Goal: Task Accomplishment & Management: Complete application form

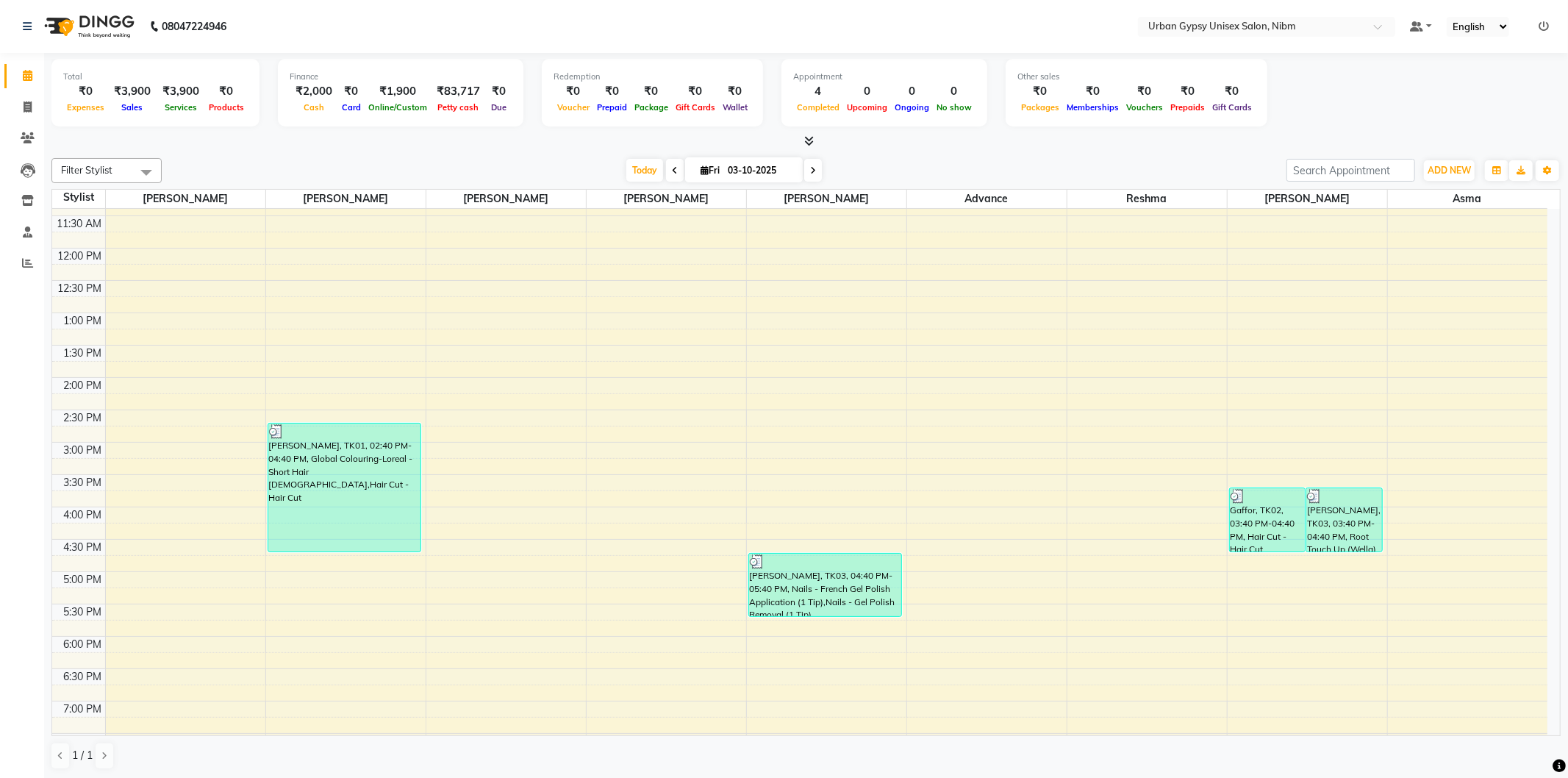
scroll to position [245, 0]
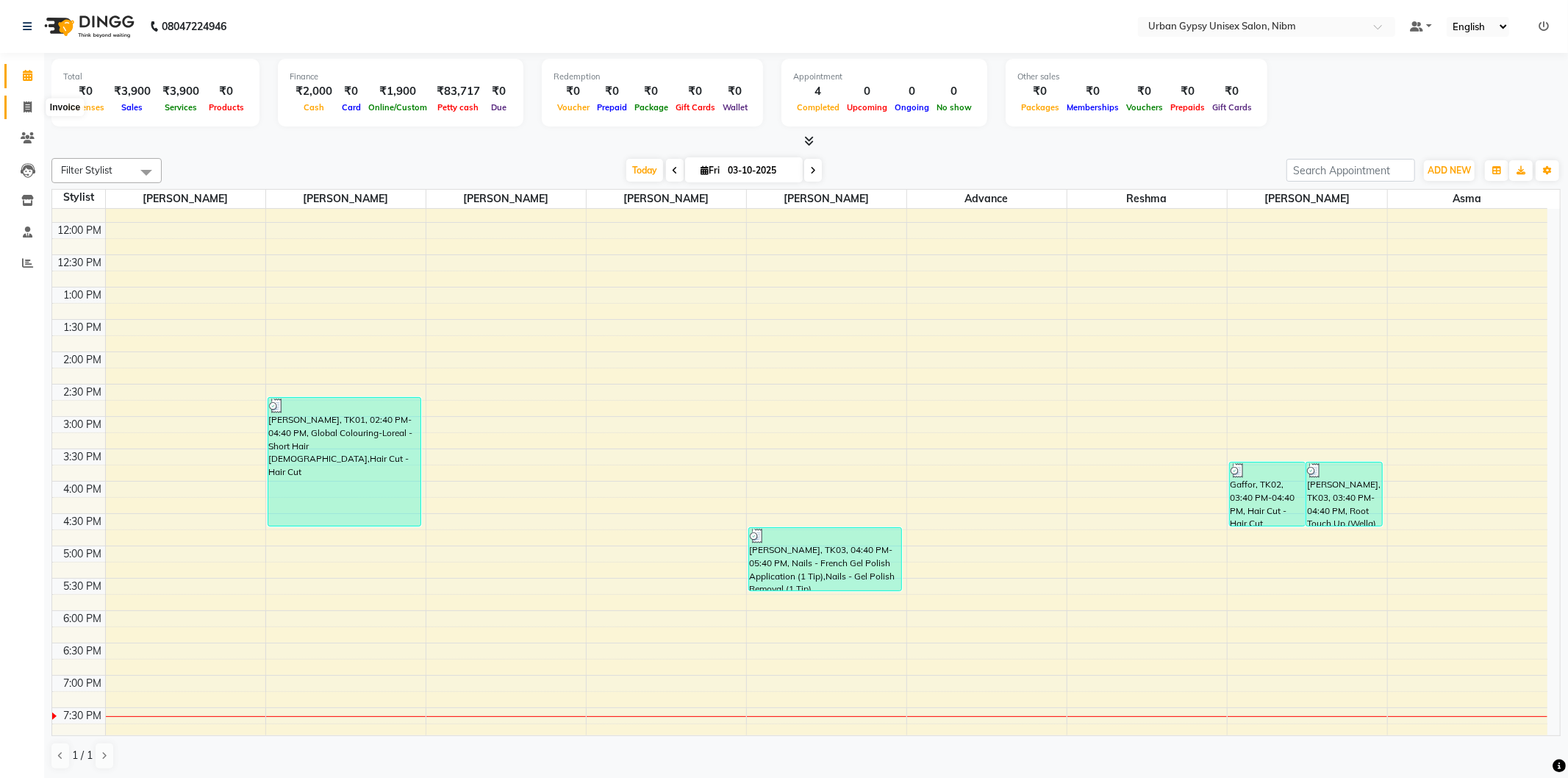
click at [24, 102] on icon at bounding box center [28, 107] width 8 height 11
select select "7045"
select select "service"
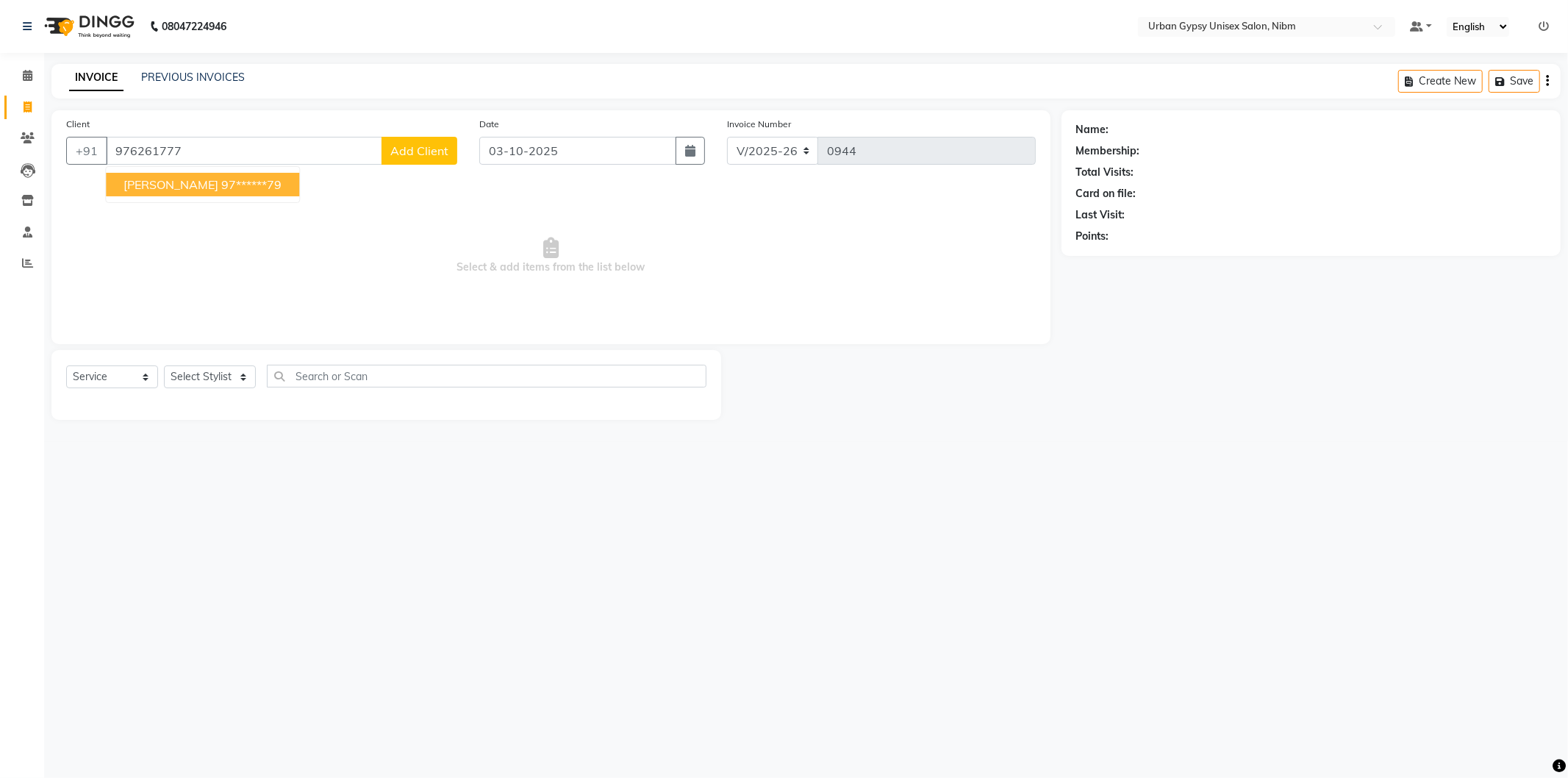
click at [288, 188] on button "[PERSON_NAME] 97******79" at bounding box center [202, 185] width 193 height 24
type input "97******79"
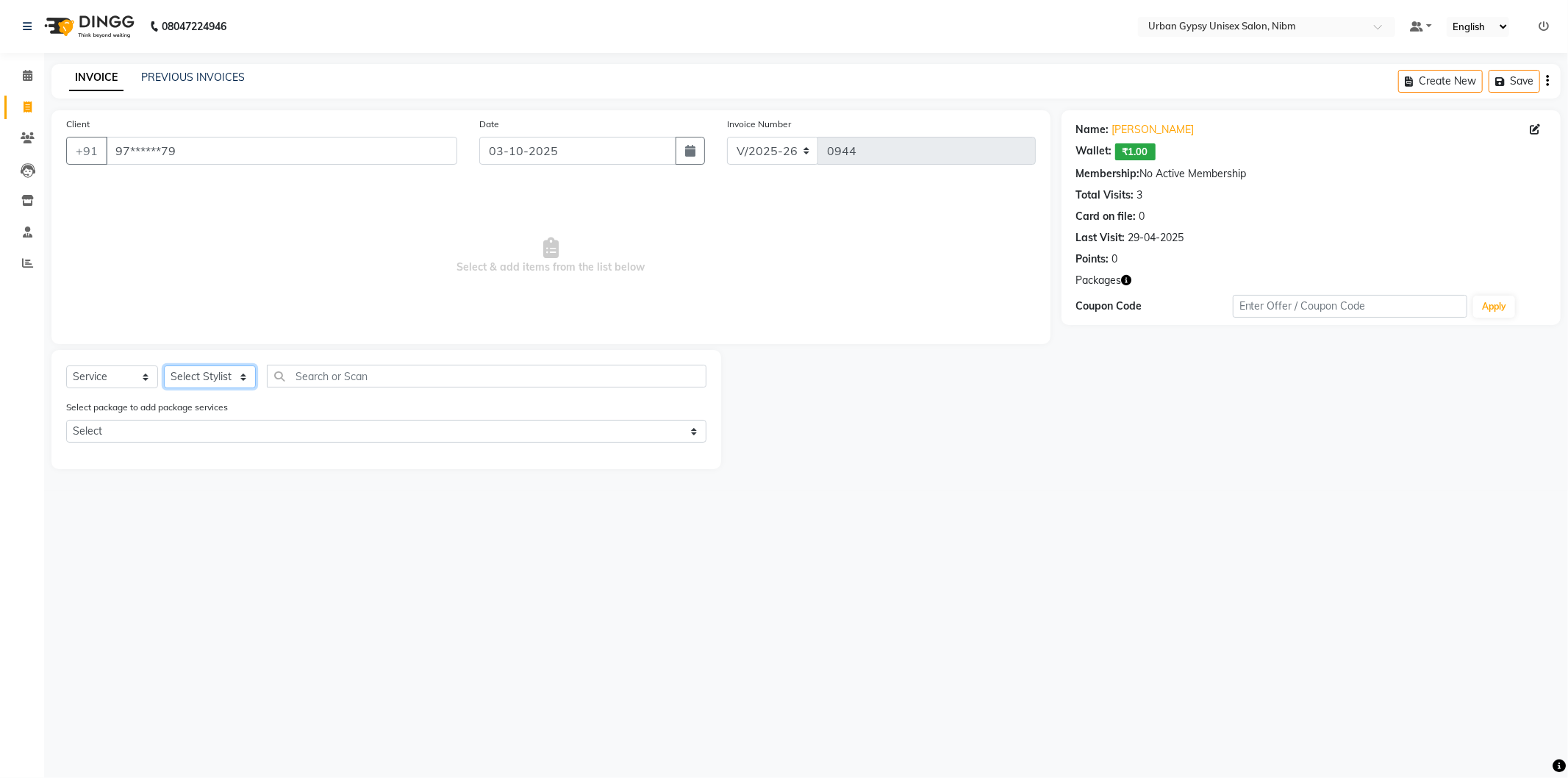
click at [224, 380] on select "Select Stylist Advance Akshay [PERSON_NAME] Asma [PERSON_NAME] Malhari [PERSON_…" at bounding box center [210, 377] width 92 height 23
select select "58910"
click at [164, 366] on select "Select Stylist Advance Akshay [PERSON_NAME] Asma [PERSON_NAME] Malhari [PERSON_…" at bounding box center [210, 377] width 92 height 23
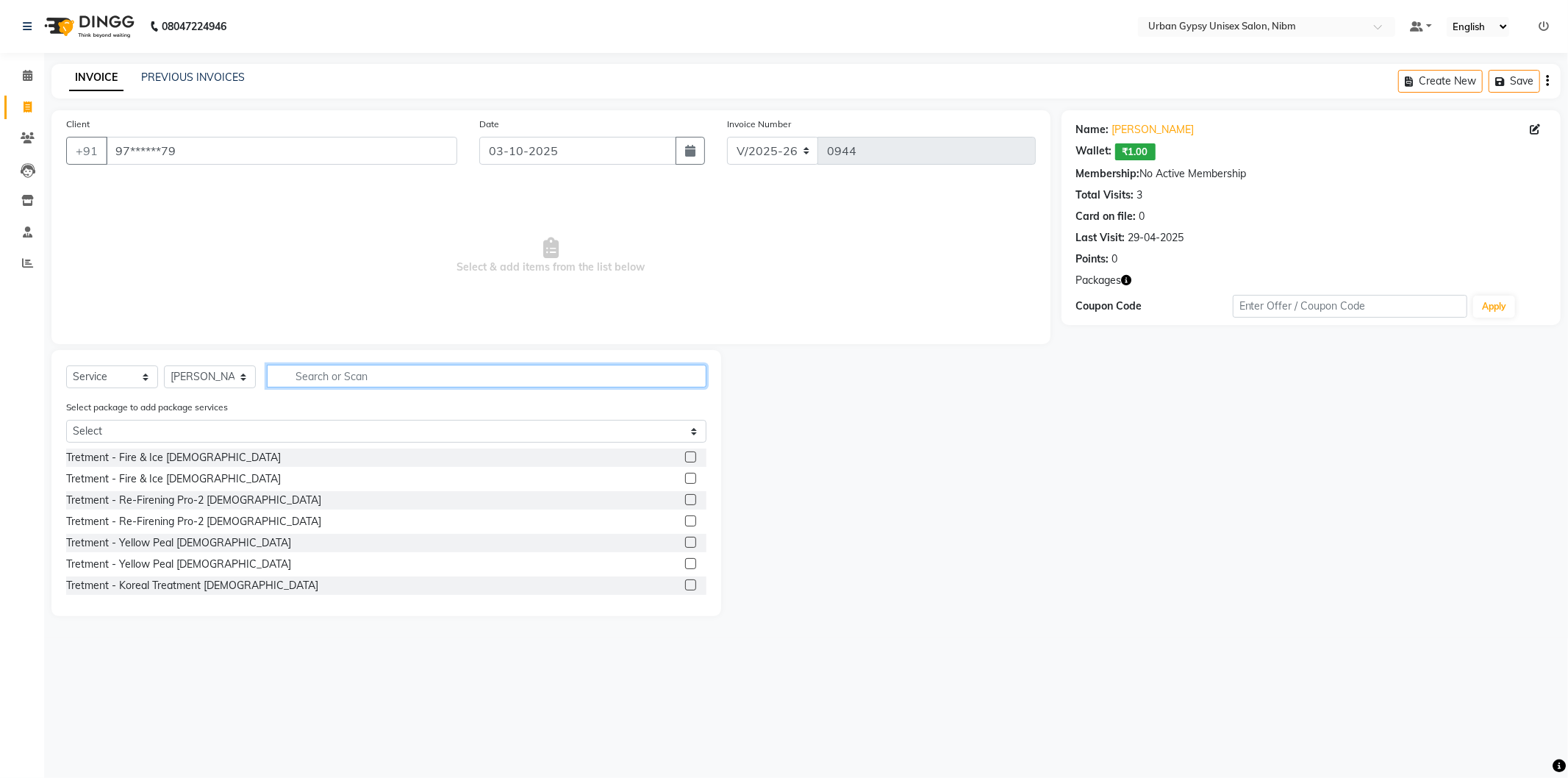
click at [333, 369] on input "text" at bounding box center [487, 376] width 440 height 23
type input "high"
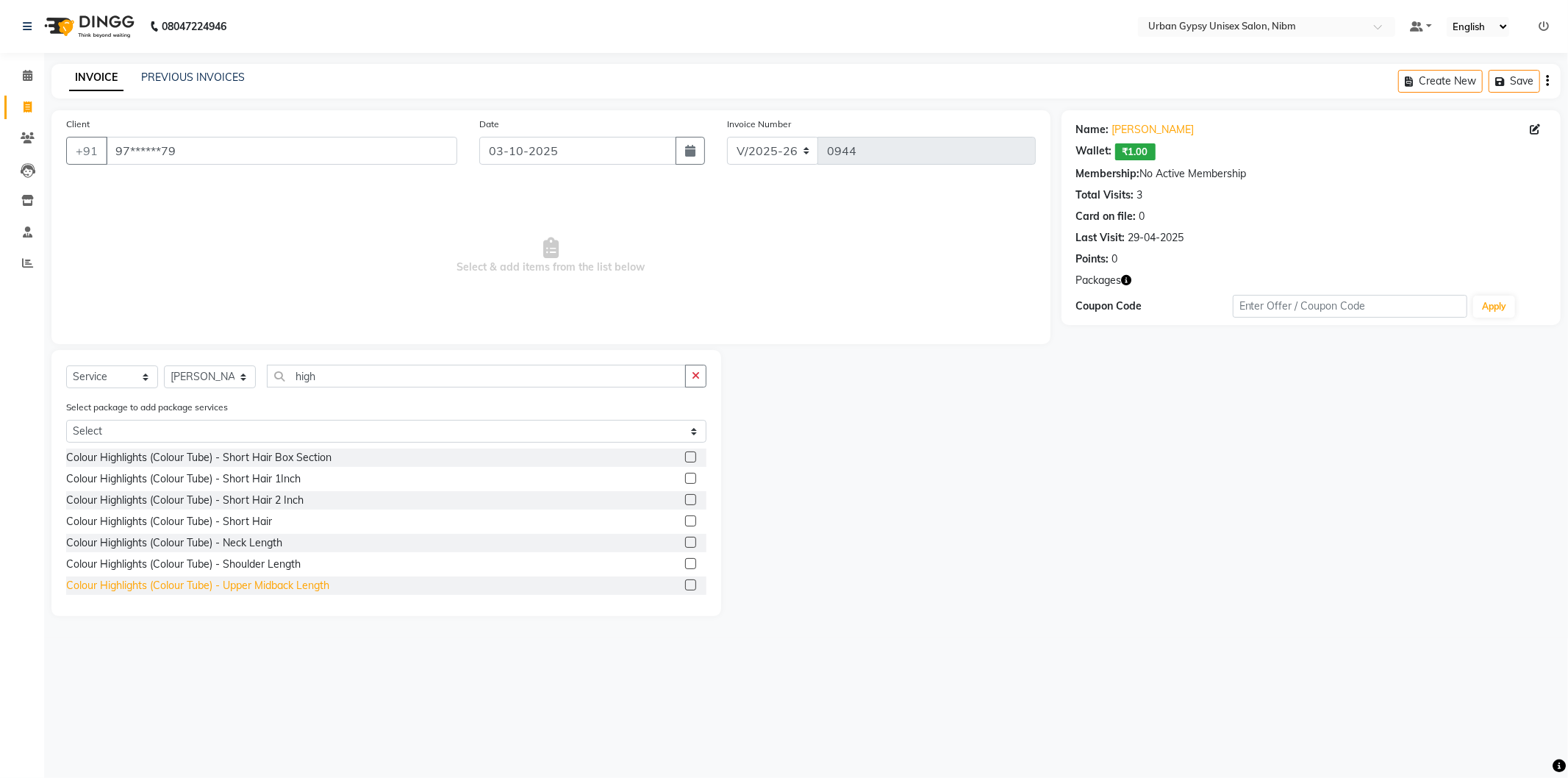
click at [272, 579] on div "Colour Highlights (Colour Tube) - Upper Midback Length" at bounding box center [197, 585] width 263 height 15
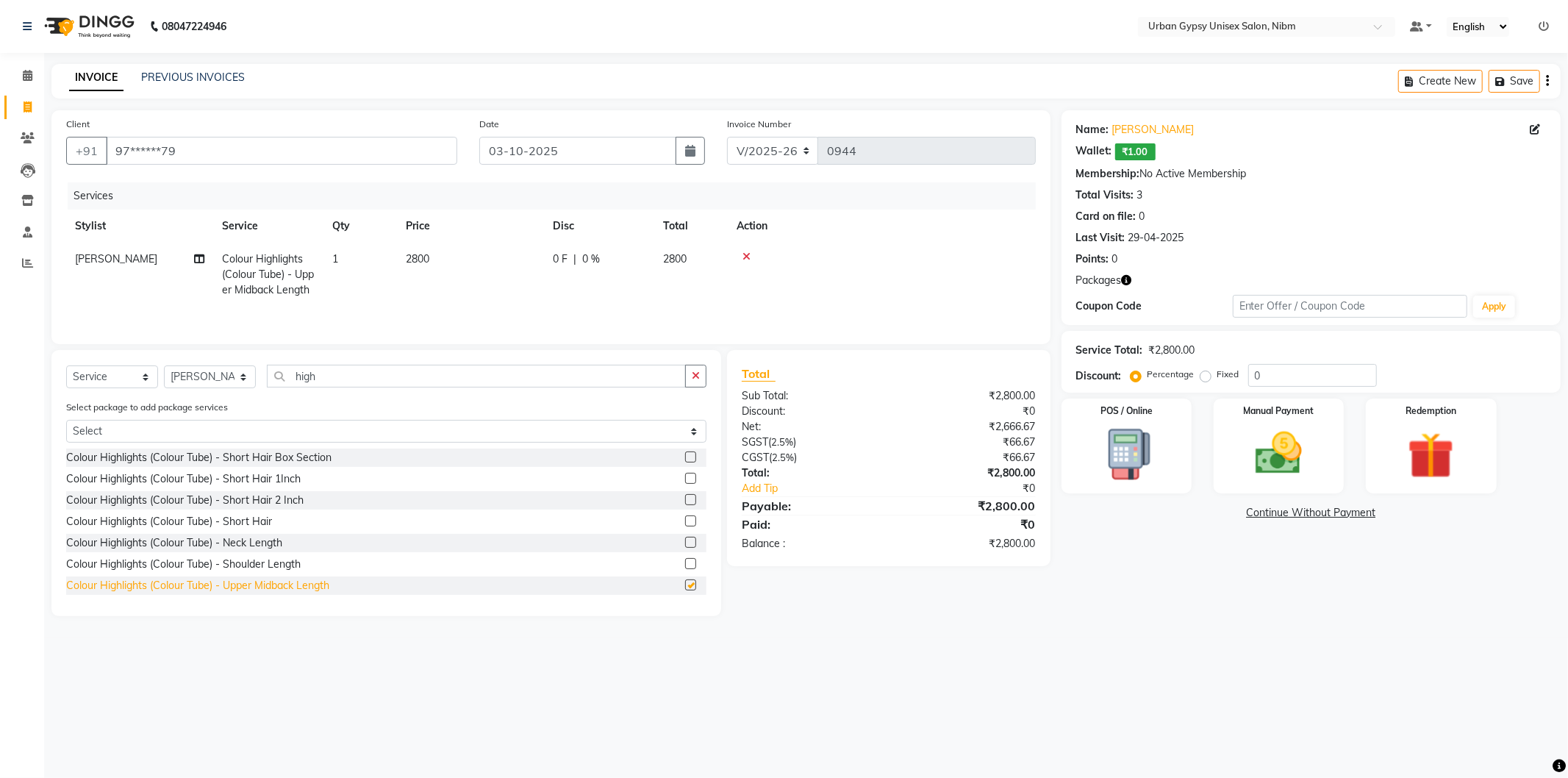
checkbox input "false"
click at [280, 533] on div "Colour Highlights (Colour Tube) - Midback Length" at bounding box center [182, 525] width 232 height 15
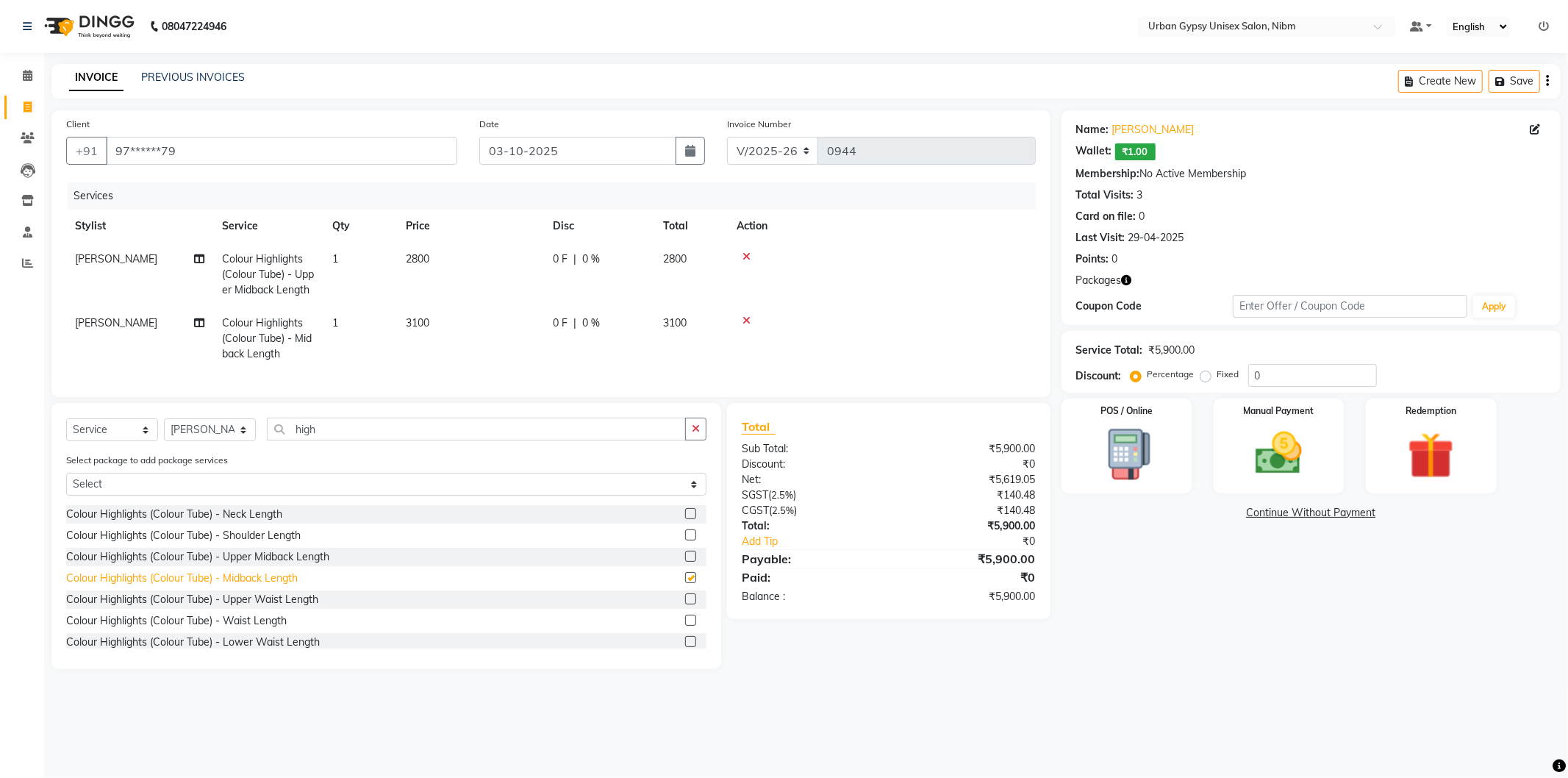
checkbox input "false"
click at [744, 260] on icon at bounding box center [747, 257] width 8 height 10
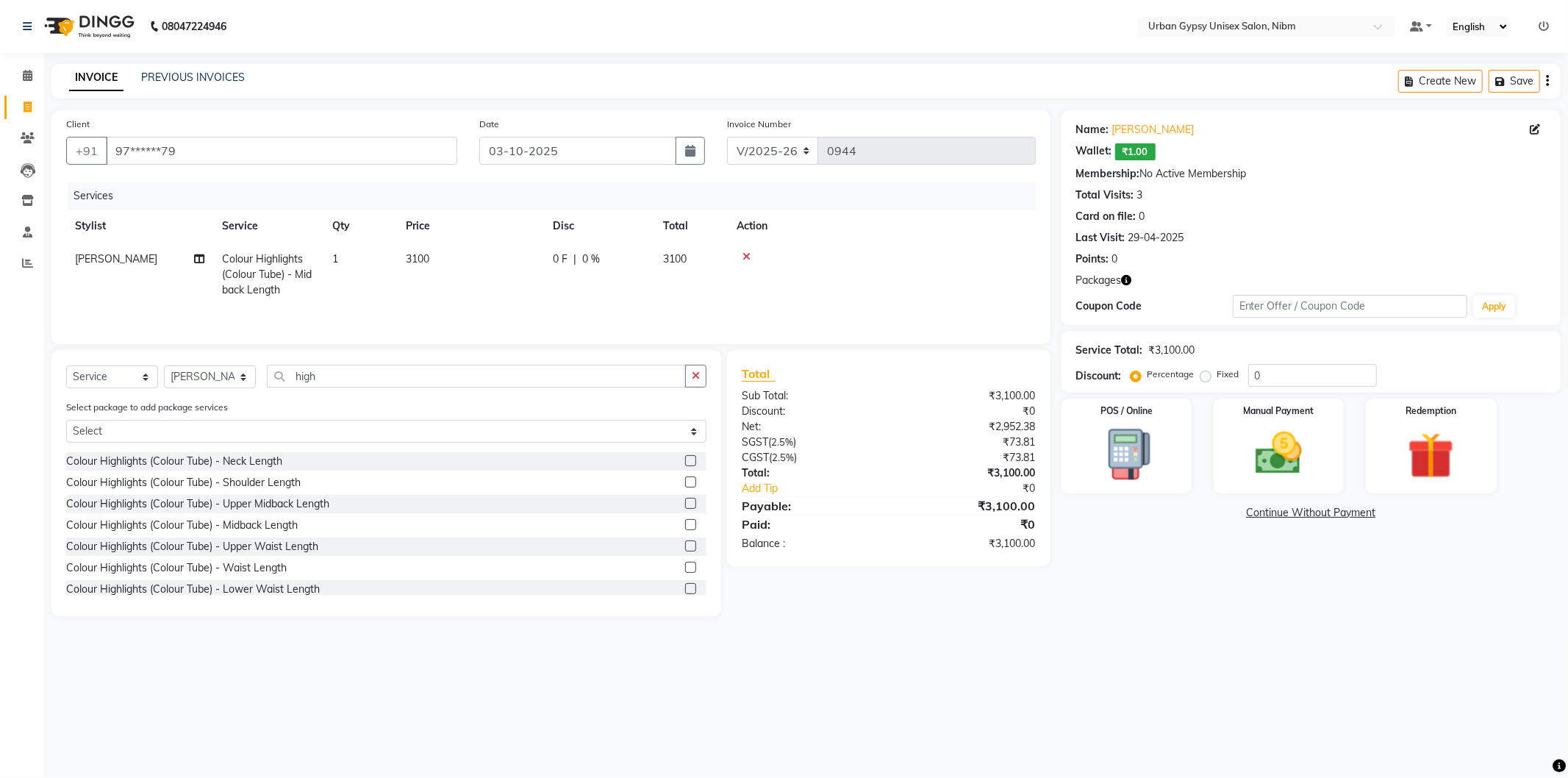
click at [416, 259] on span "3100" at bounding box center [418, 258] width 24 height 13
select select "58910"
click at [491, 266] on input "3100" at bounding box center [539, 263] width 129 height 23
type input "3600"
click at [921, 254] on div at bounding box center [928, 257] width 196 height 10
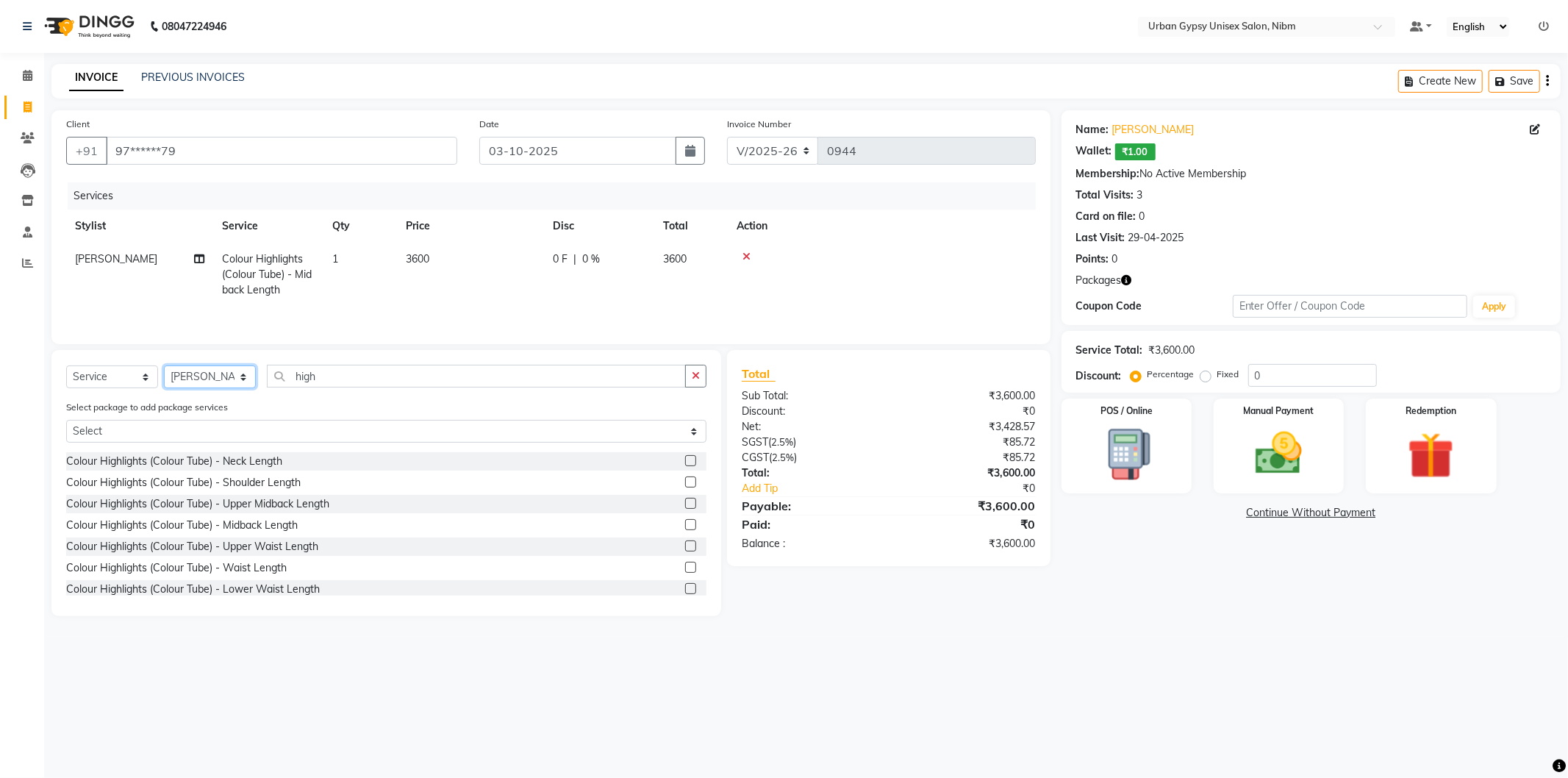
click at [239, 379] on select "Select Stylist Advance Akshay [PERSON_NAME] Asma [PERSON_NAME] Malhari [PERSON_…" at bounding box center [210, 377] width 92 height 23
select select "91368"
click at [164, 367] on select "Select Stylist Advance Akshay [PERSON_NAME] Asma [PERSON_NAME] Malhari [PERSON_…" at bounding box center [210, 377] width 92 height 23
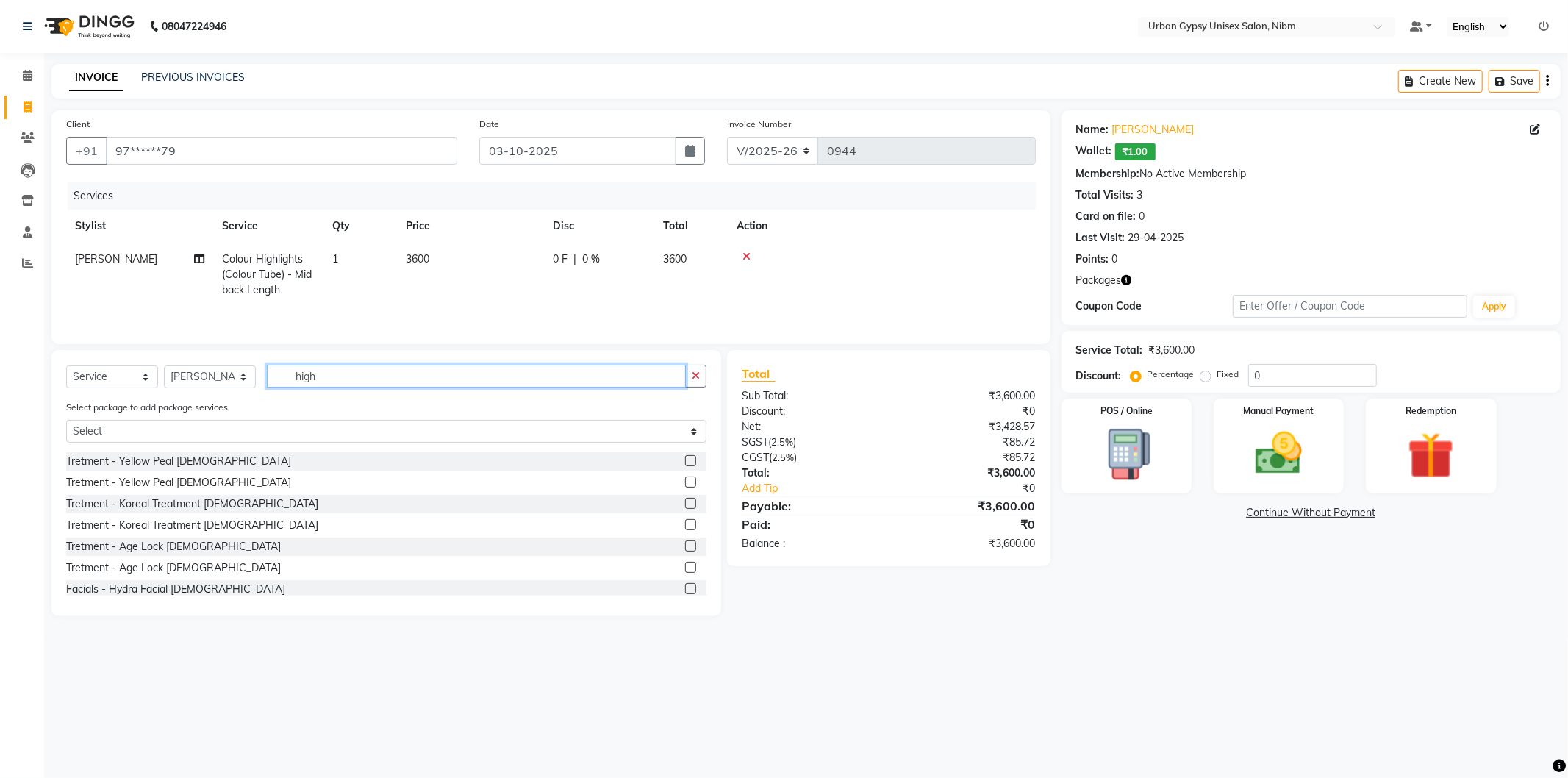
click at [355, 384] on input "high" at bounding box center [476, 376] width 419 height 23
type input "h"
type input "tou"
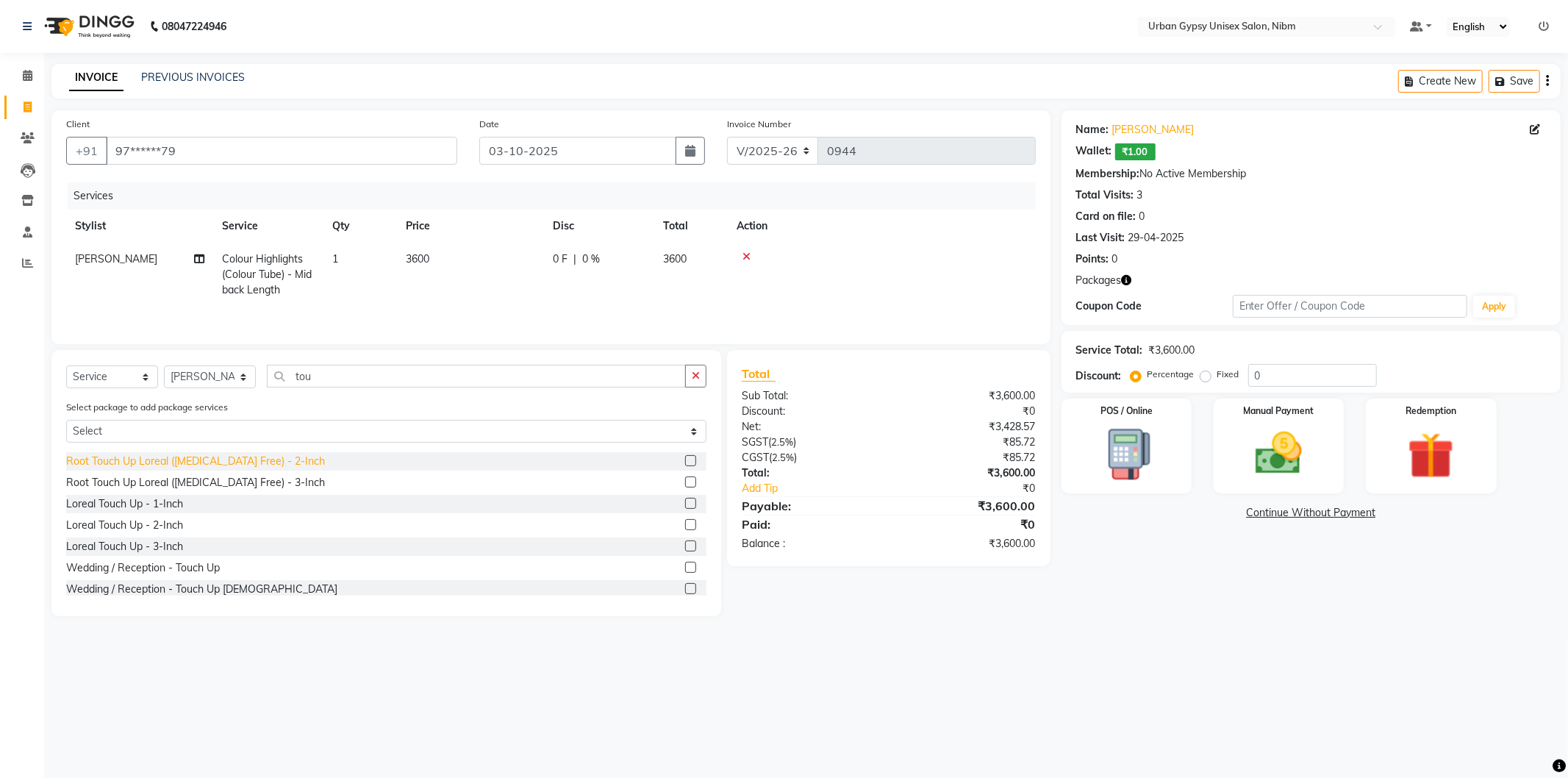
click at [171, 460] on div "Root Touch Up Loreal ([MEDICAL_DATA] Free) - 2-Inch" at bounding box center [195, 461] width 259 height 15
checkbox input "false"
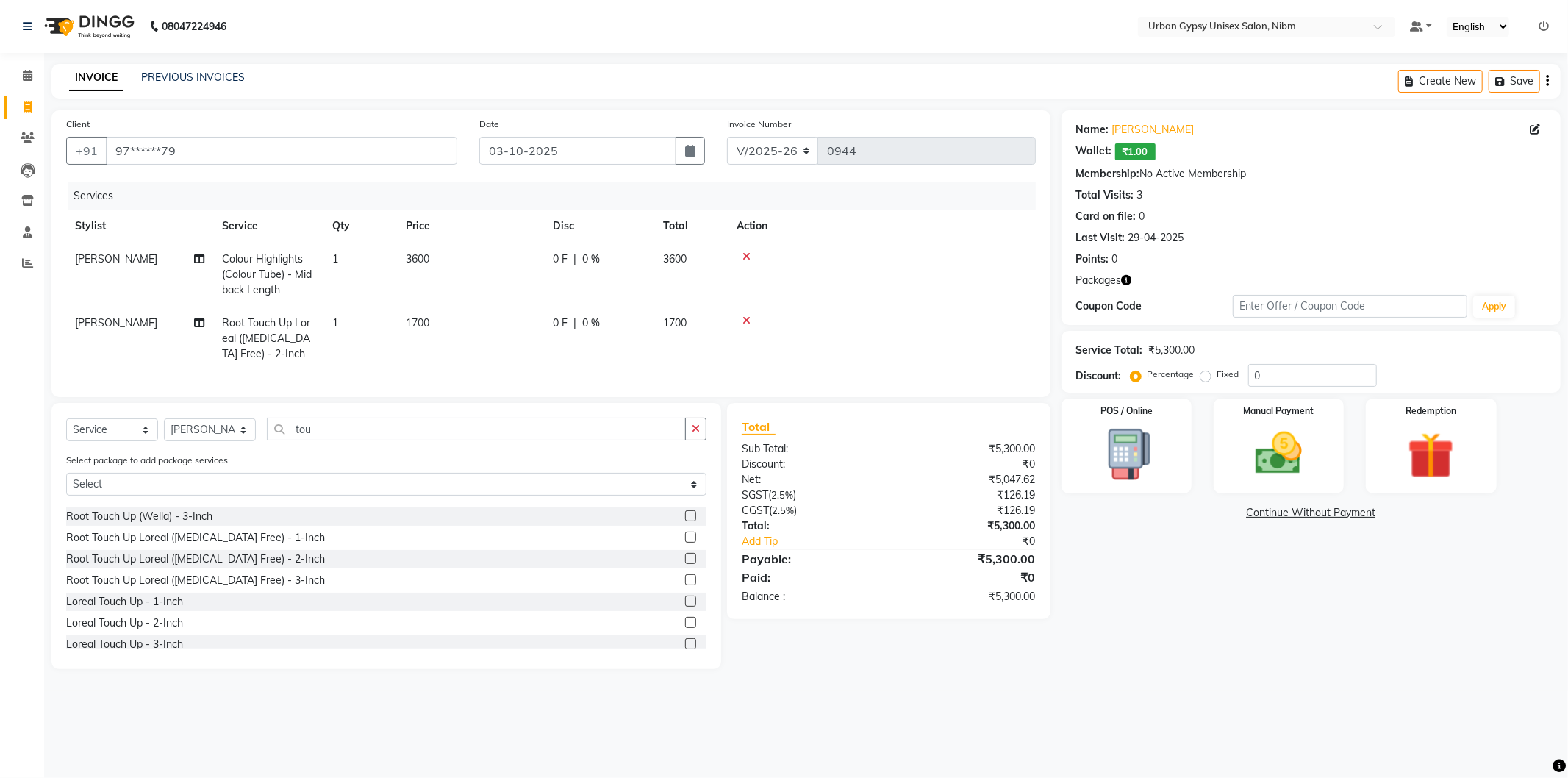
scroll to position [0, 0]
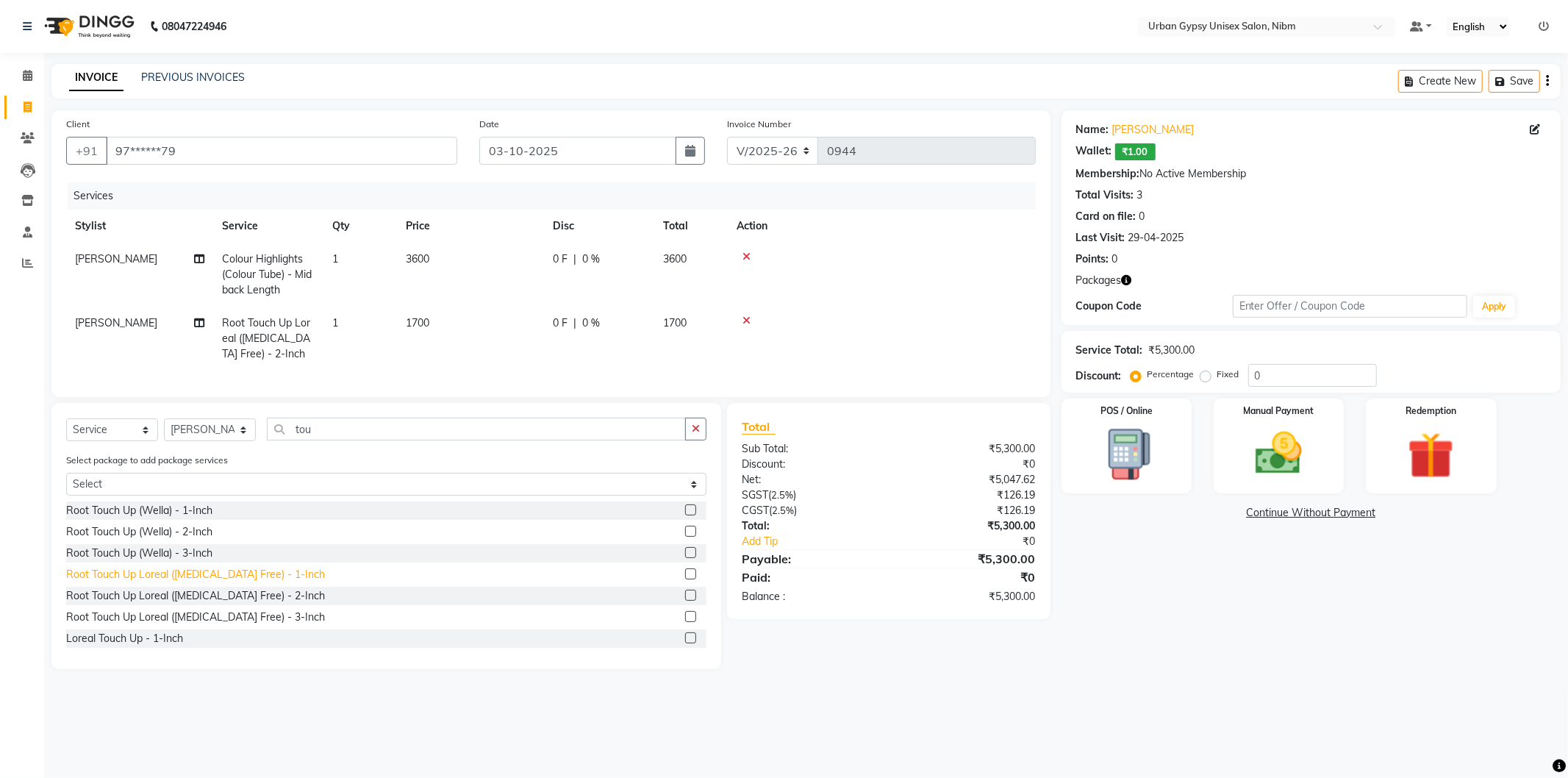
click at [238, 583] on div "Root Touch Up Loreal ([MEDICAL_DATA] Free) - 1-Inch" at bounding box center [195, 574] width 259 height 15
checkbox input "false"
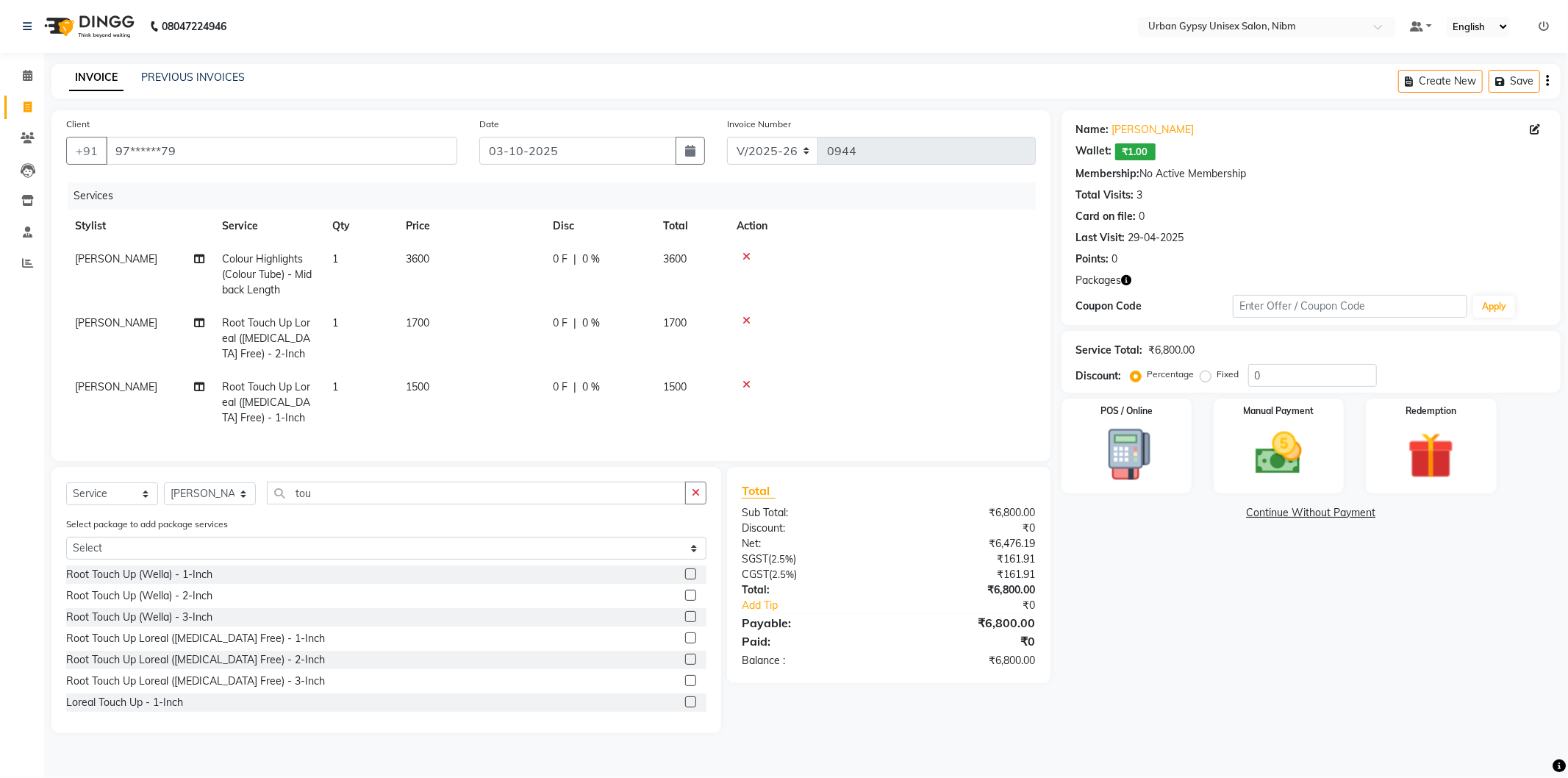
click at [746, 316] on icon at bounding box center [747, 321] width 8 height 10
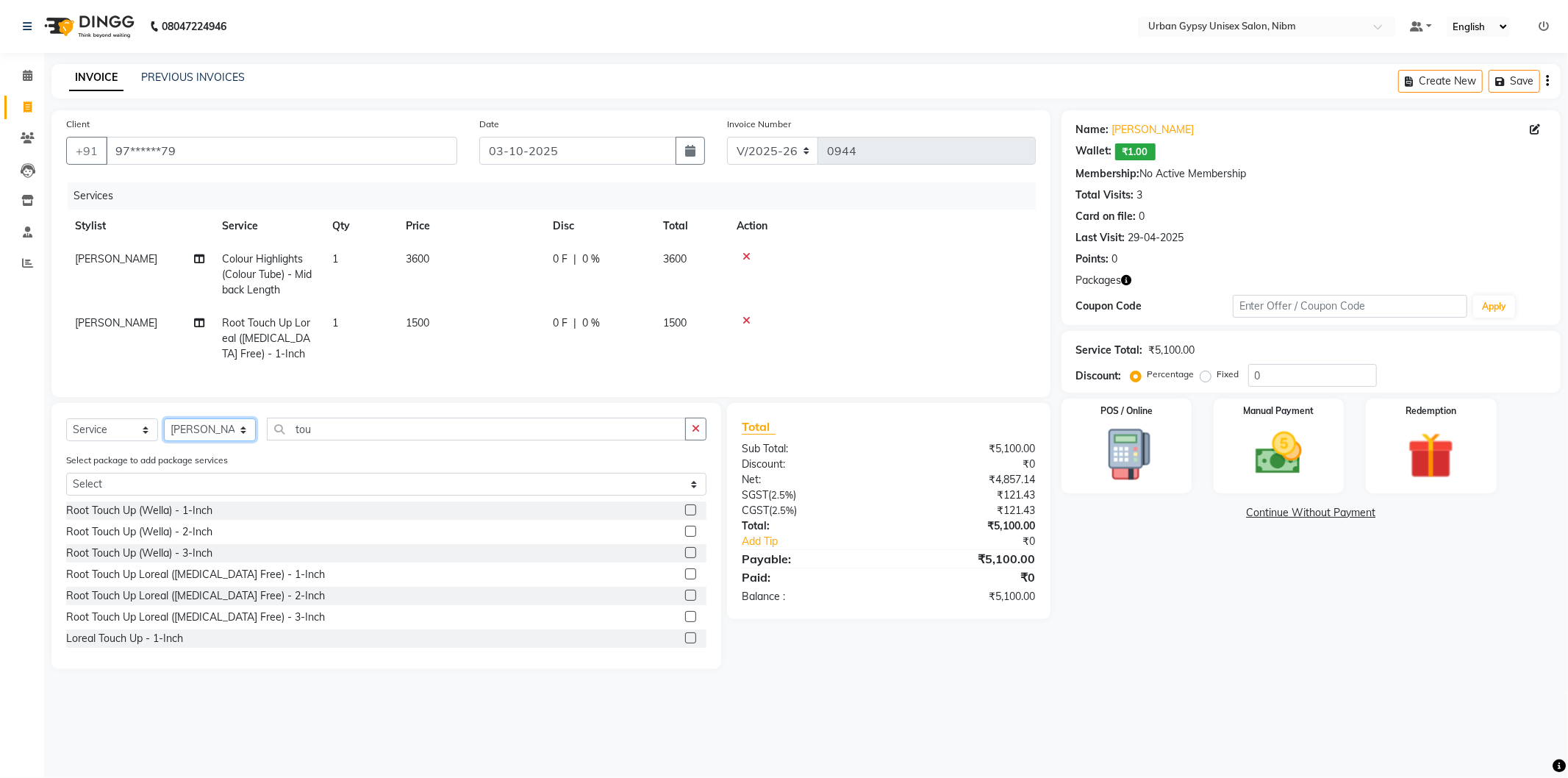
click at [233, 441] on select "Select Stylist Advance Akshay [PERSON_NAME] Asma [PERSON_NAME] Malhari [PERSON_…" at bounding box center [210, 430] width 92 height 23
select select "80743"
click at [164, 431] on select "Select Stylist Advance Akshay [PERSON_NAME] Asma [PERSON_NAME] Malhari [PERSON_…" at bounding box center [210, 430] width 92 height 23
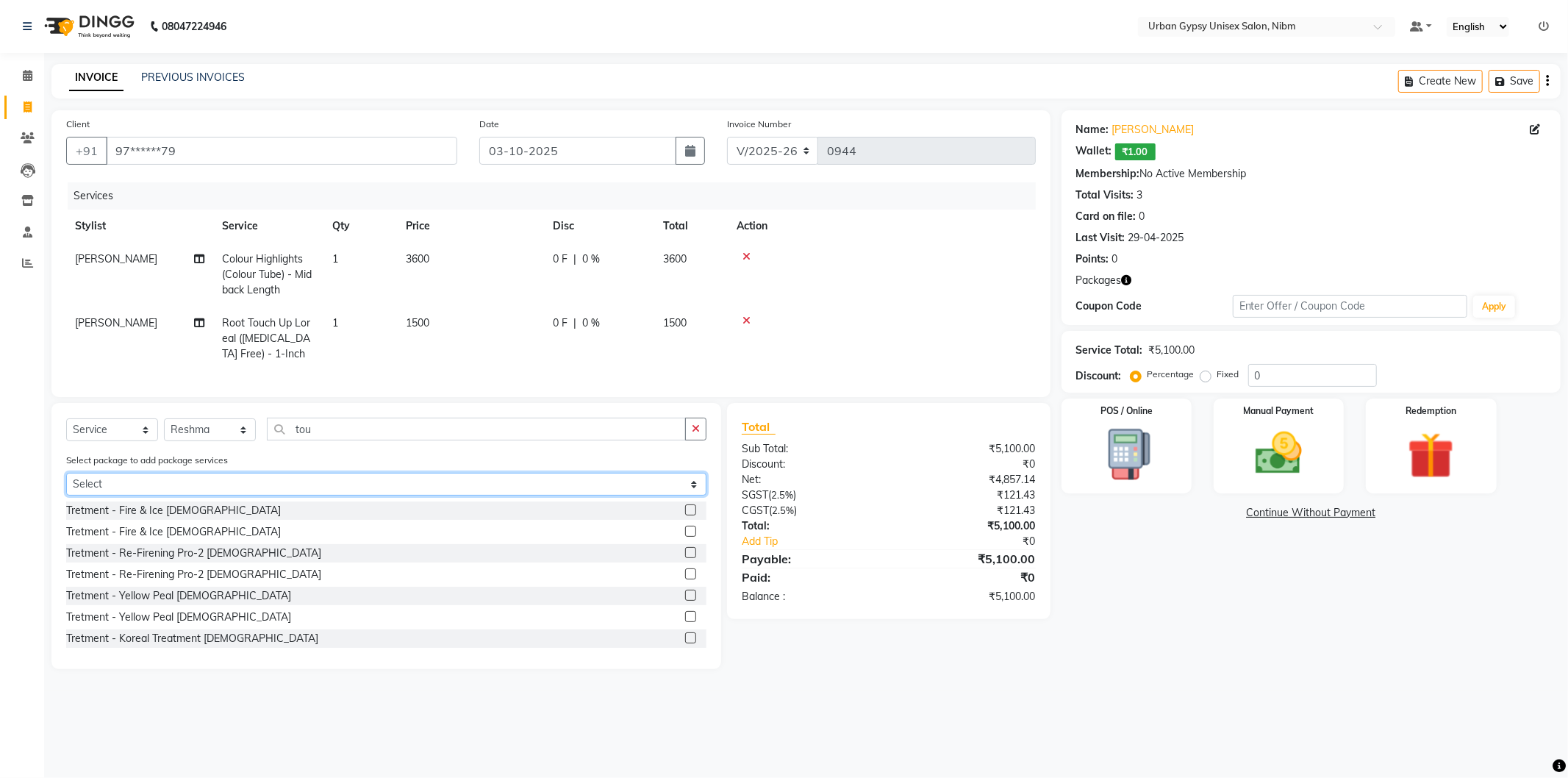
click at [178, 496] on select "Select Hair SPA Offer" at bounding box center [386, 484] width 641 height 23
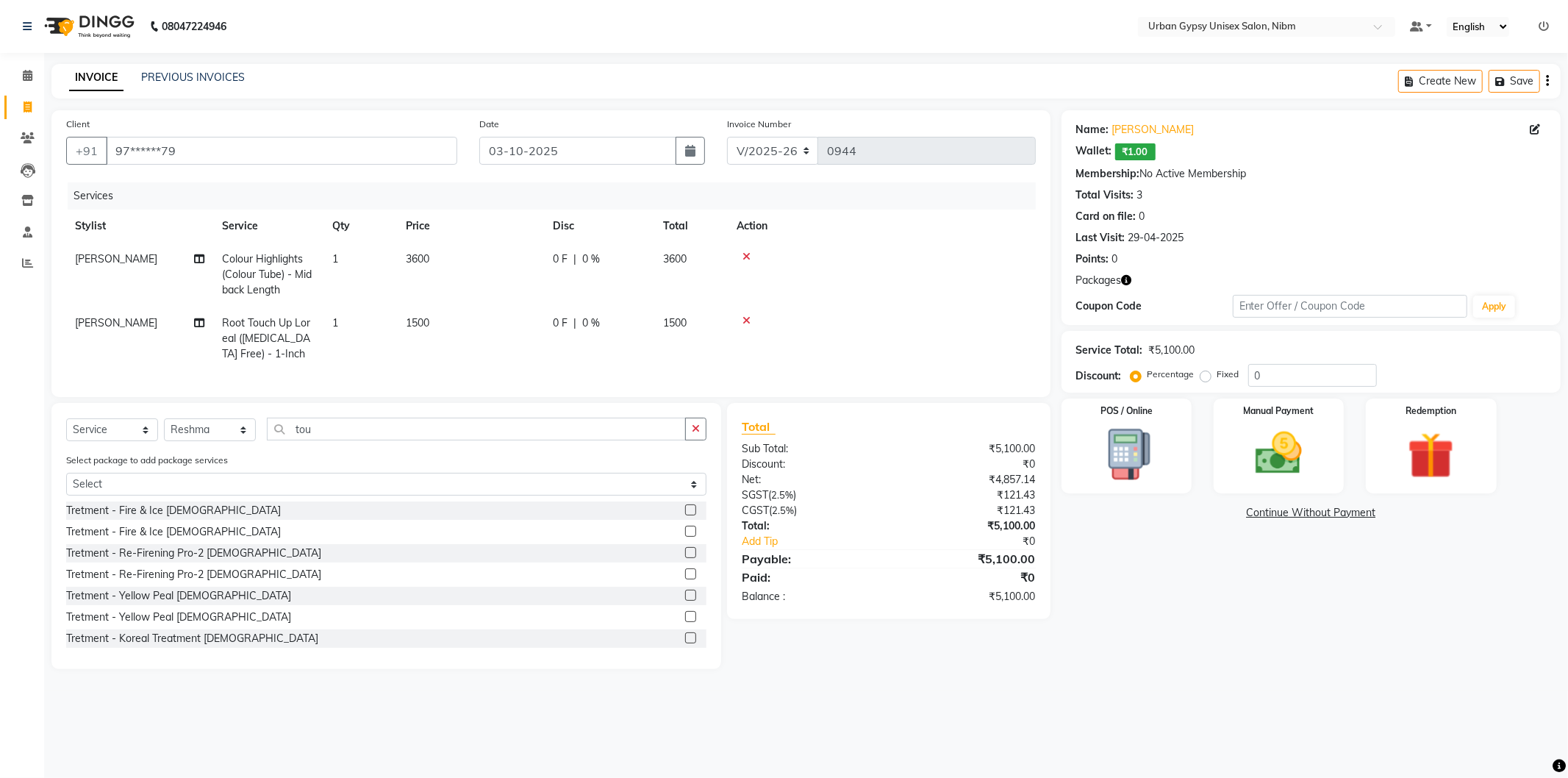
click at [322, 427] on div "Select Service Product Membership Package Voucher Prepaid Gift Card Select Styl…" at bounding box center [386, 536] width 670 height 266
click at [312, 435] on input "tou" at bounding box center [476, 429] width 419 height 23
type input "t"
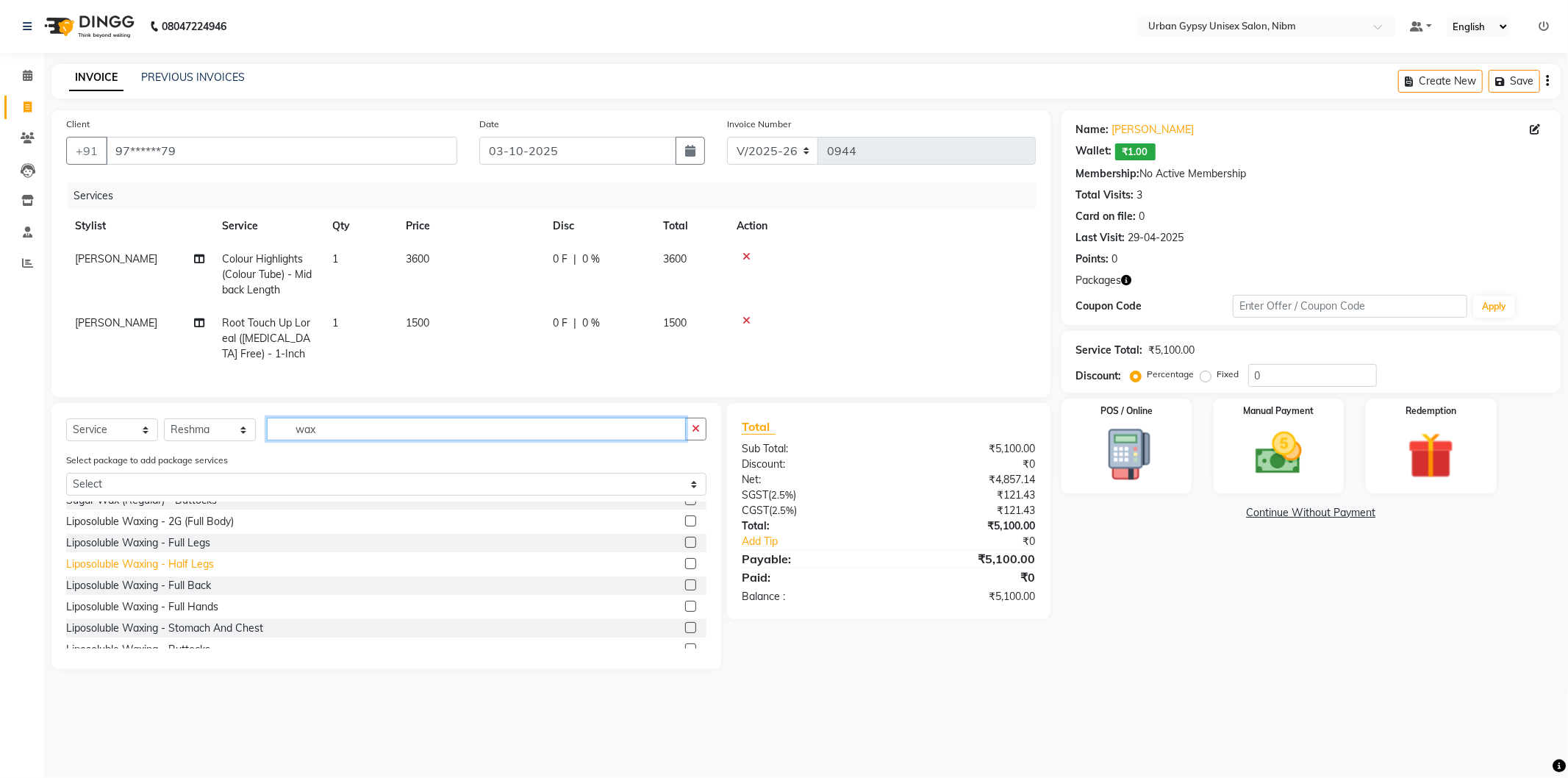
scroll to position [817, 0]
type input "wax"
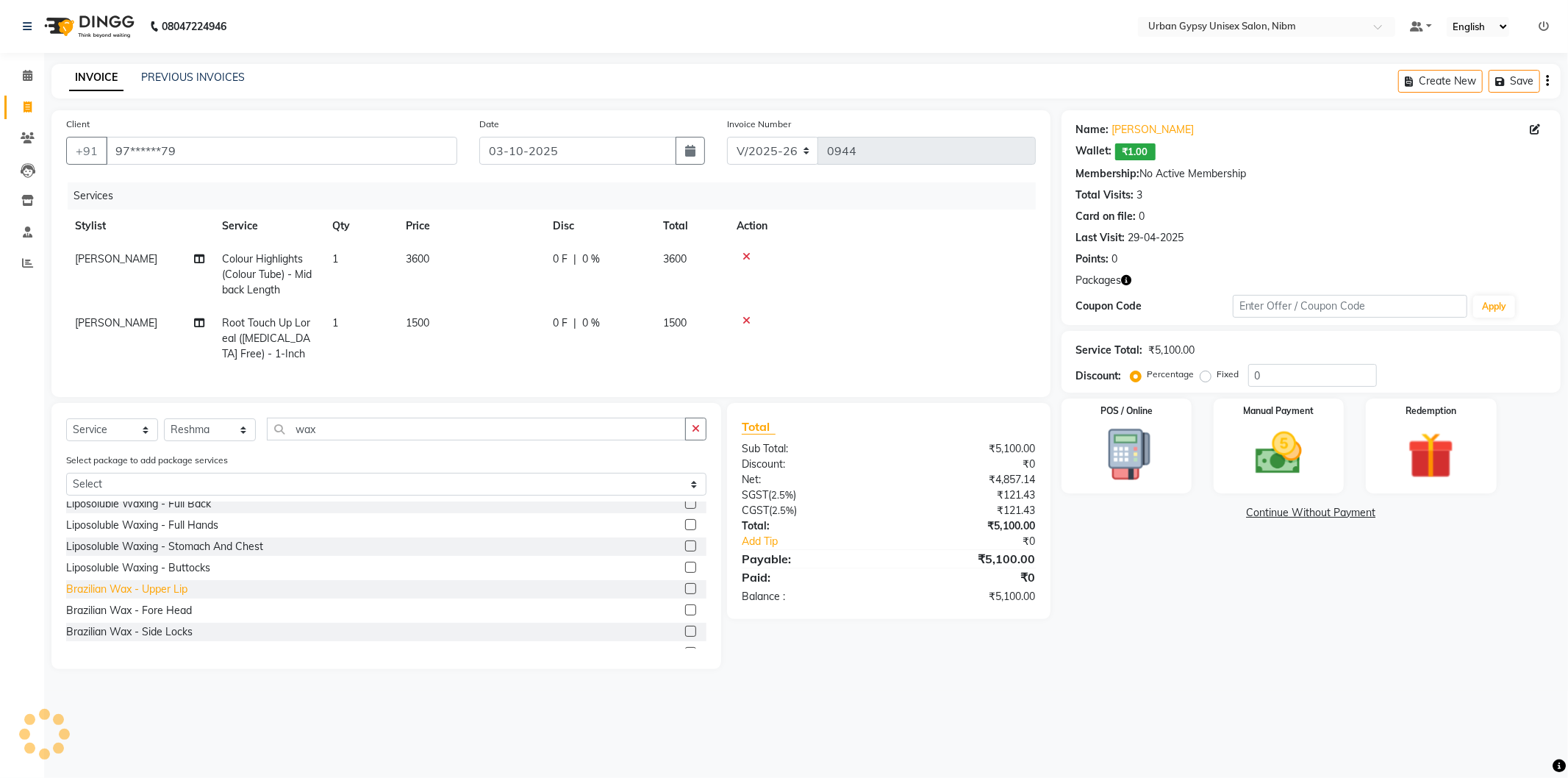
click at [177, 597] on div "Brazilian Wax - Upper Lip" at bounding box center [126, 589] width 121 height 15
checkbox input "false"
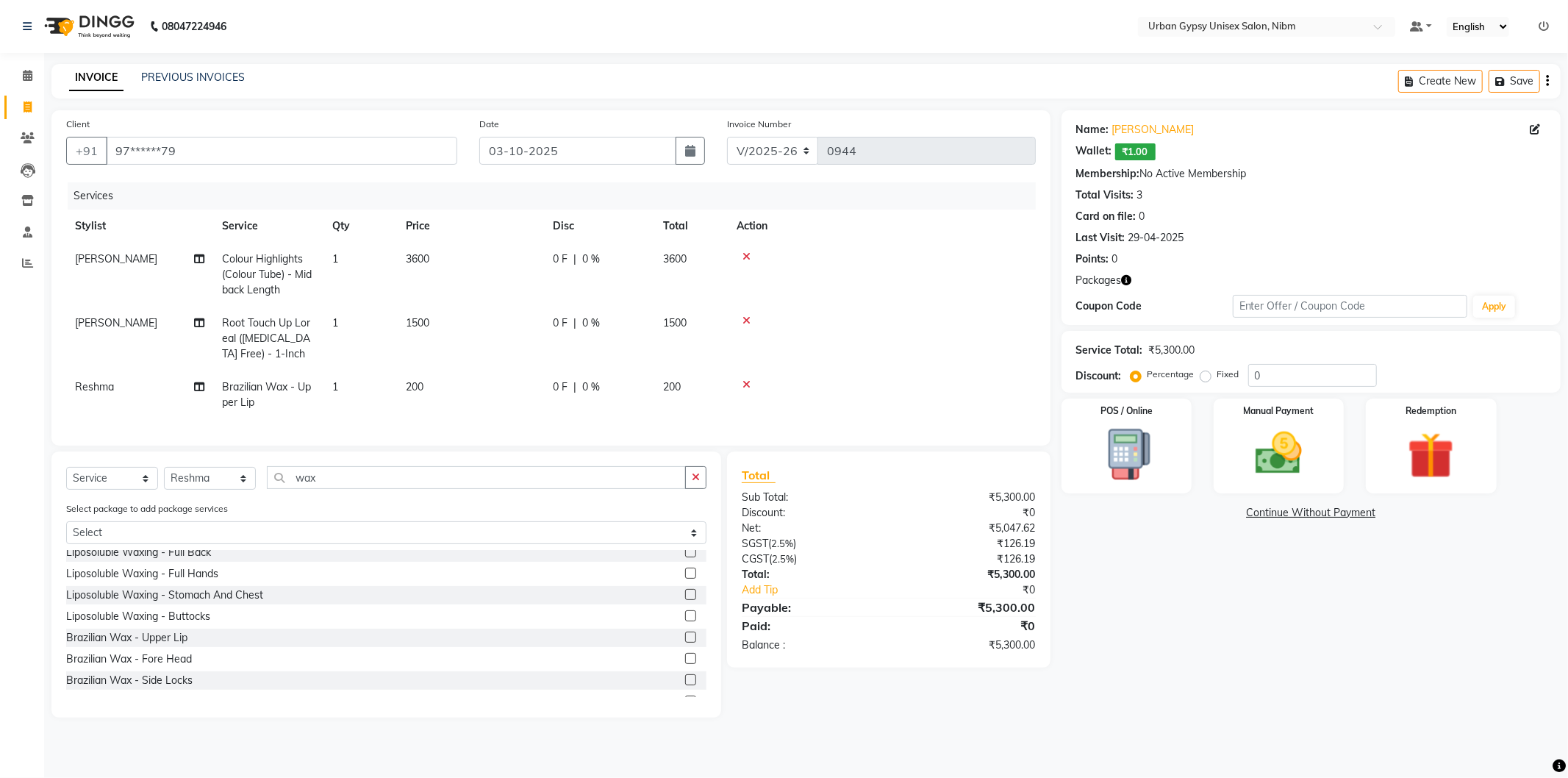
click at [420, 388] on span "200" at bounding box center [415, 386] width 18 height 13
select select "80743"
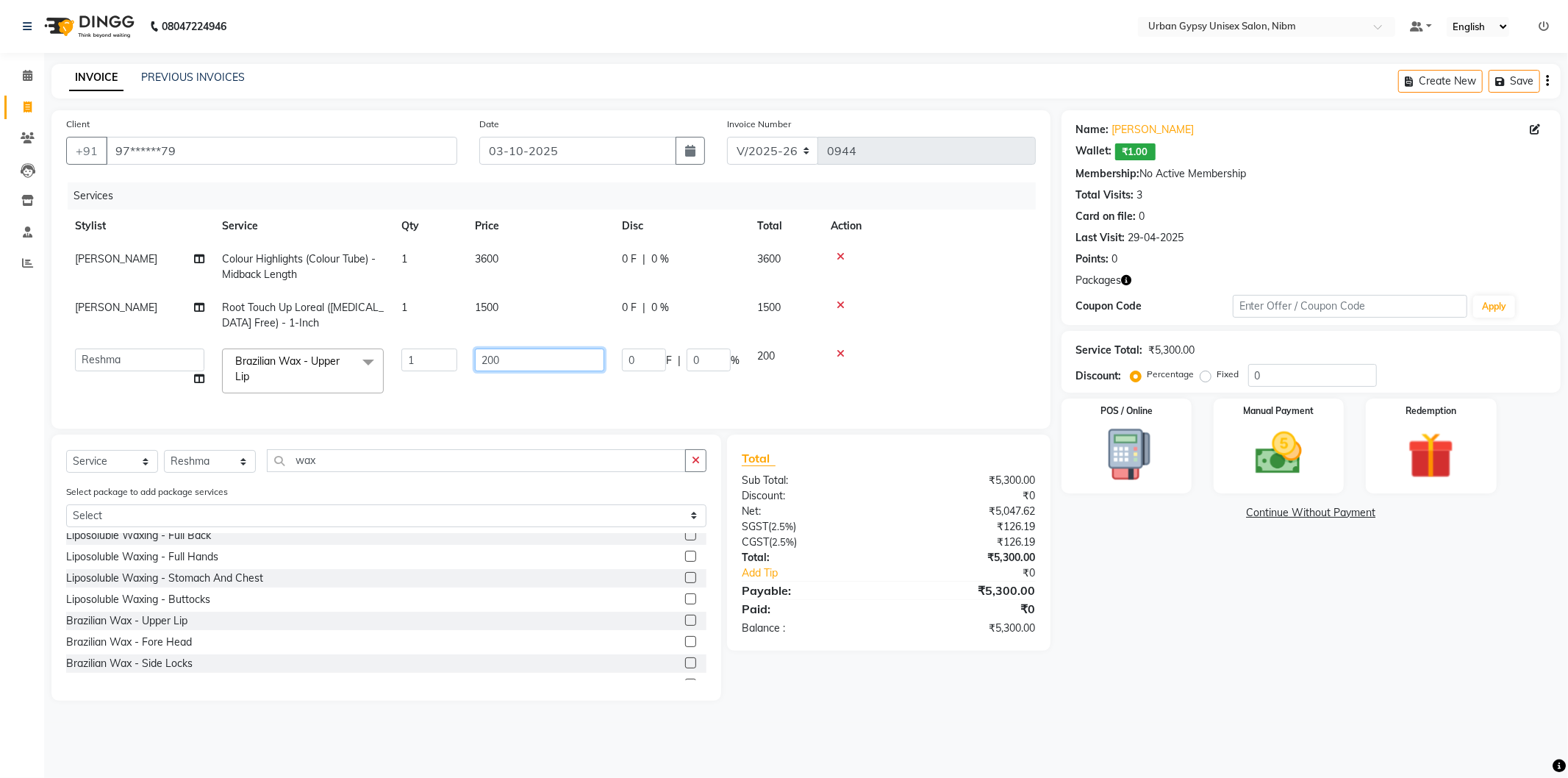
click at [491, 355] on input "200" at bounding box center [539, 360] width 129 height 23
type input "150"
click at [505, 390] on td "150" at bounding box center [539, 371] width 147 height 63
select select "80743"
click at [336, 466] on input "wax" at bounding box center [476, 460] width 419 height 23
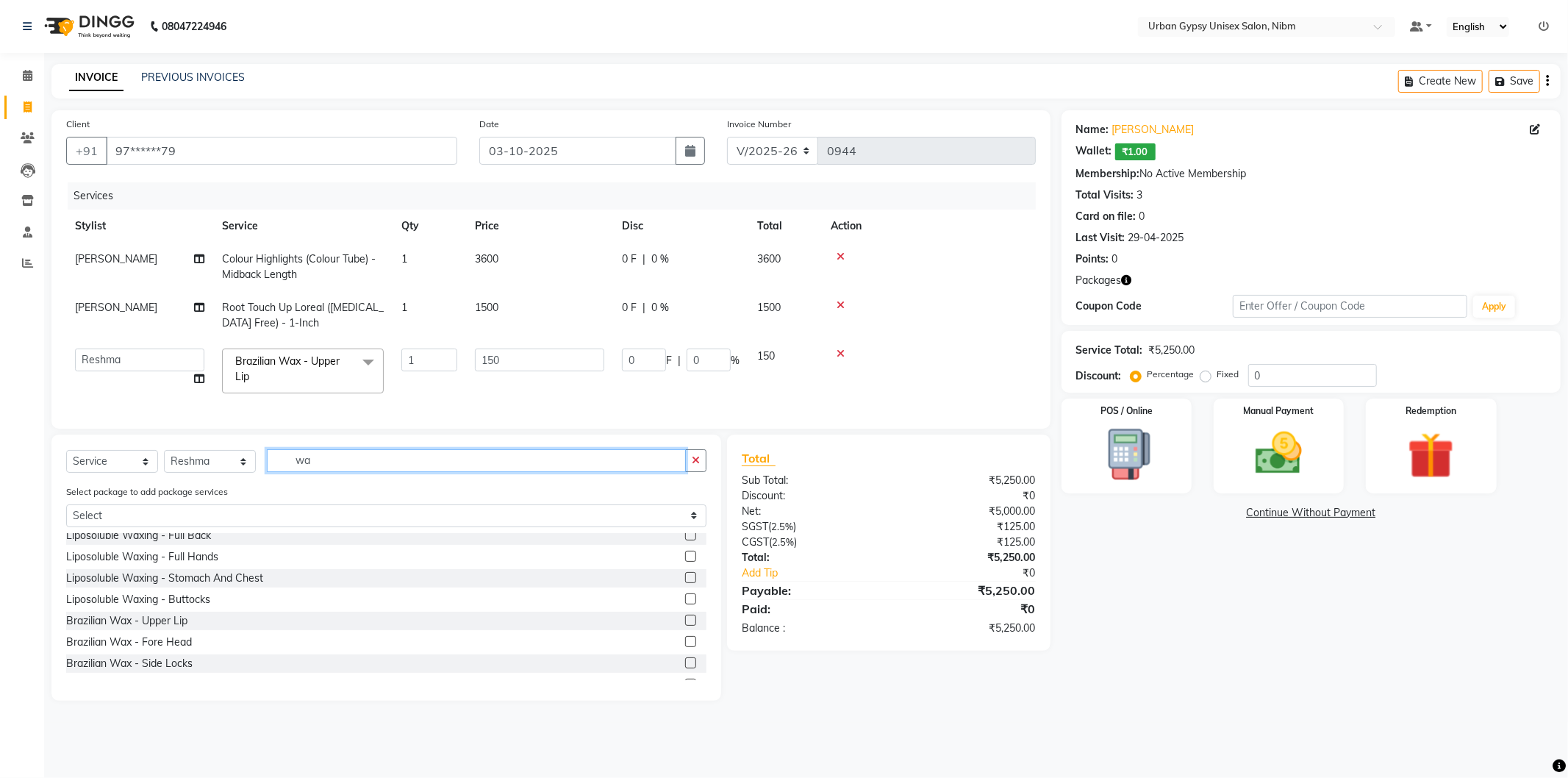
type input "w"
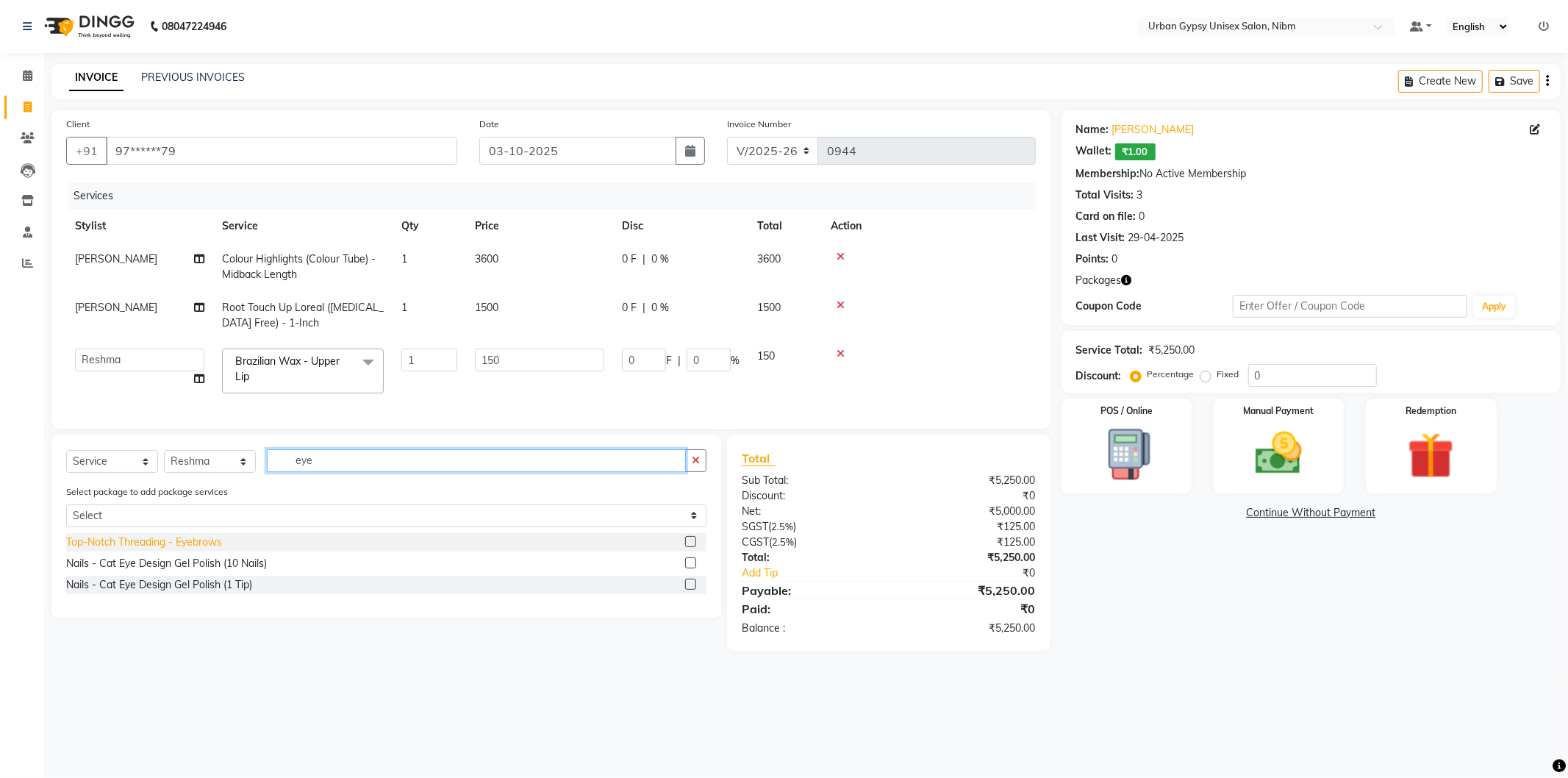
type input "eye"
click at [163, 550] on div "Top-Notch Threading - Eyebrows" at bounding box center [144, 542] width 156 height 15
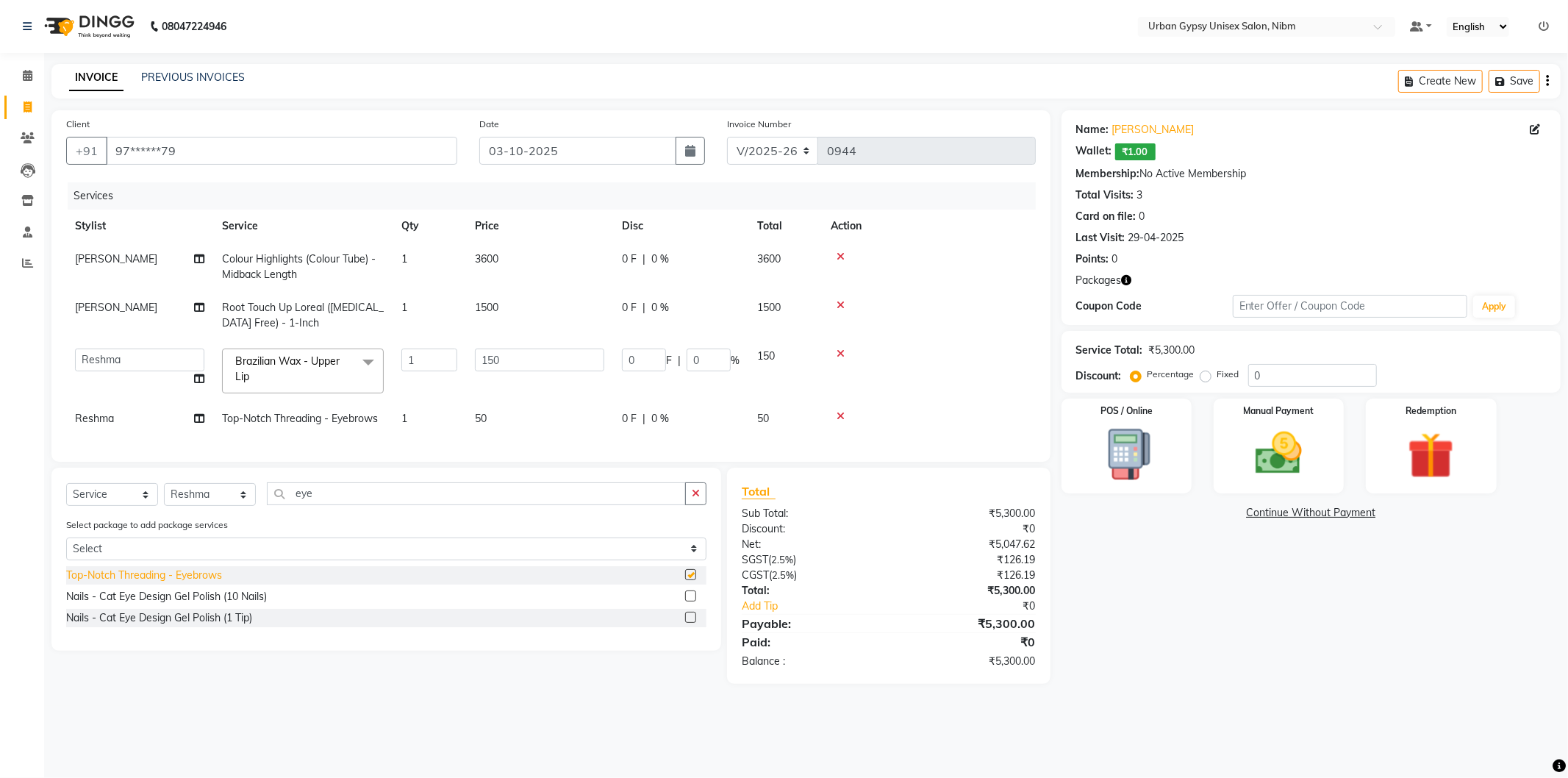
checkbox input "false"
click at [1275, 444] on img at bounding box center [1278, 454] width 79 height 56
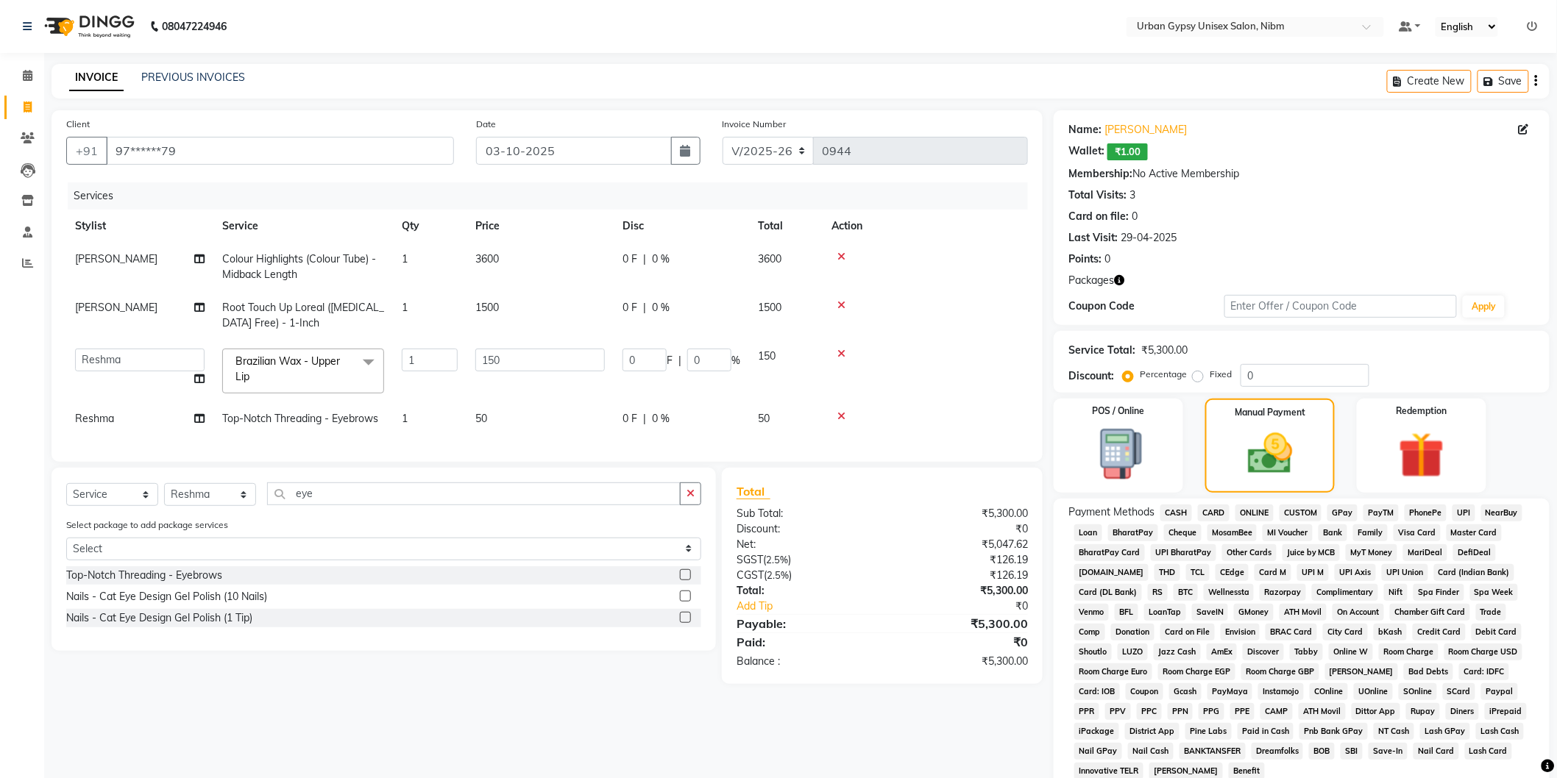
click at [1251, 516] on span "ONLINE" at bounding box center [1254, 513] width 38 height 17
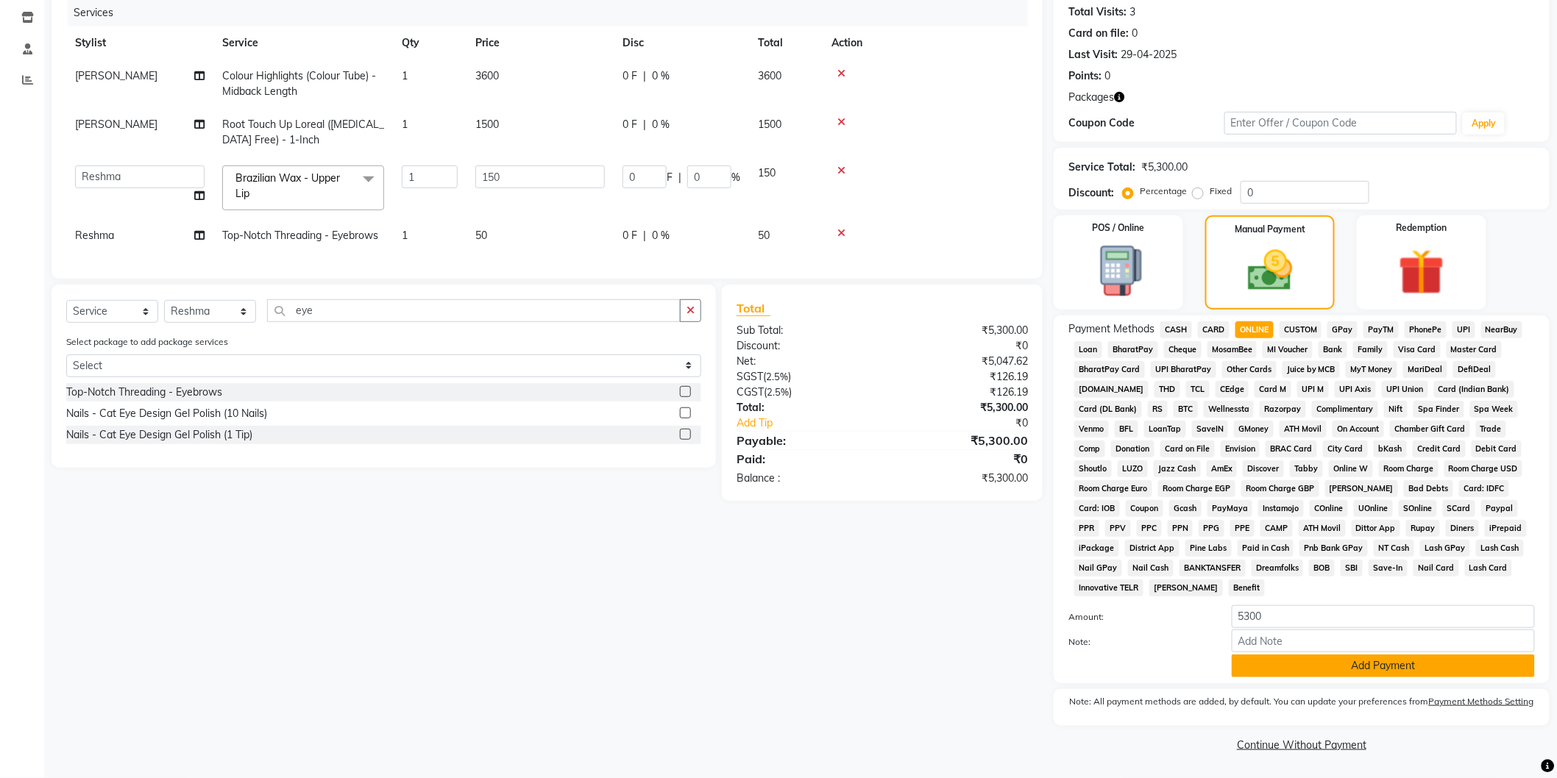
click at [1267, 671] on button "Add Payment" at bounding box center [1382, 666] width 303 height 23
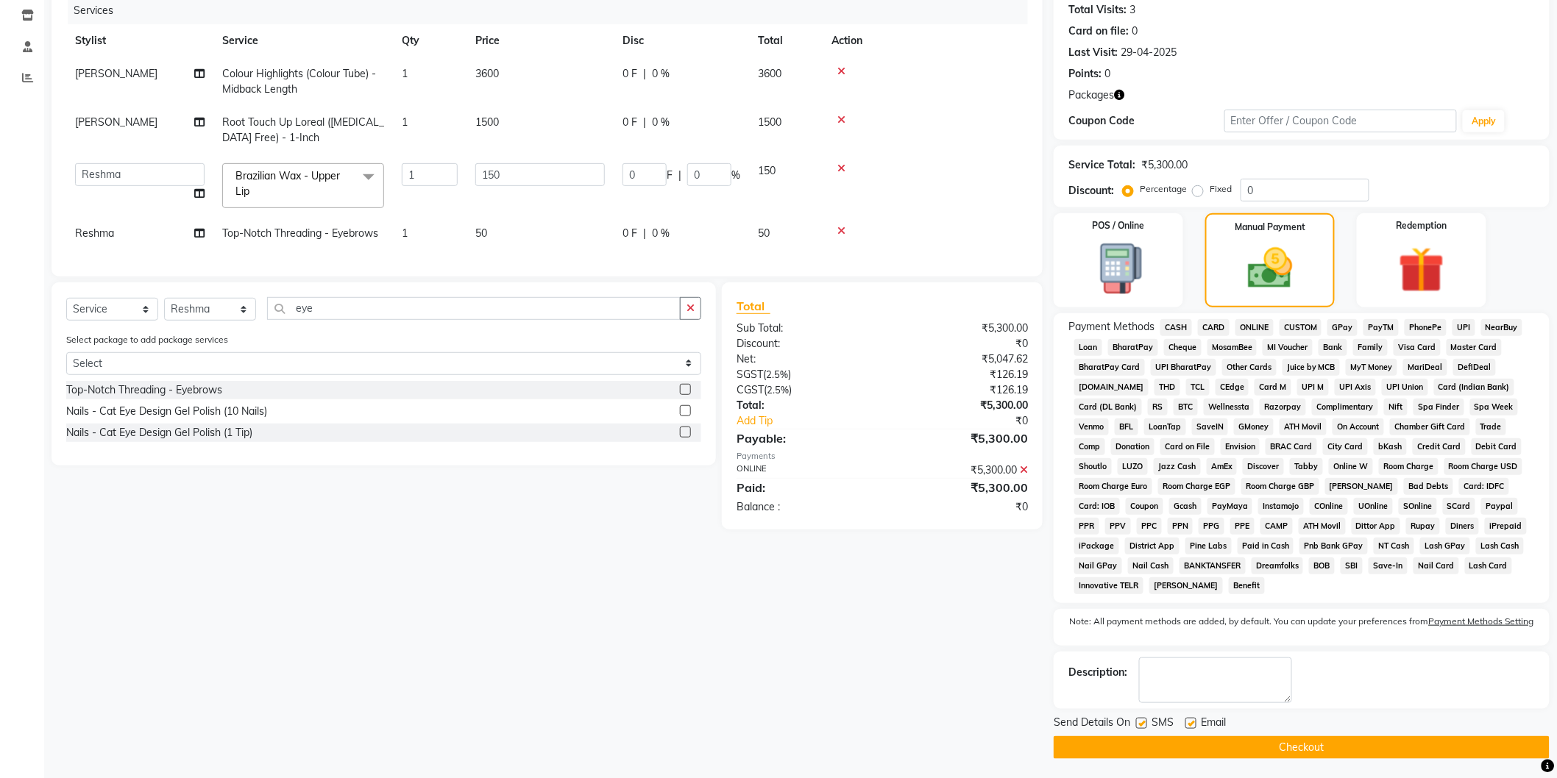
click at [1187, 725] on label at bounding box center [1190, 723] width 11 height 11
click at [1187, 725] on input "checkbox" at bounding box center [1190, 724] width 10 height 10
checkbox input "false"
click at [1145, 728] on label at bounding box center [1141, 723] width 11 height 11
click at [1145, 728] on input "checkbox" at bounding box center [1141, 724] width 10 height 10
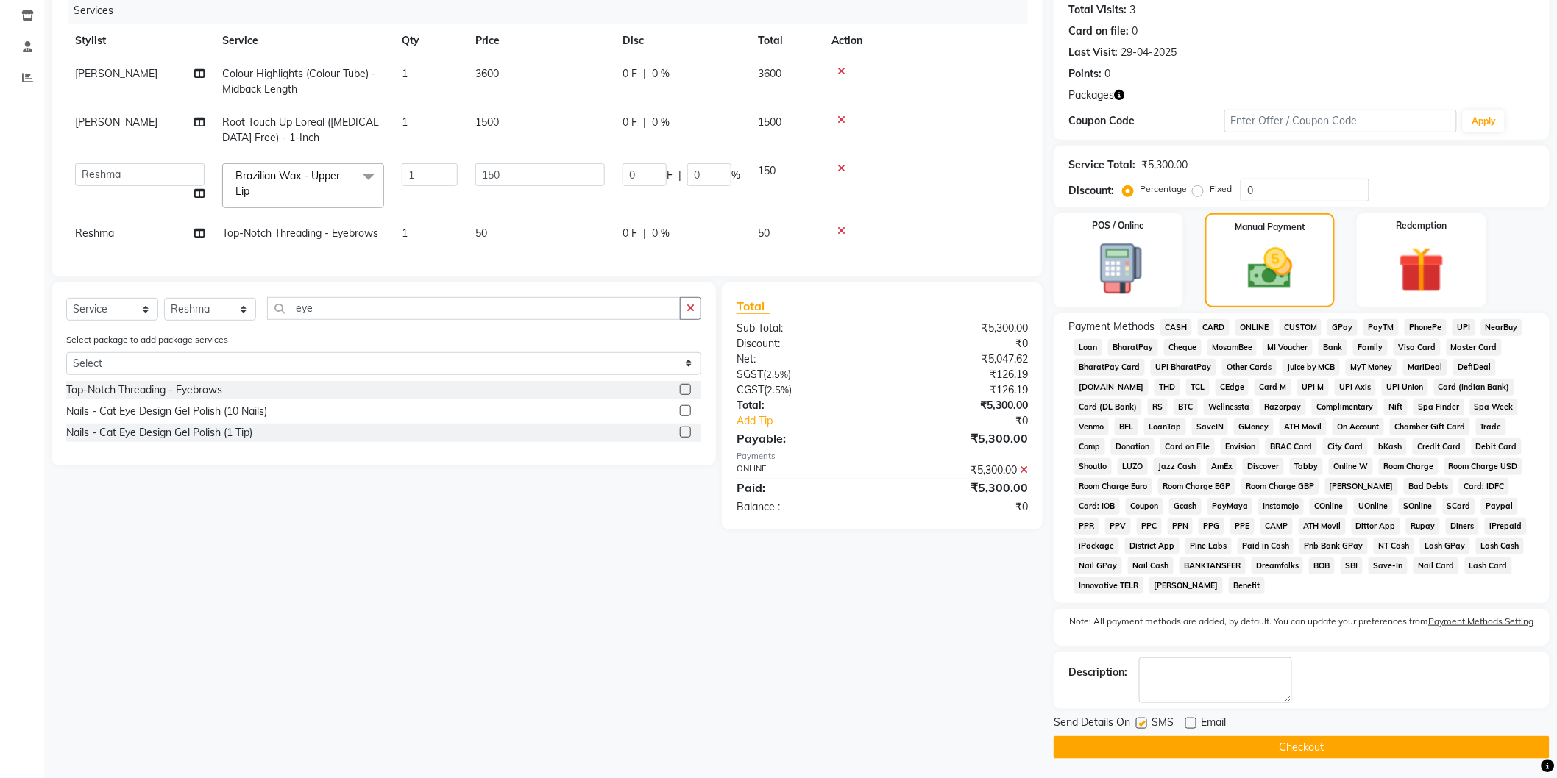
checkbox input "false"
click at [1142, 755] on button "Checkout" at bounding box center [1301, 747] width 496 height 23
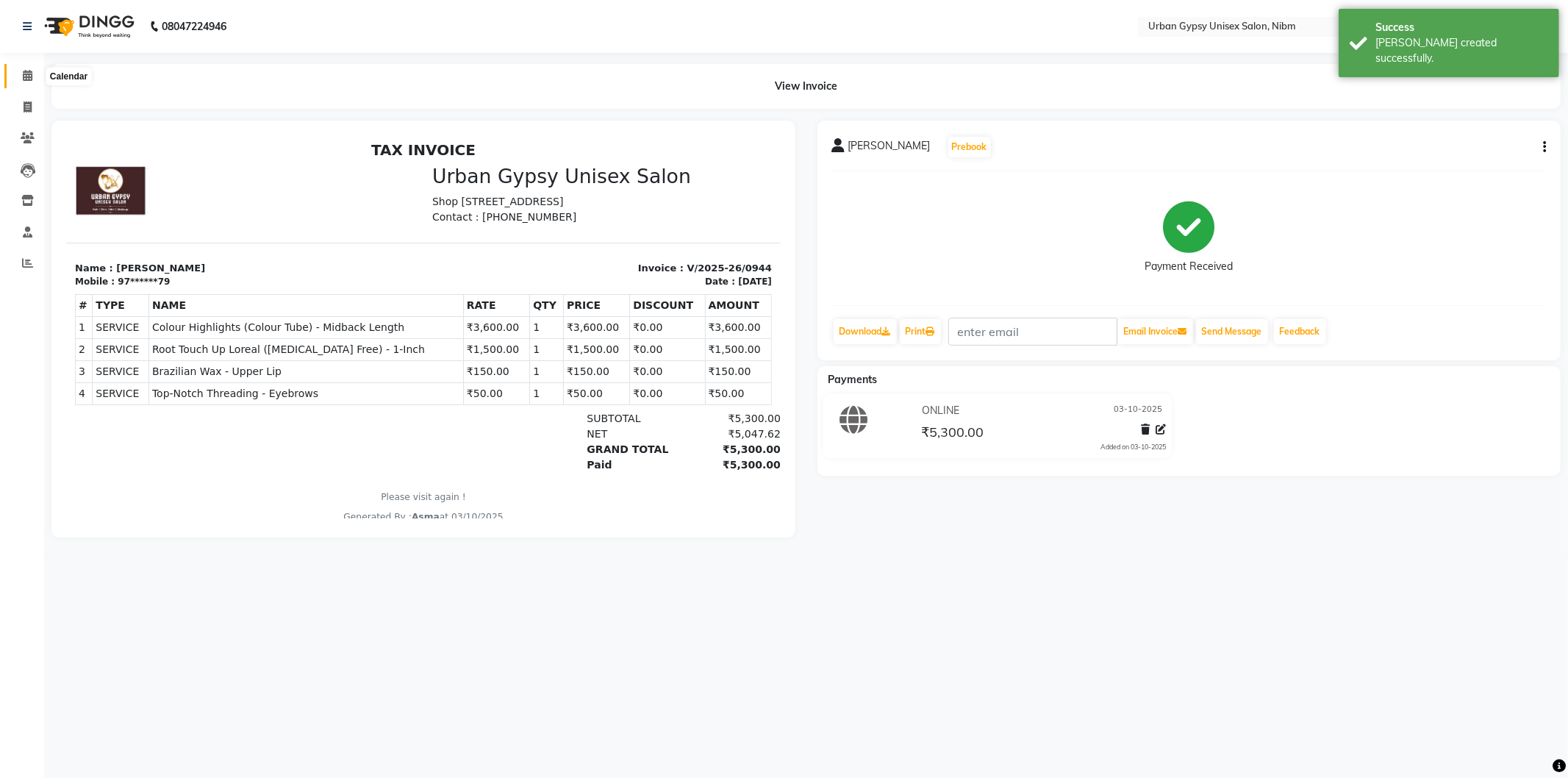
click at [23, 77] on icon at bounding box center [28, 75] width 10 height 11
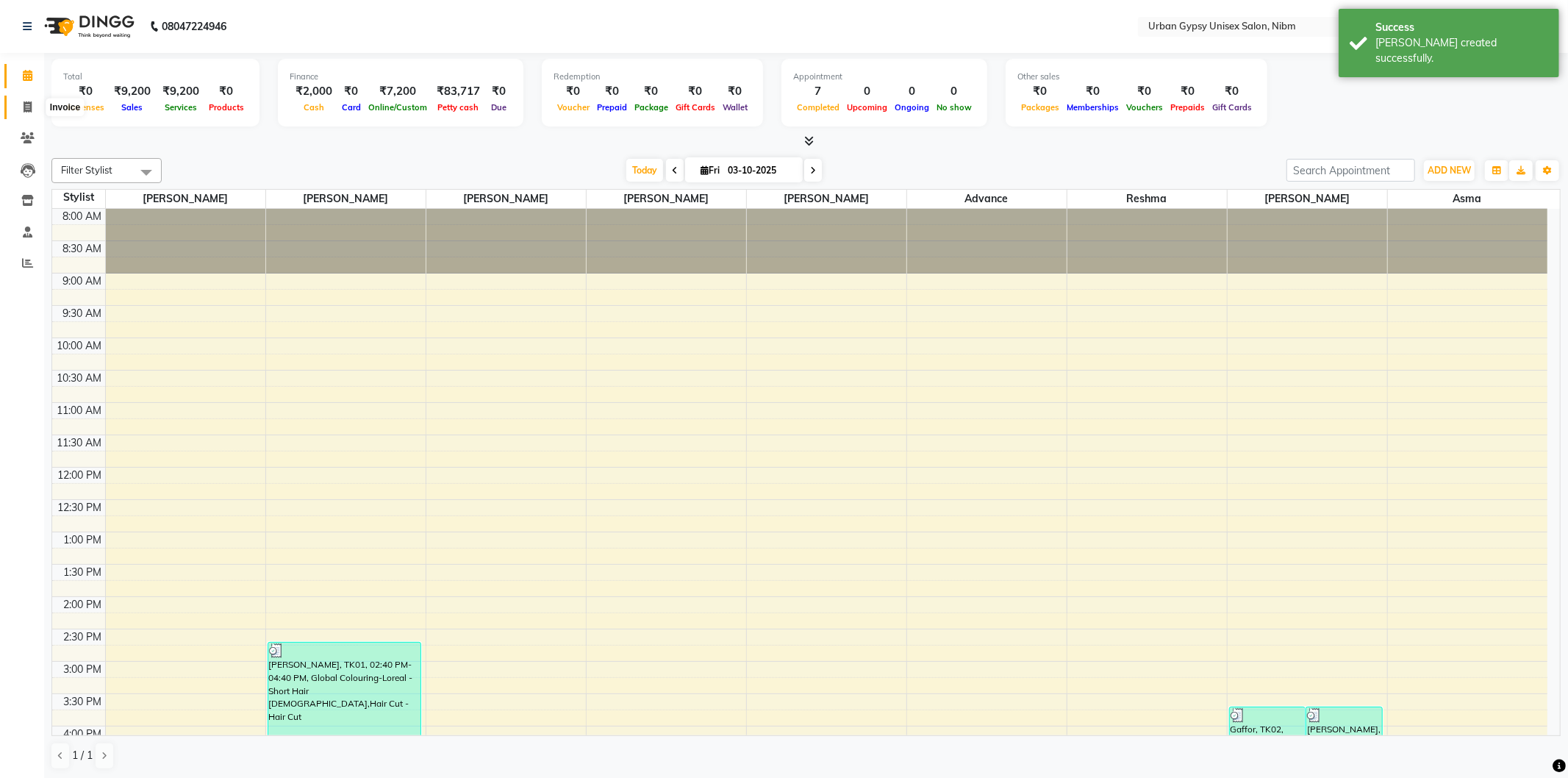
click at [20, 110] on span at bounding box center [28, 107] width 26 height 17
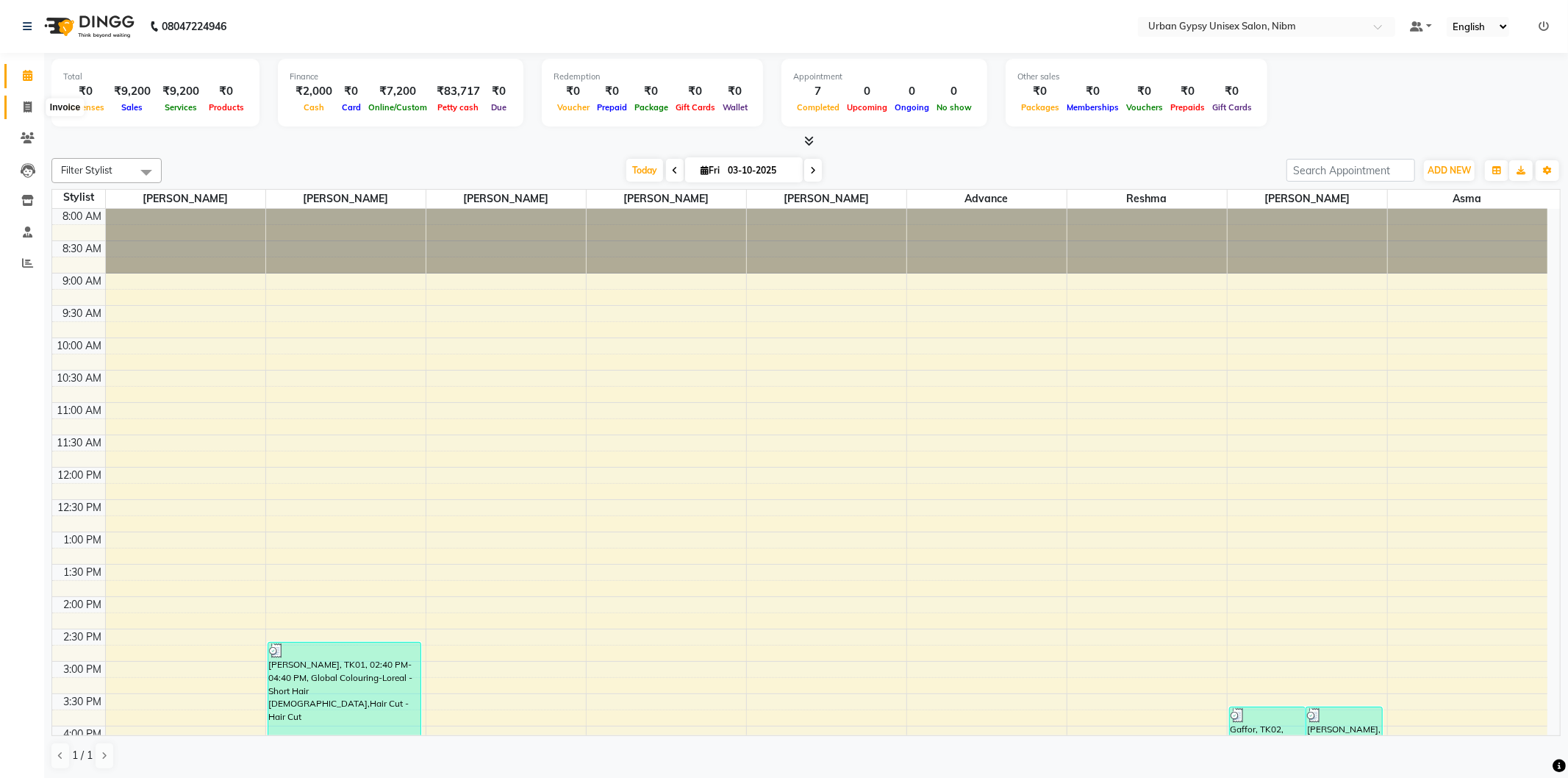
select select "service"
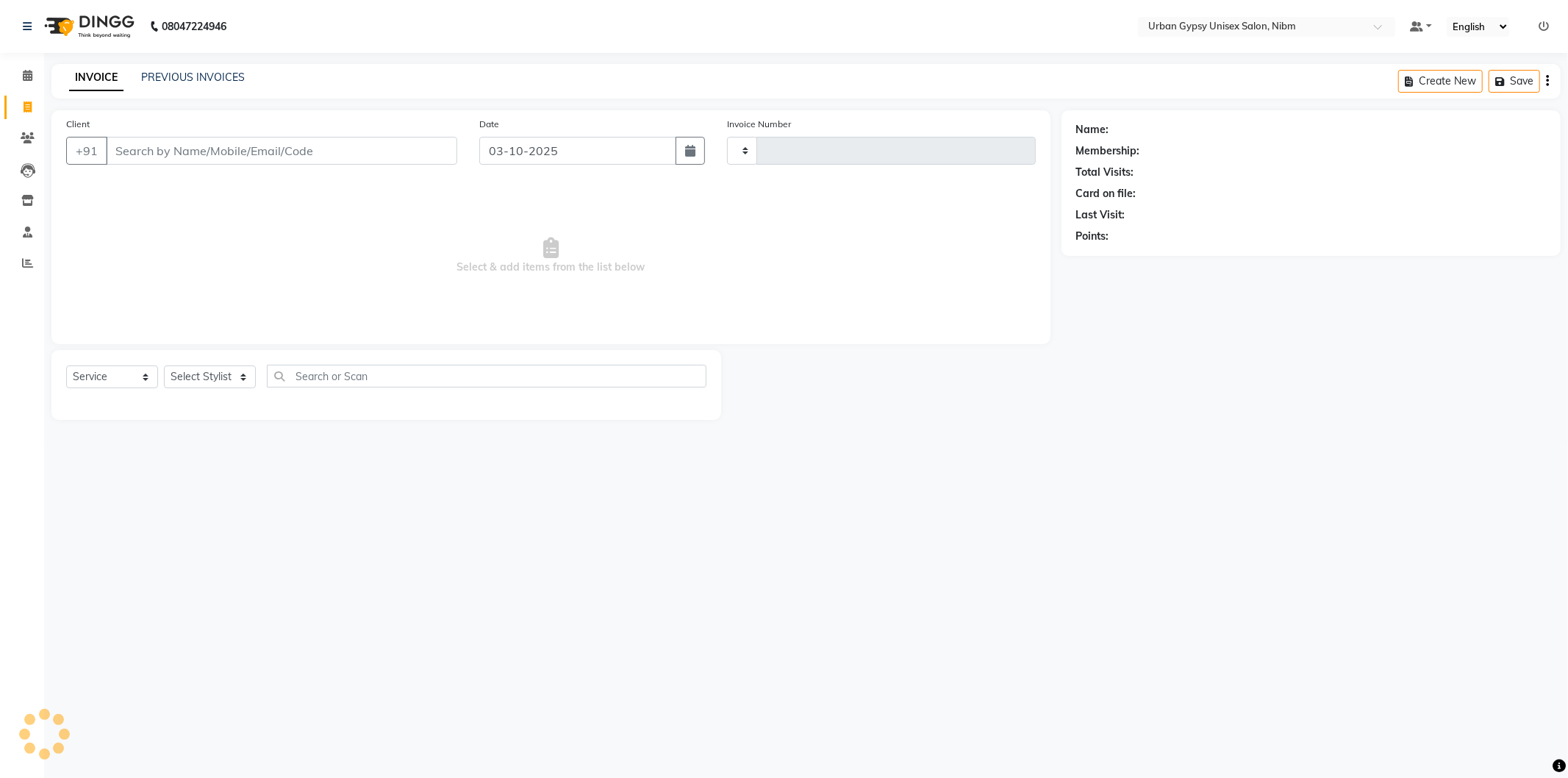
type input "0945"
select select "7045"
click at [186, 182] on ngb-highlight "12******90" at bounding box center [179, 184] width 60 height 15
type input "12******90"
click at [193, 362] on div "Select Service Product Membership Package Voucher Prepaid Gift Card Select Styl…" at bounding box center [386, 409] width 670 height 119
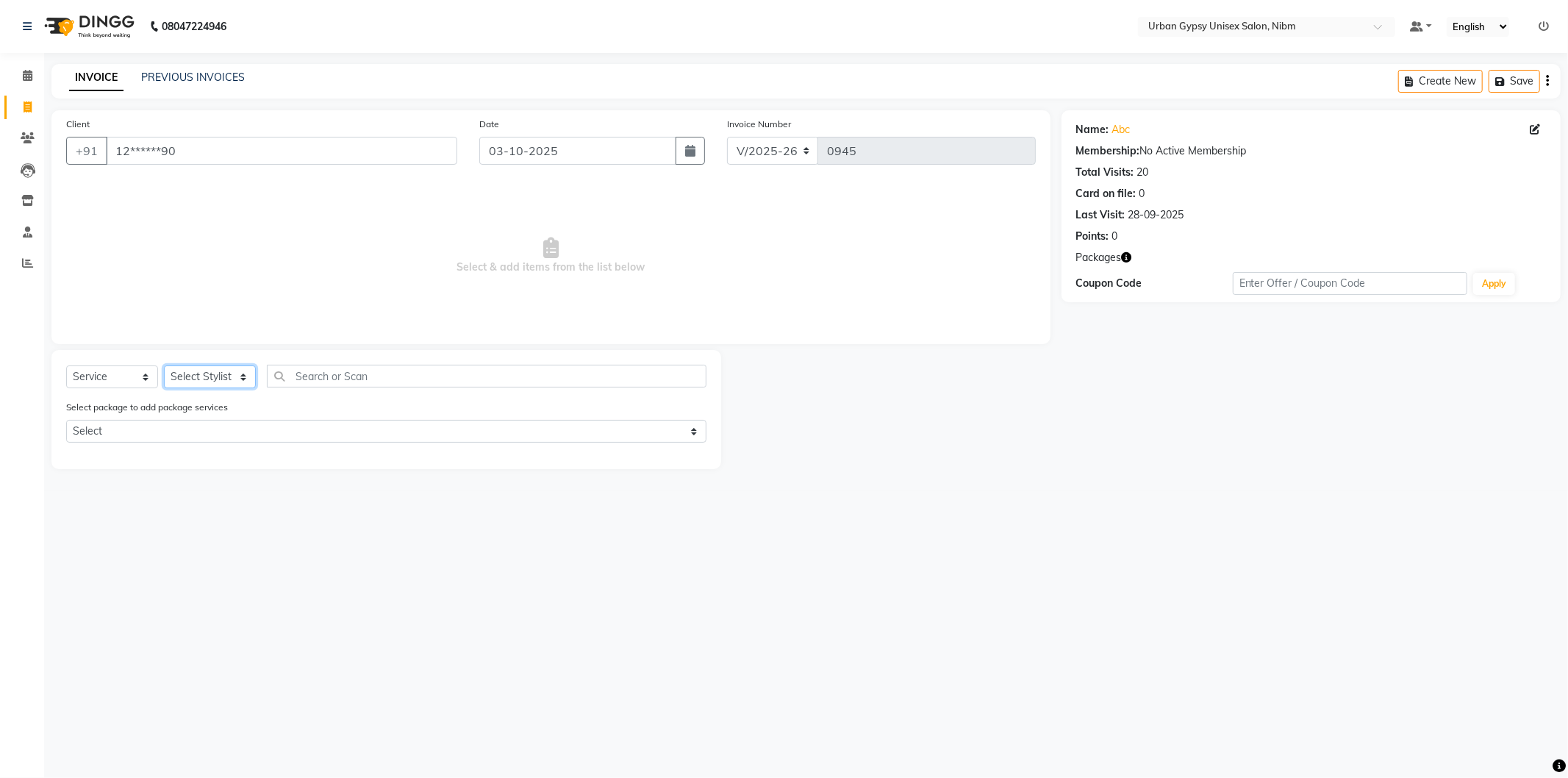
drag, startPoint x: 222, startPoint y: 369, endPoint x: 221, endPoint y: 377, distance: 8.1
click at [222, 369] on select "Select Stylist Advance Akshay [PERSON_NAME] Asma [PERSON_NAME] Malhari [PERSON_…" at bounding box center [210, 377] width 92 height 23
select select "58909"
click at [164, 366] on select "Select Stylist Advance Akshay [PERSON_NAME] Asma [PERSON_NAME] Malhari [PERSON_…" at bounding box center [210, 377] width 92 height 23
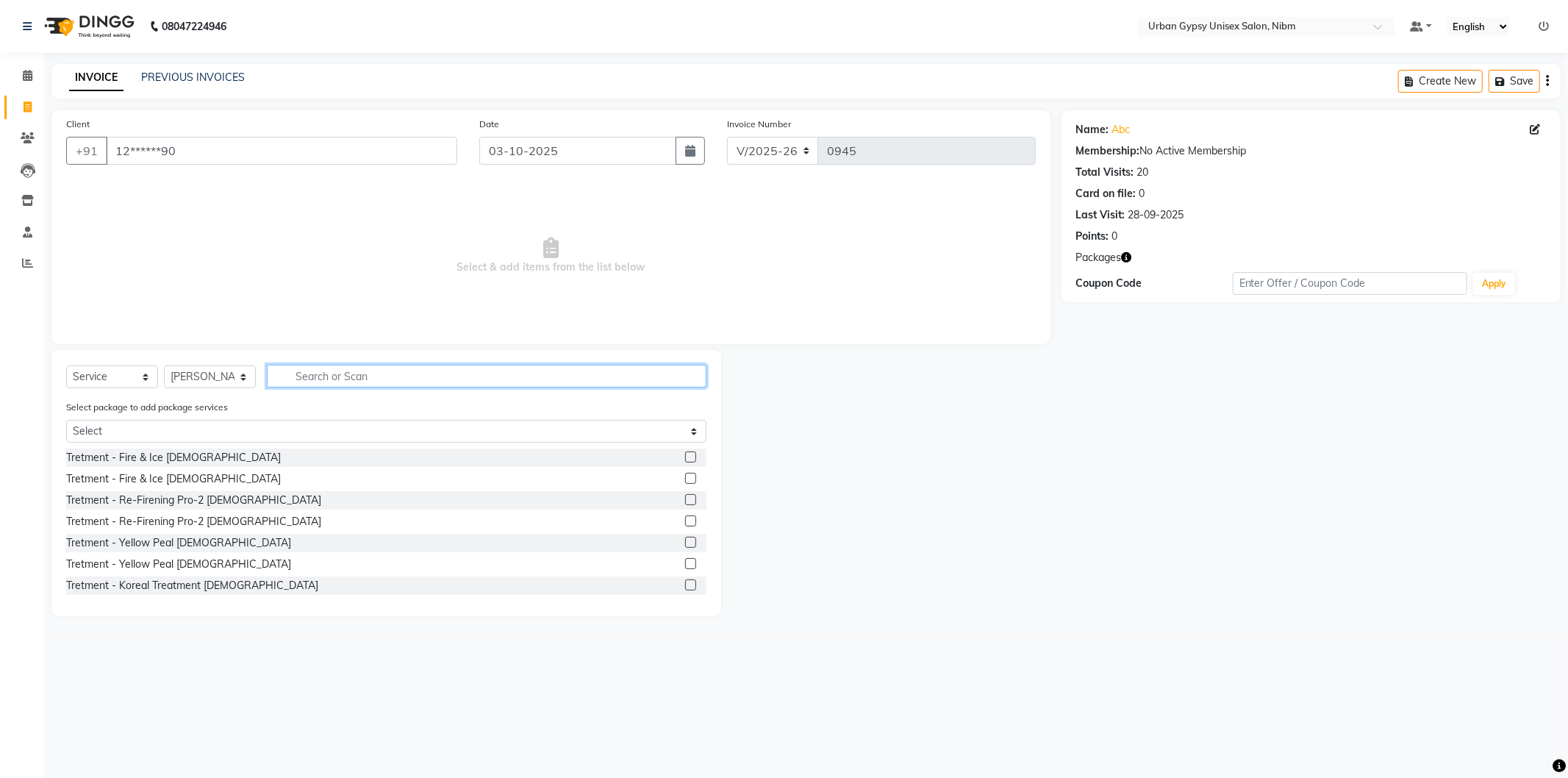
click at [443, 383] on input "text" at bounding box center [487, 376] width 440 height 23
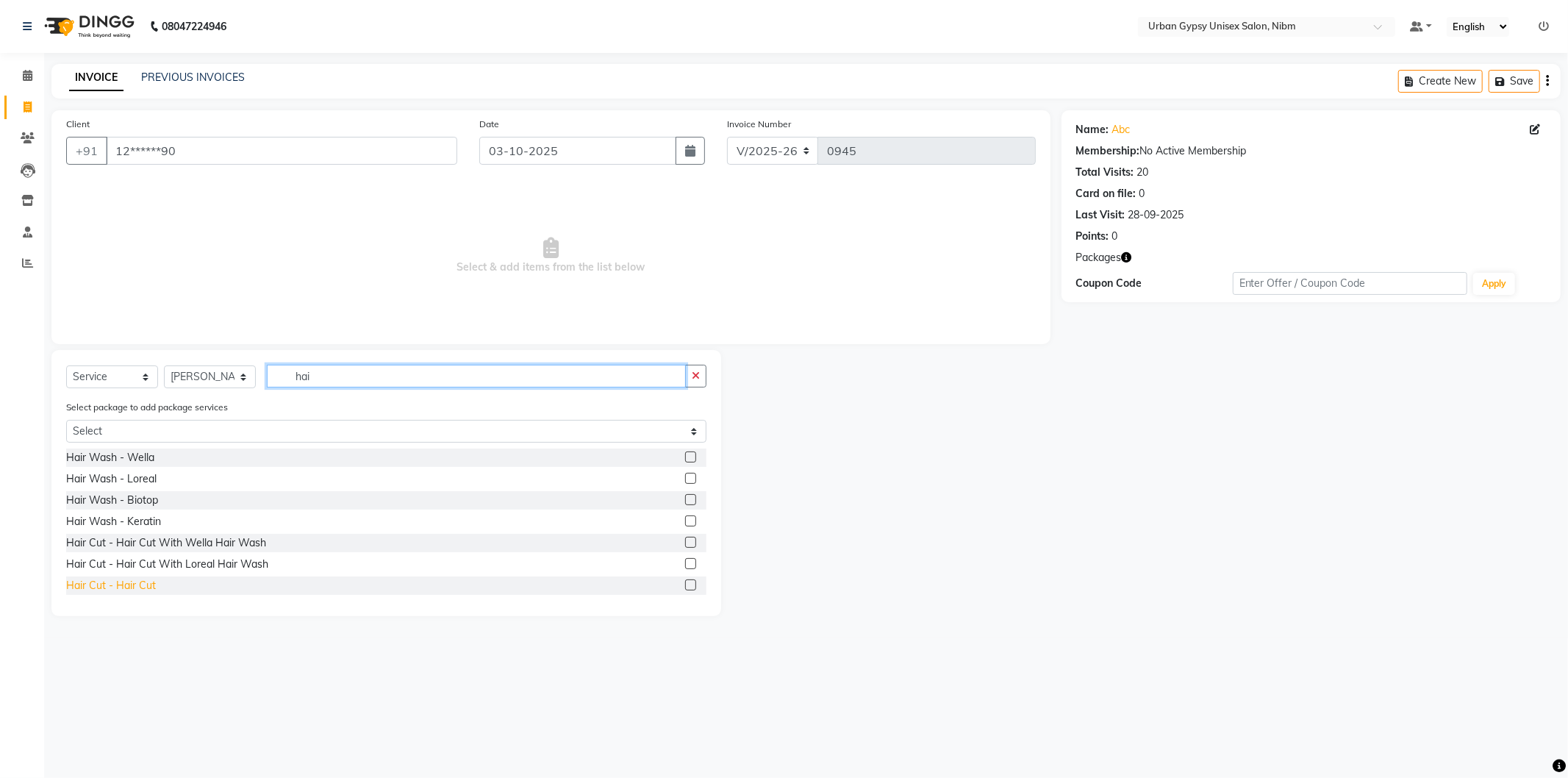
type input "hai"
click at [138, 590] on div "Hair Cut - Hair Cut" at bounding box center [111, 585] width 90 height 15
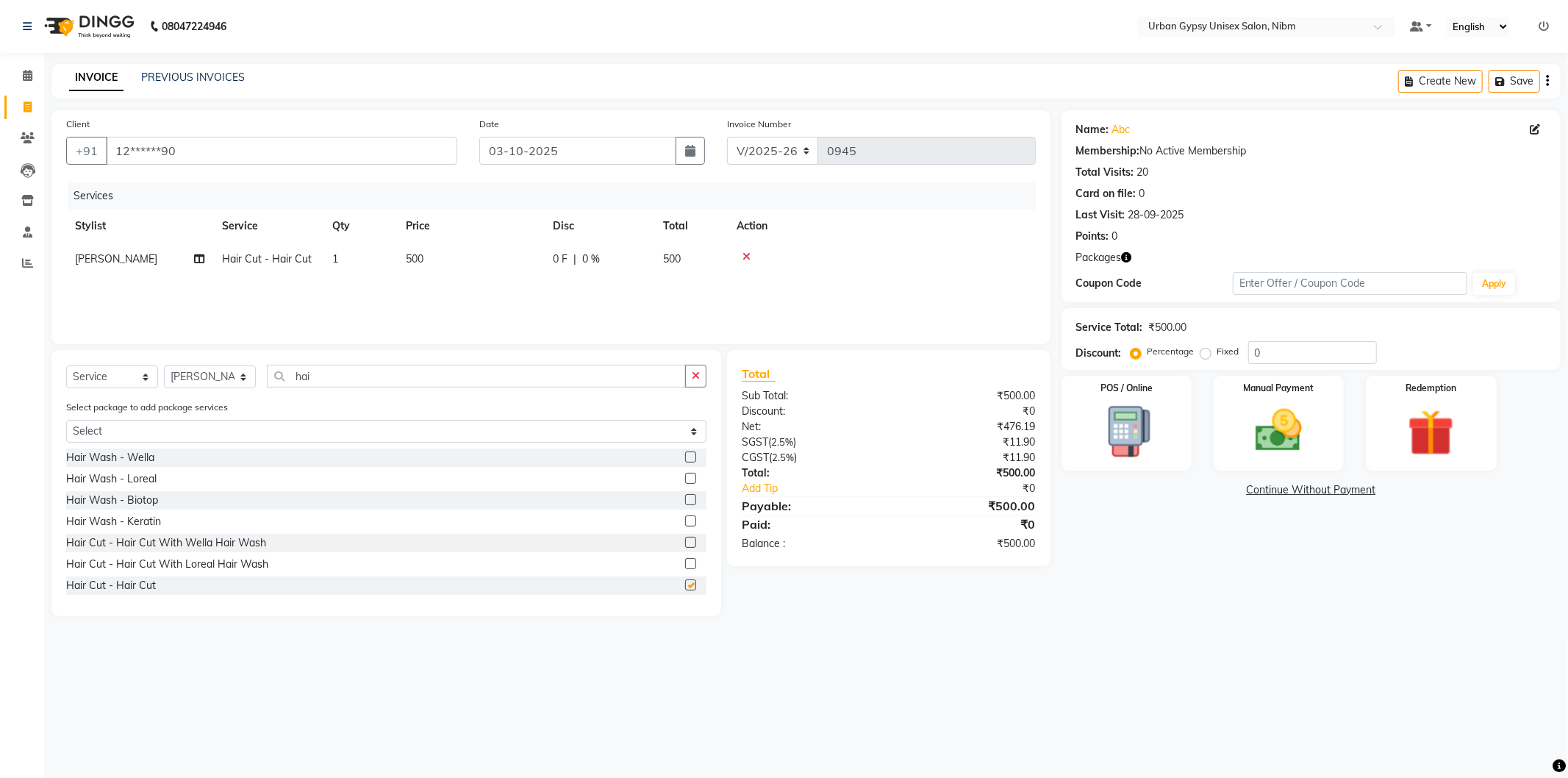
checkbox input "false"
click at [1263, 444] on img at bounding box center [1278, 431] width 79 height 56
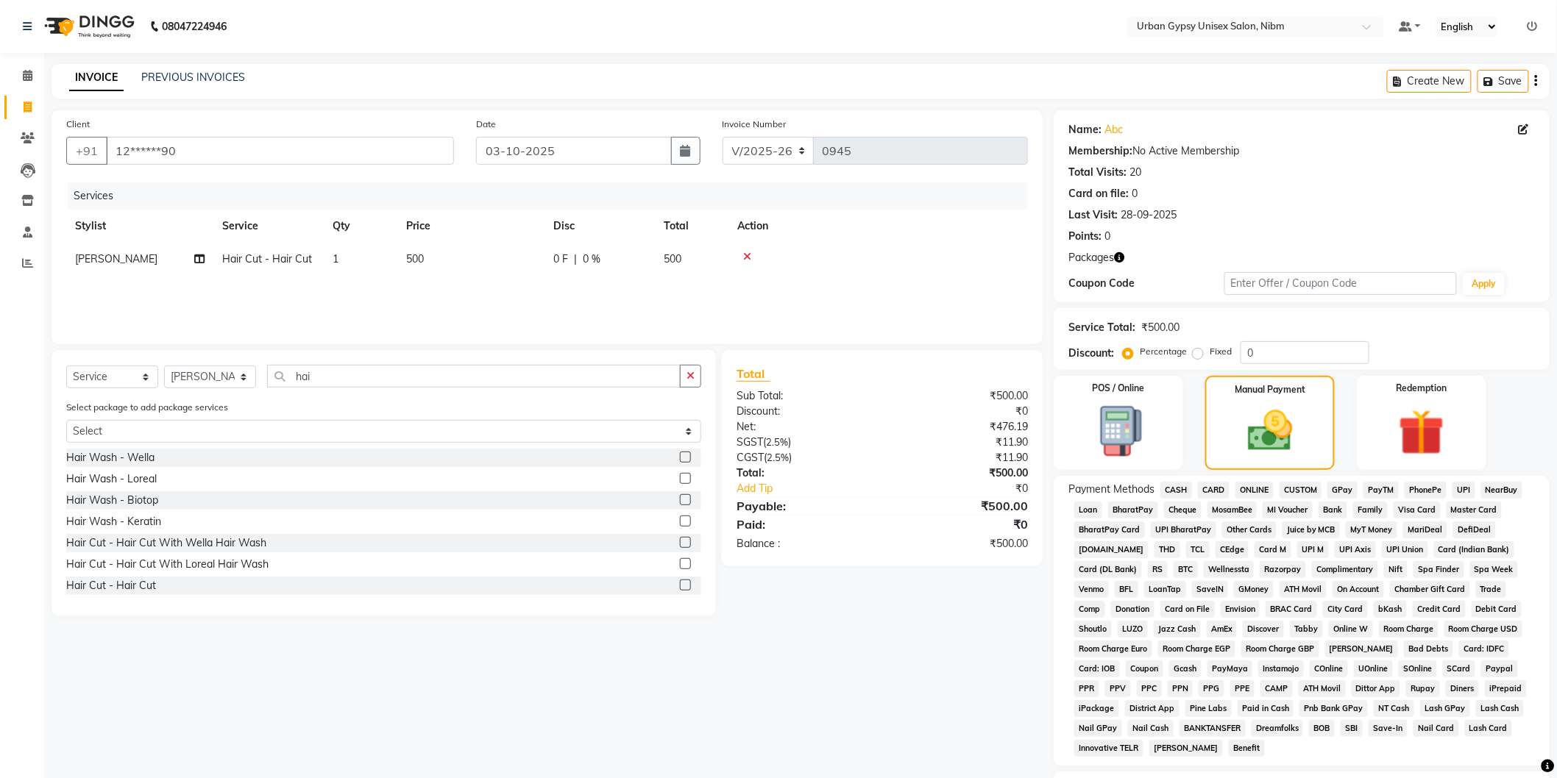
click at [1189, 484] on span "CASH" at bounding box center [1176, 490] width 32 height 17
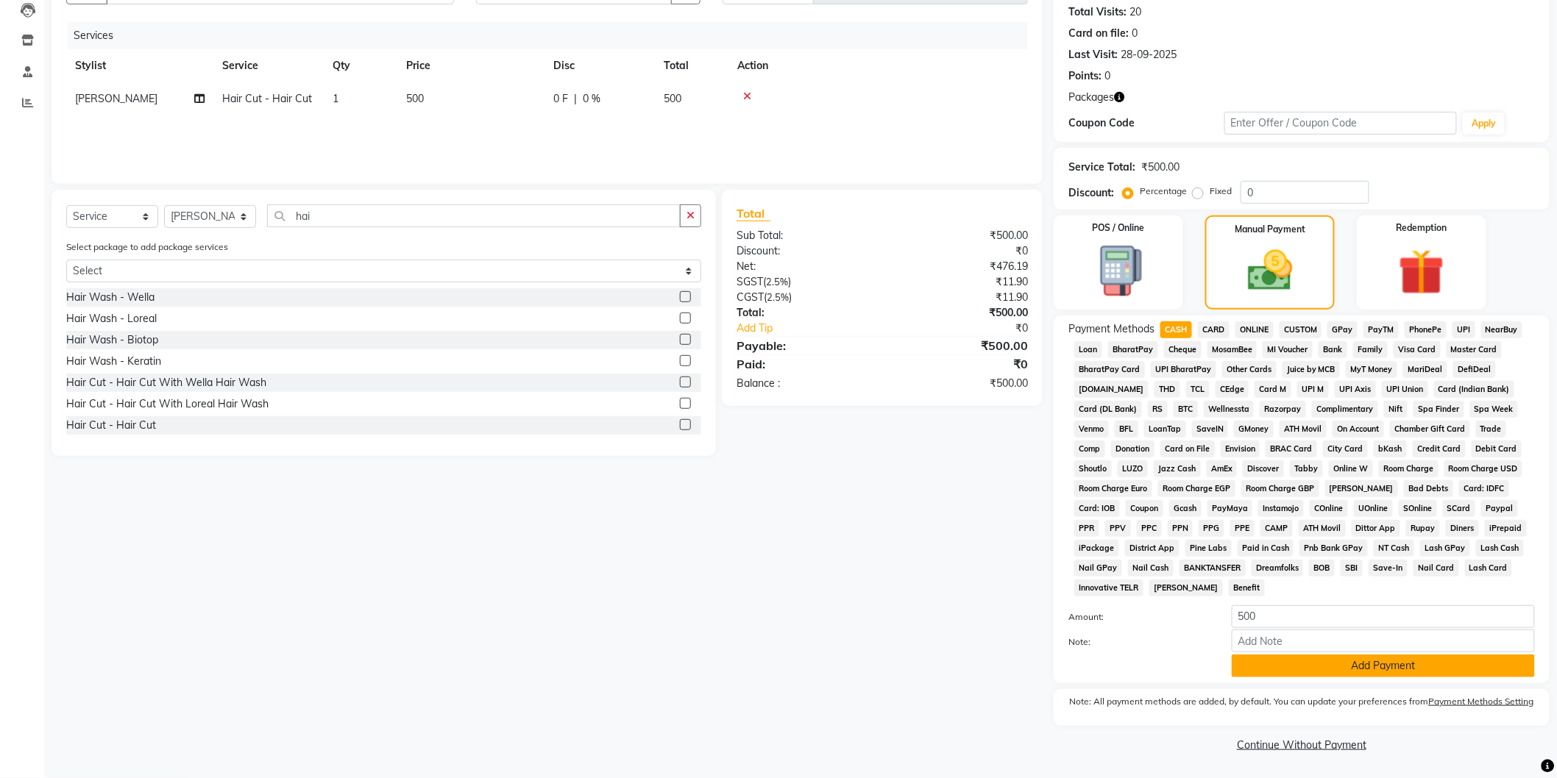
click at [1295, 655] on button "Add Payment" at bounding box center [1382, 666] width 303 height 23
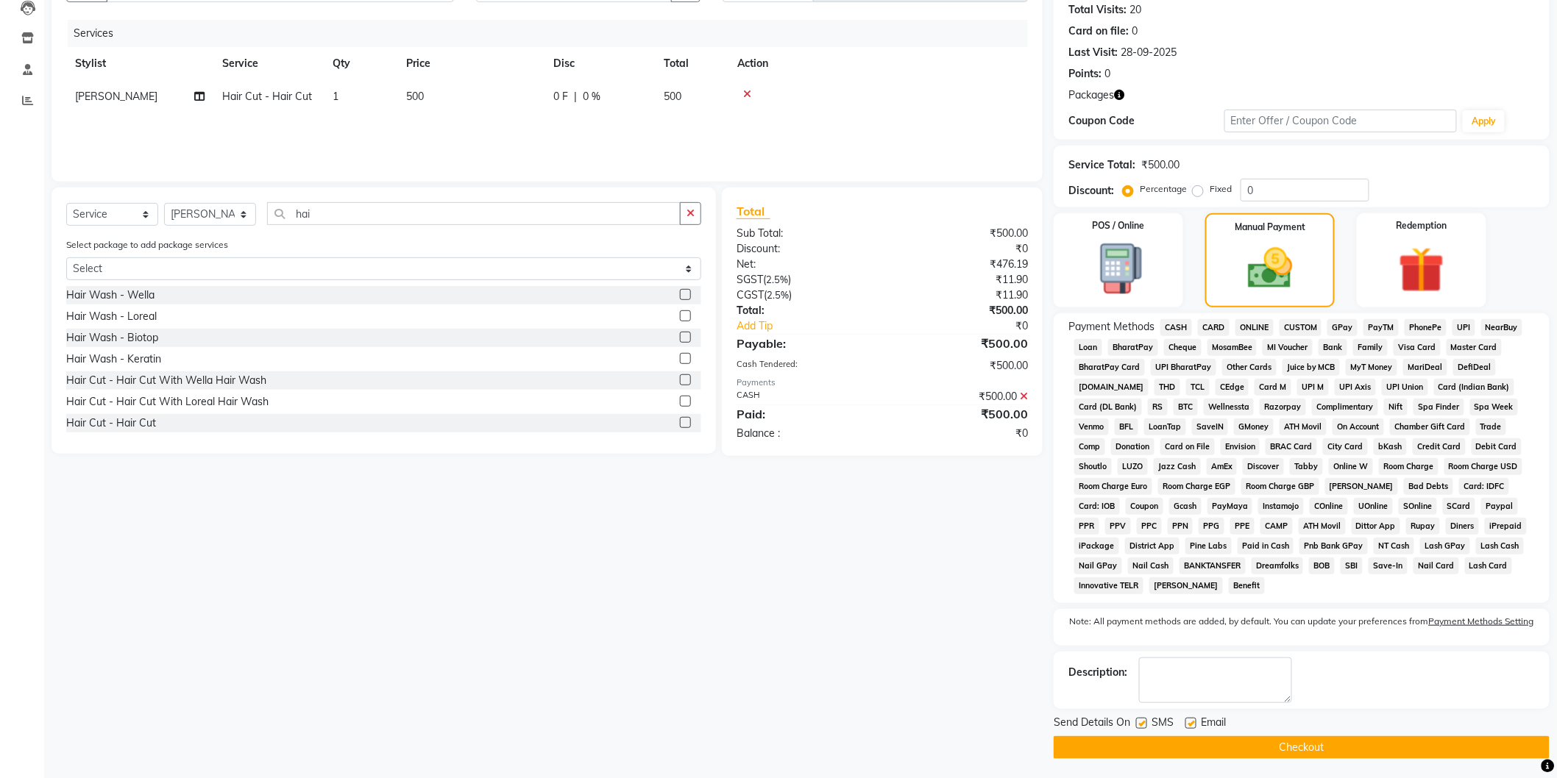
click at [1193, 730] on div at bounding box center [1190, 725] width 10 height 15
click at [1190, 727] on label at bounding box center [1190, 723] width 11 height 11
click at [1190, 727] on input "checkbox" at bounding box center [1190, 724] width 10 height 10
checkbox input "false"
drag, startPoint x: 1140, startPoint y: 722, endPoint x: 1134, endPoint y: 753, distance: 31.5
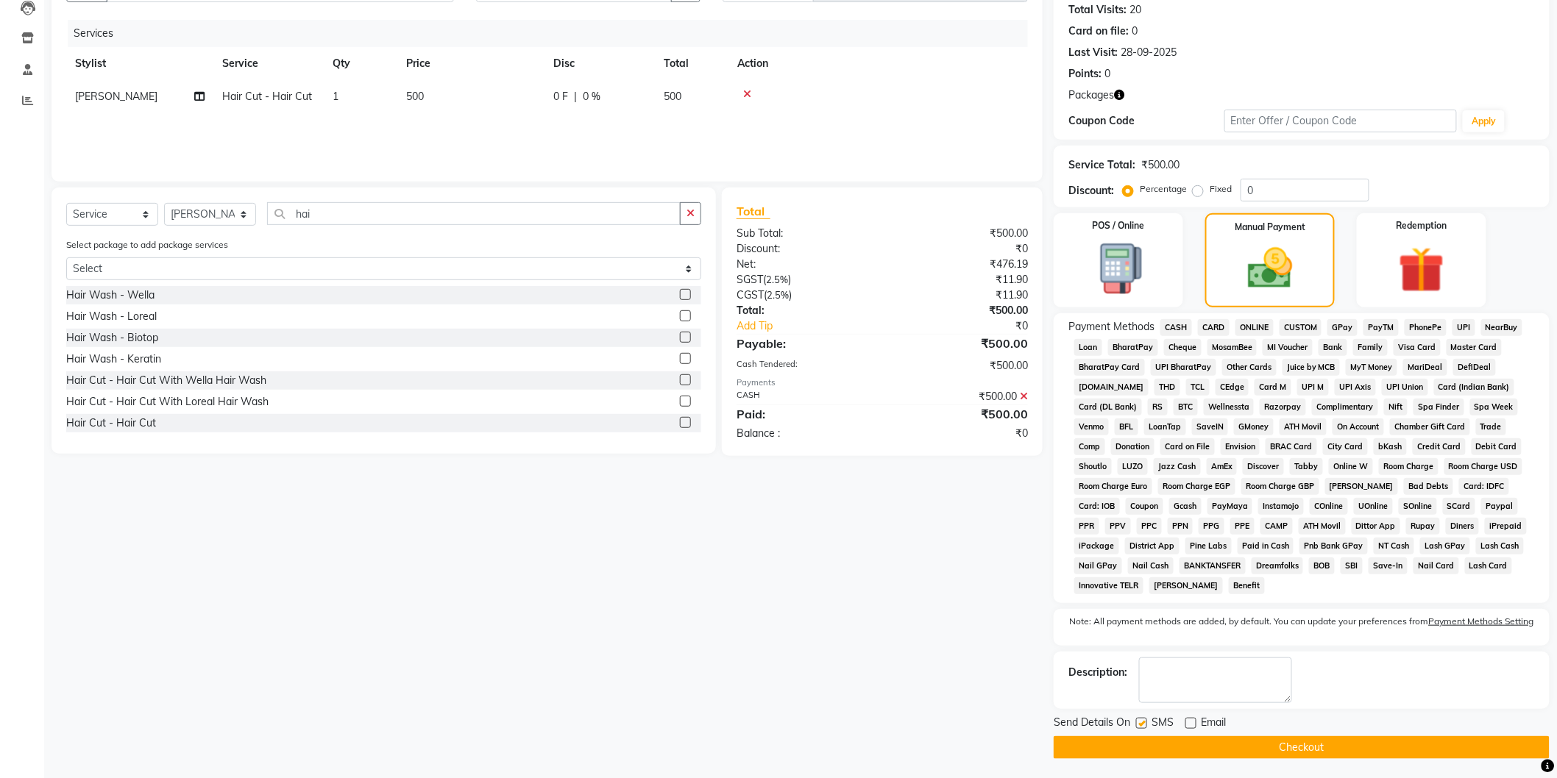
click at [1141, 721] on label at bounding box center [1141, 723] width 11 height 11
click at [1141, 721] on input "checkbox" at bounding box center [1141, 724] width 10 height 10
checkbox input "false"
click at [1131, 759] on button "Checkout" at bounding box center [1301, 747] width 496 height 23
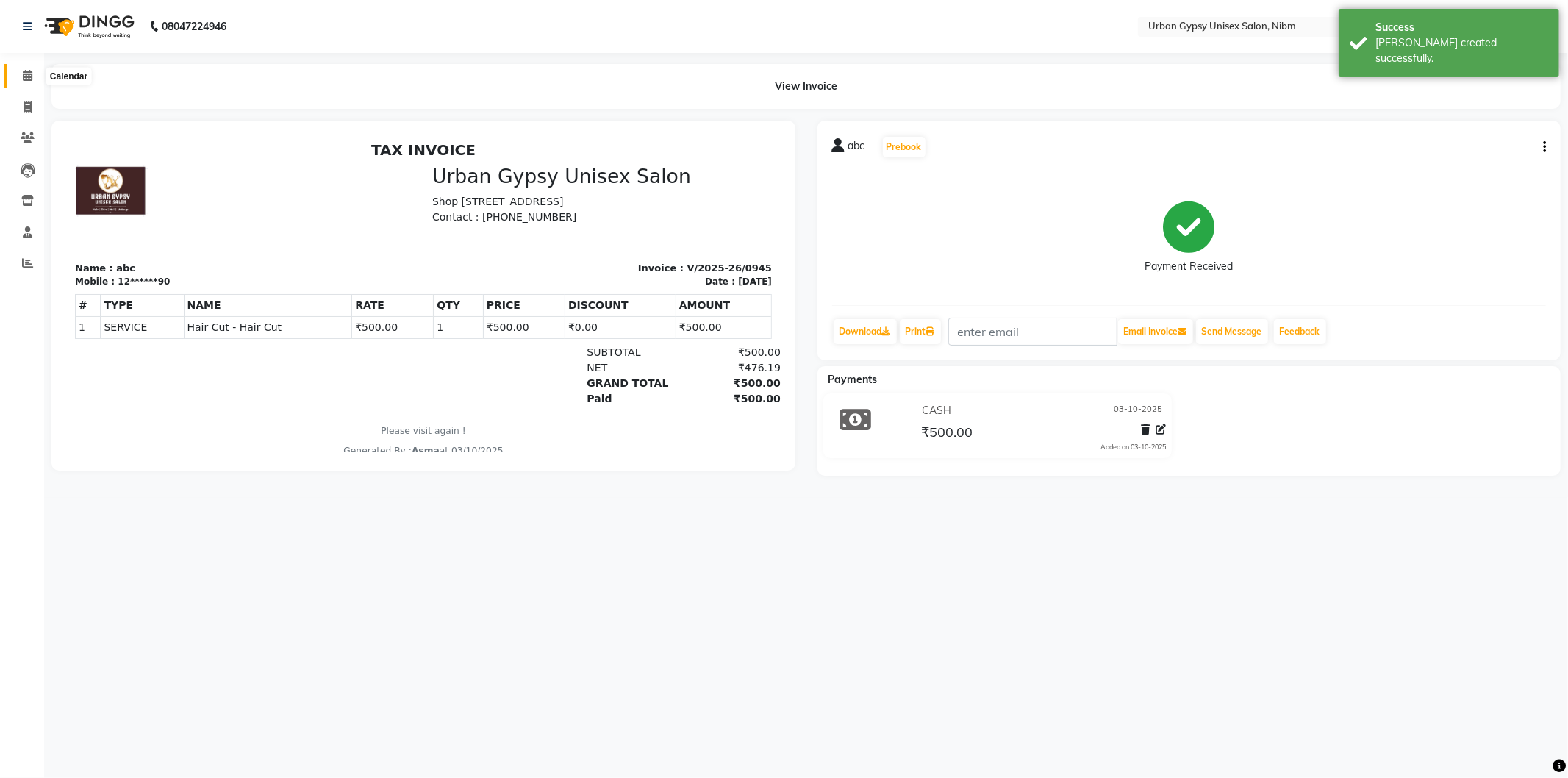
click at [23, 79] on icon at bounding box center [28, 75] width 10 height 11
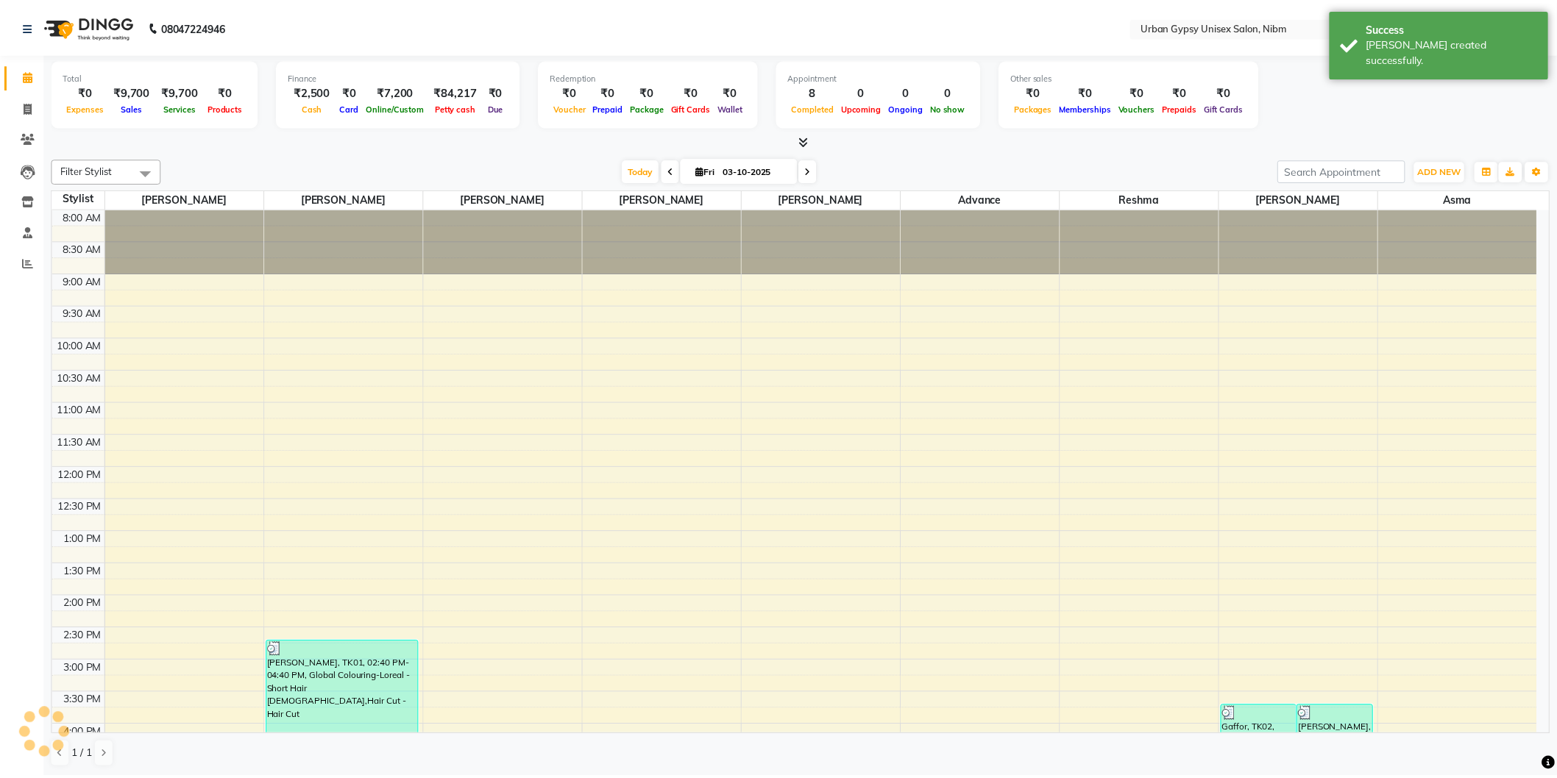
scroll to position [355, 0]
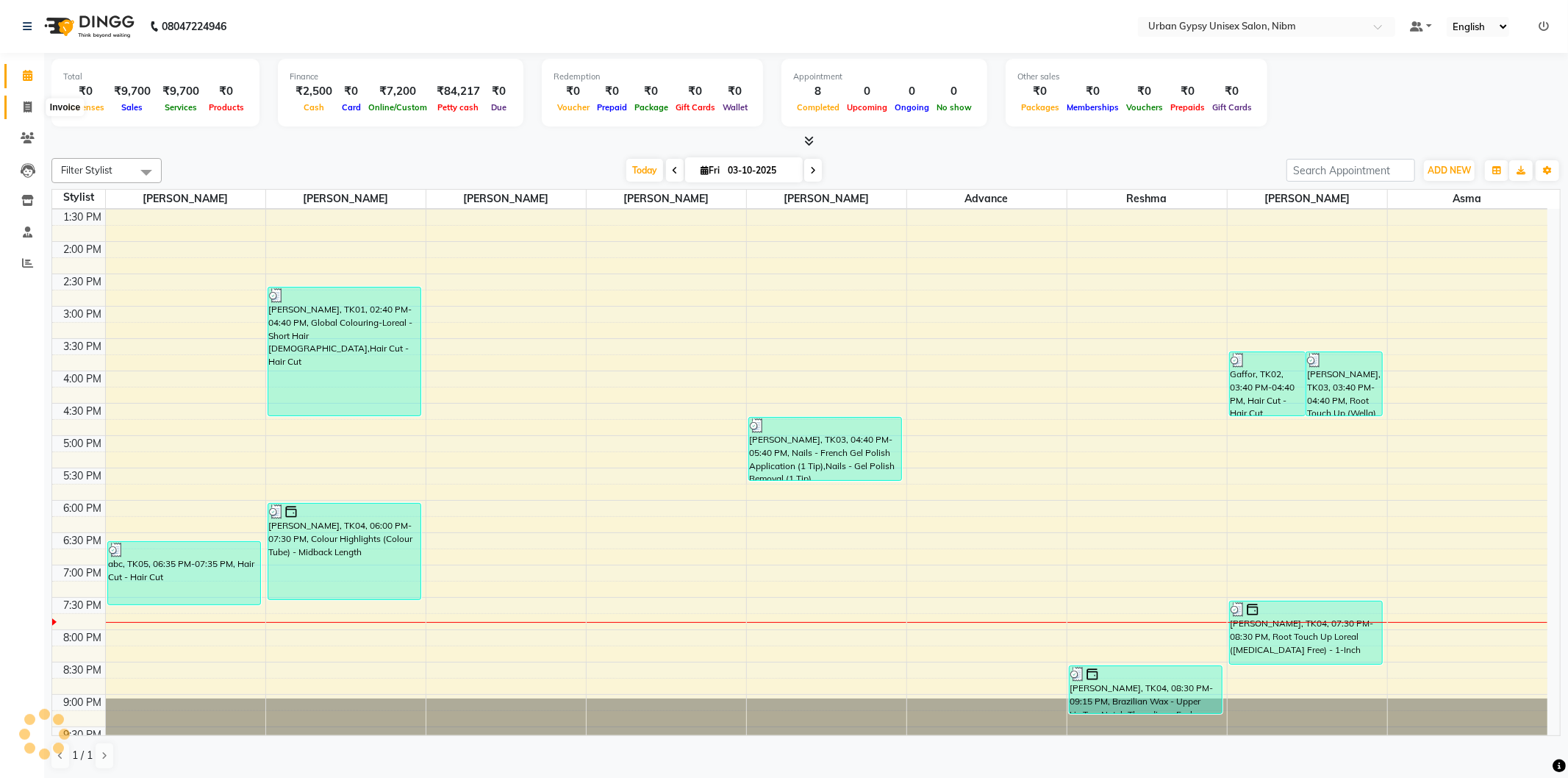
click at [15, 106] on span at bounding box center [28, 107] width 26 height 17
select select "service"
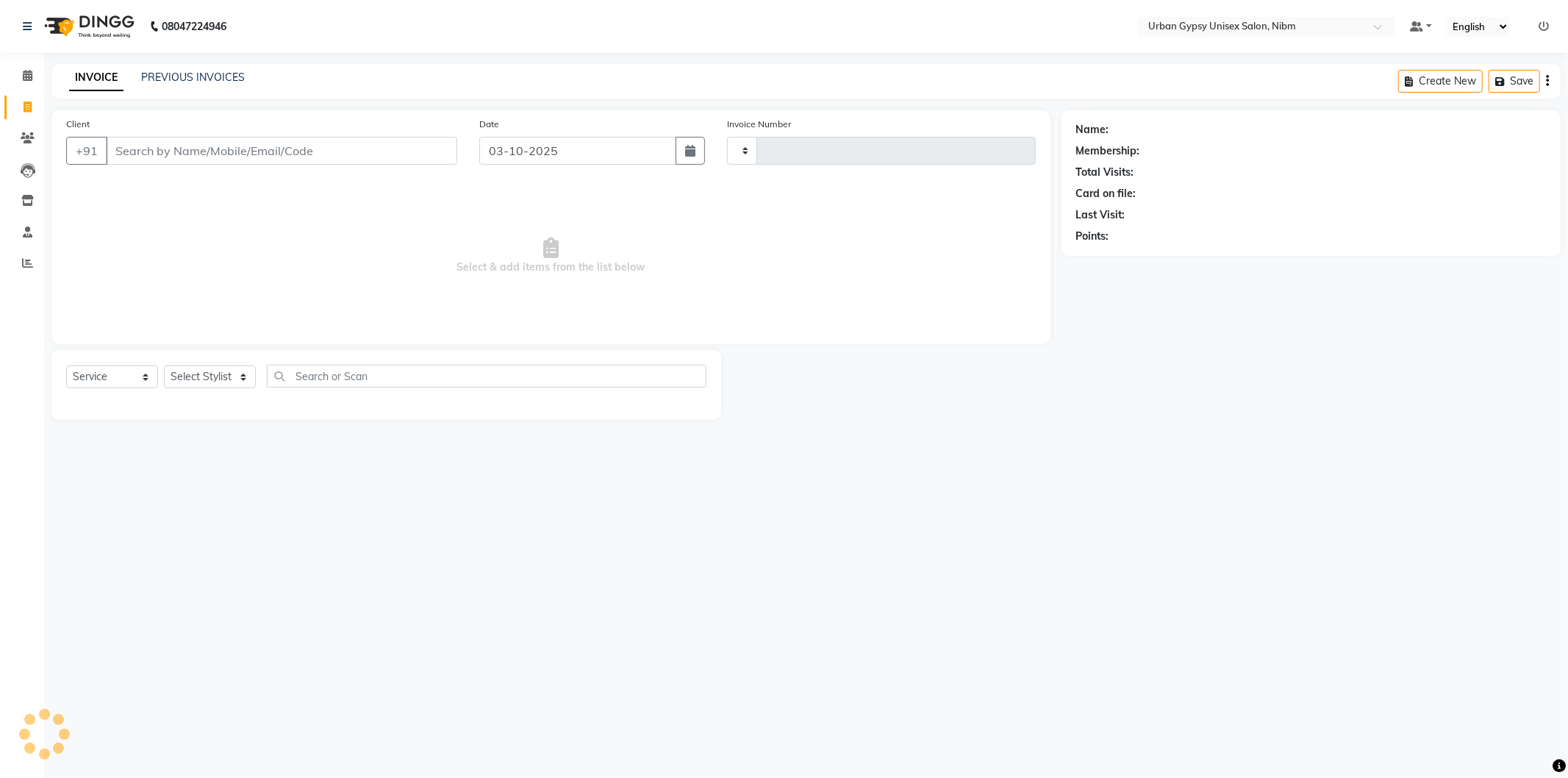
type input "0946"
select select "7045"
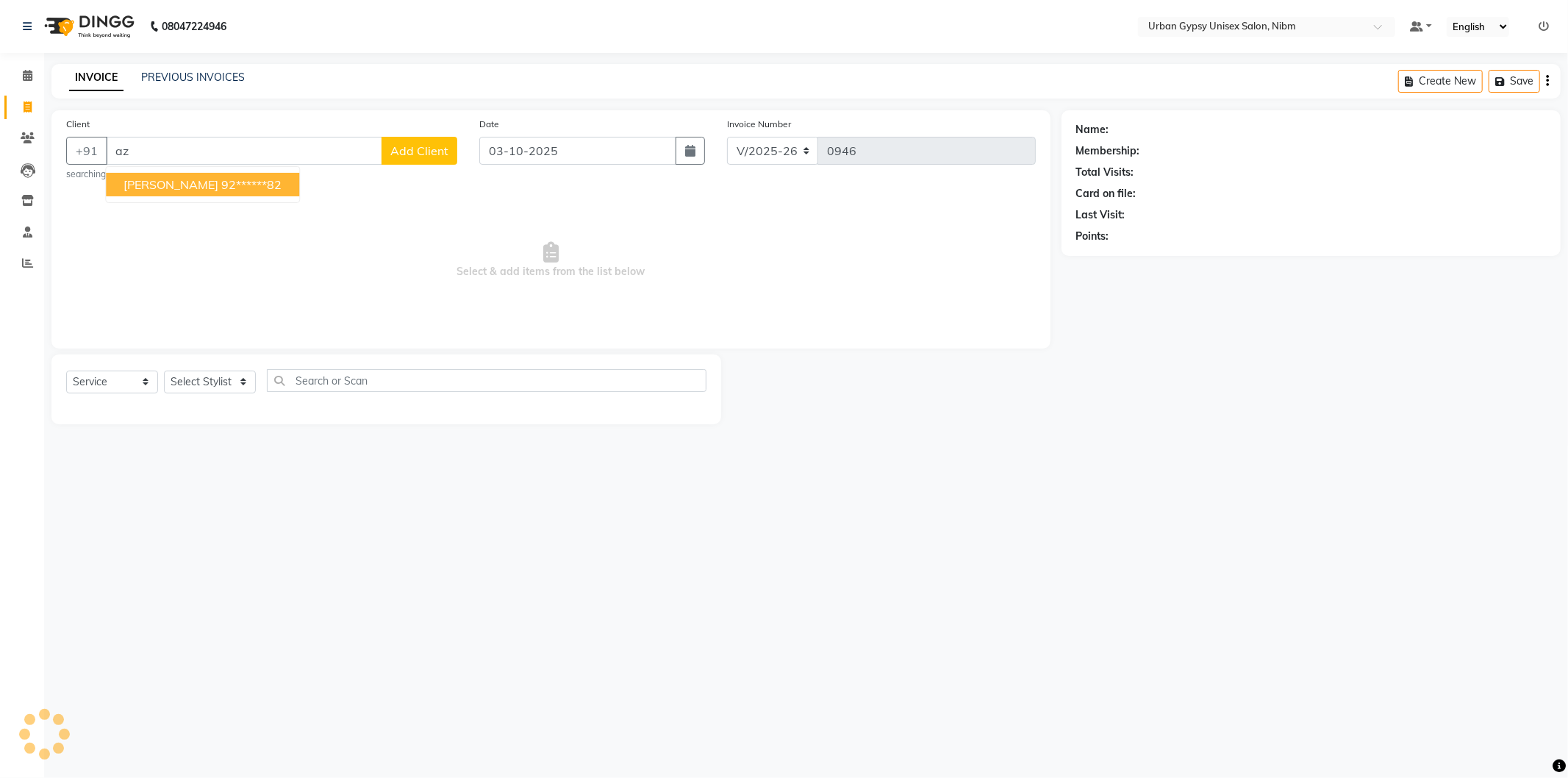
type input "a"
click at [210, 177] on span "[PERSON_NAME]" at bounding box center [171, 184] width 95 height 15
type input "98******77"
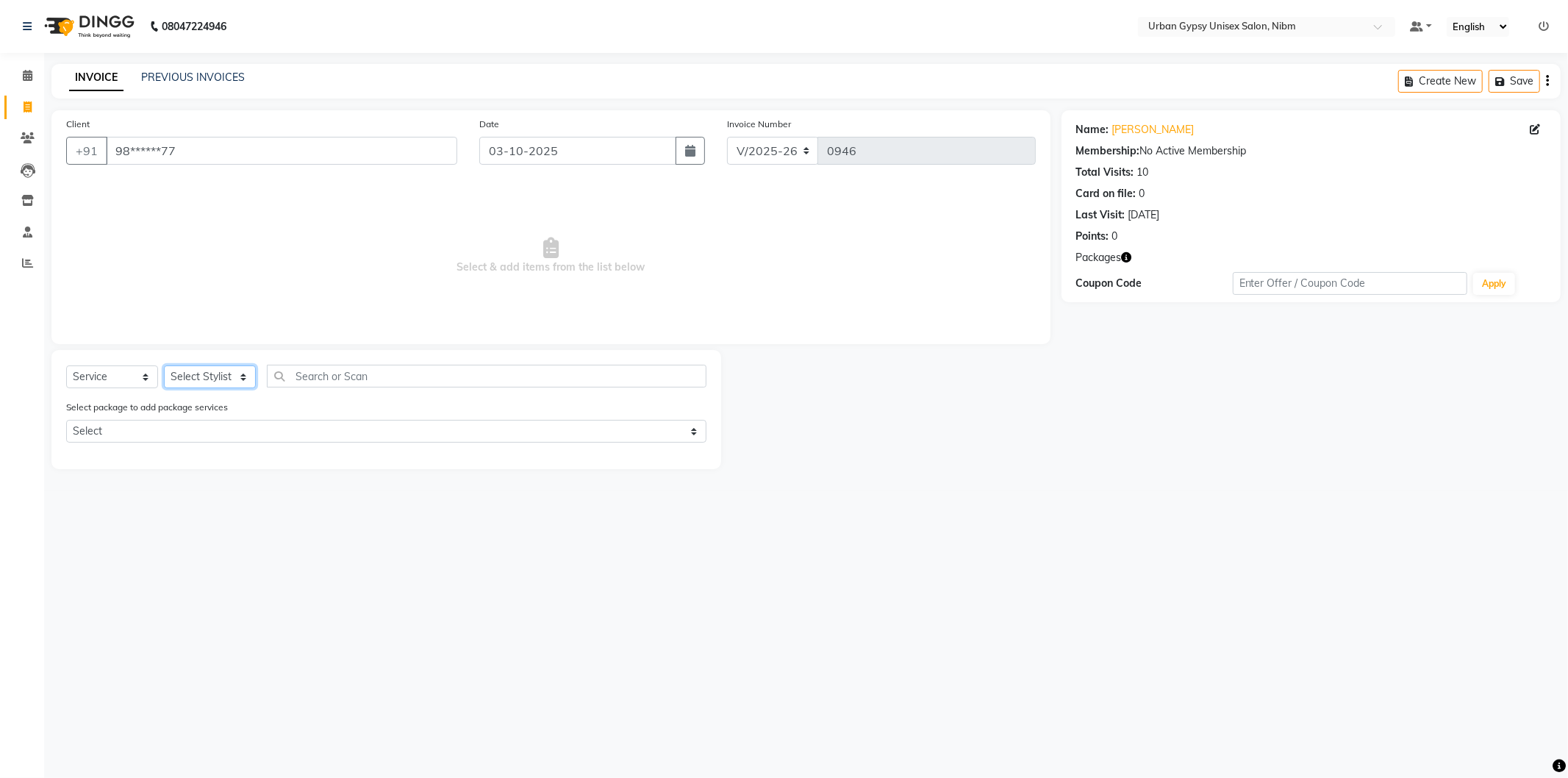
click at [195, 373] on select "Select Stylist Advance Akshay [PERSON_NAME] Asma [PERSON_NAME] Malhari [PERSON_…" at bounding box center [210, 377] width 92 height 23
select select "58909"
click at [164, 366] on select "Select Stylist Advance Akshay [PERSON_NAME] Asma [PERSON_NAME] Malhari [PERSON_…" at bounding box center [210, 377] width 92 height 23
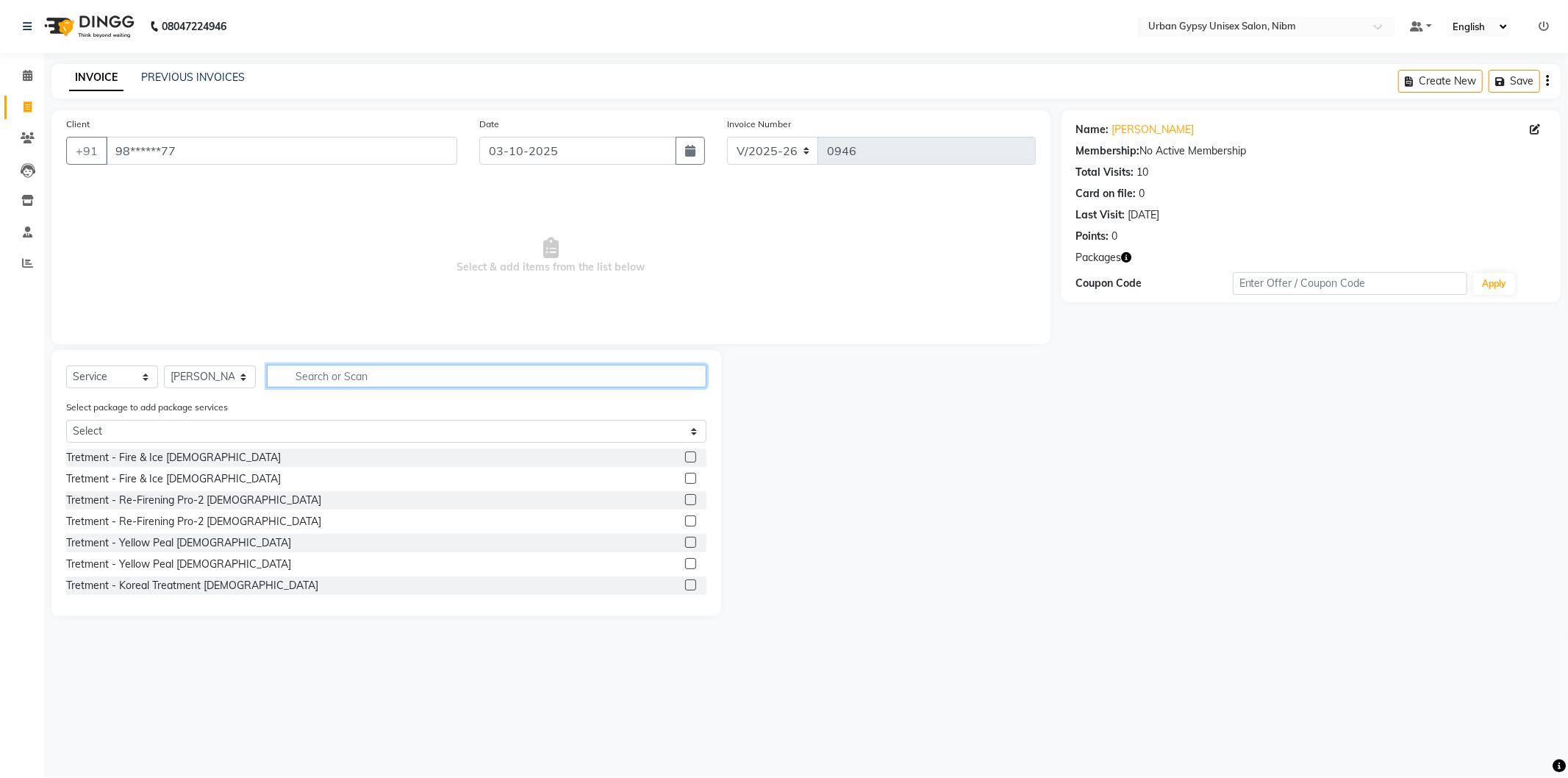
click at [319, 379] on input "text" at bounding box center [487, 376] width 440 height 23
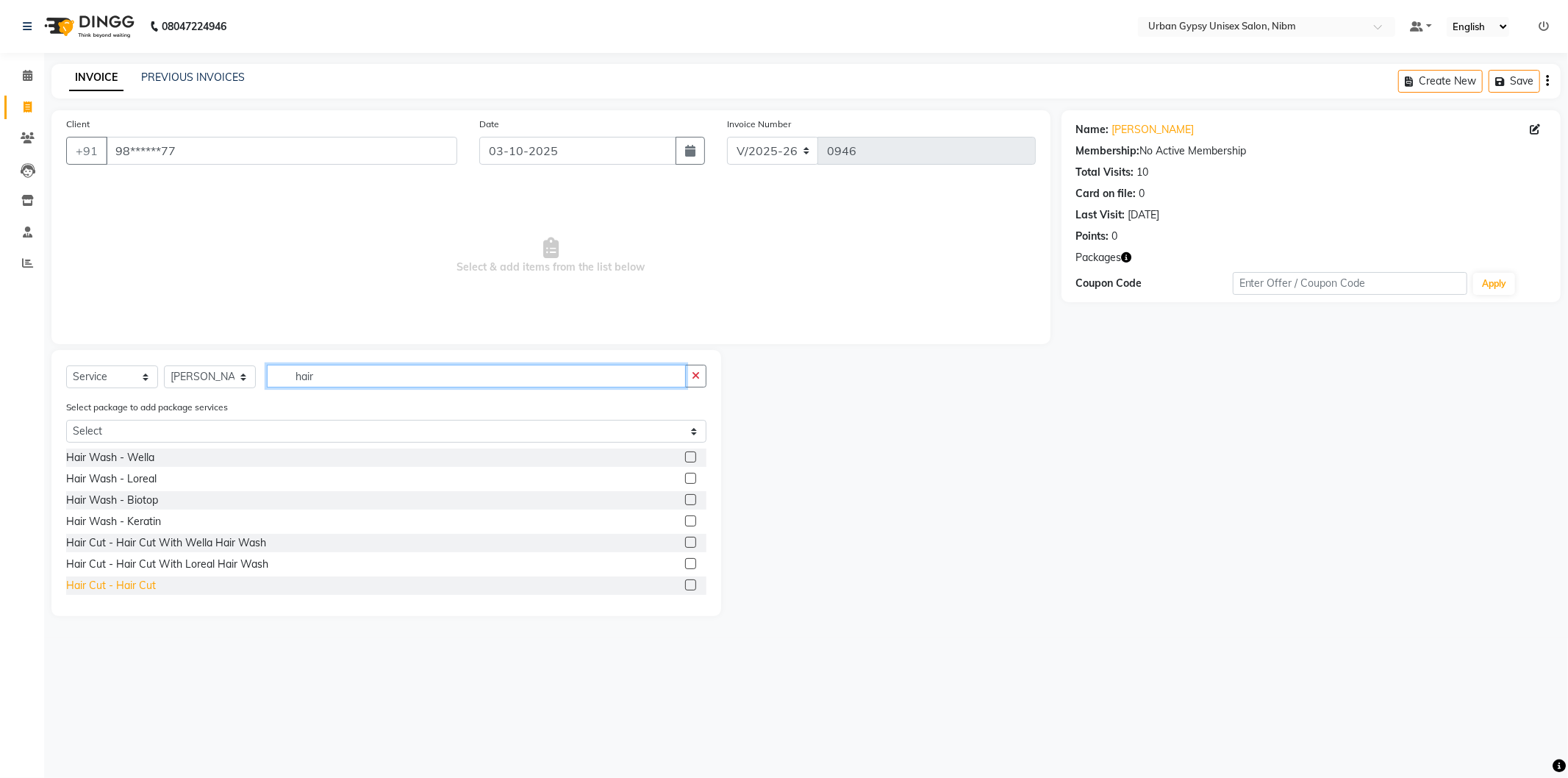
type input "hair"
click at [145, 583] on div "Hair Cut - Hair Cut" at bounding box center [111, 585] width 90 height 15
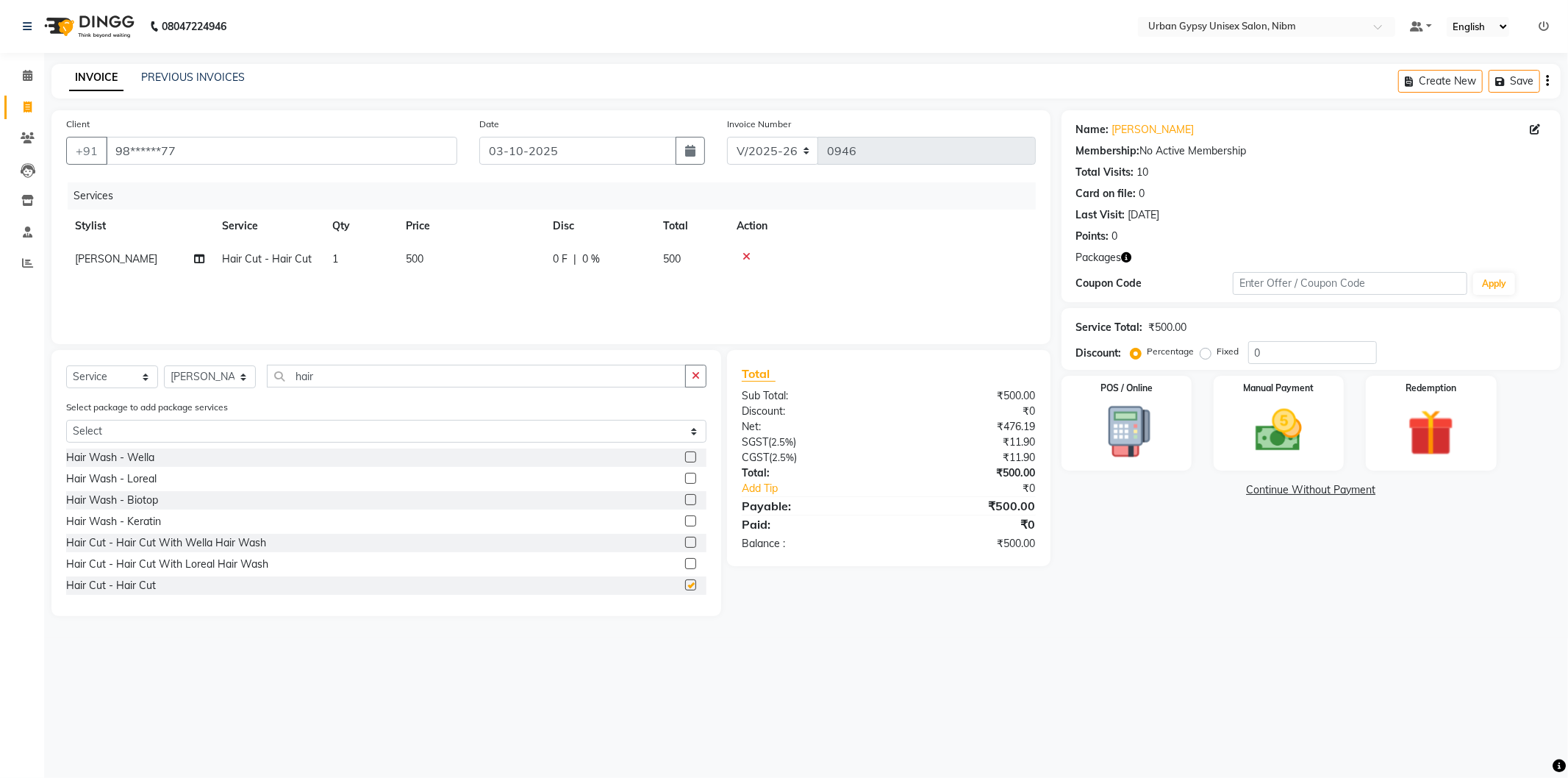
checkbox input "false"
click at [597, 258] on span "0 %" at bounding box center [592, 259] width 18 height 15
select select "58909"
click at [705, 260] on input "0" at bounding box center [709, 263] width 44 height 23
type input "050"
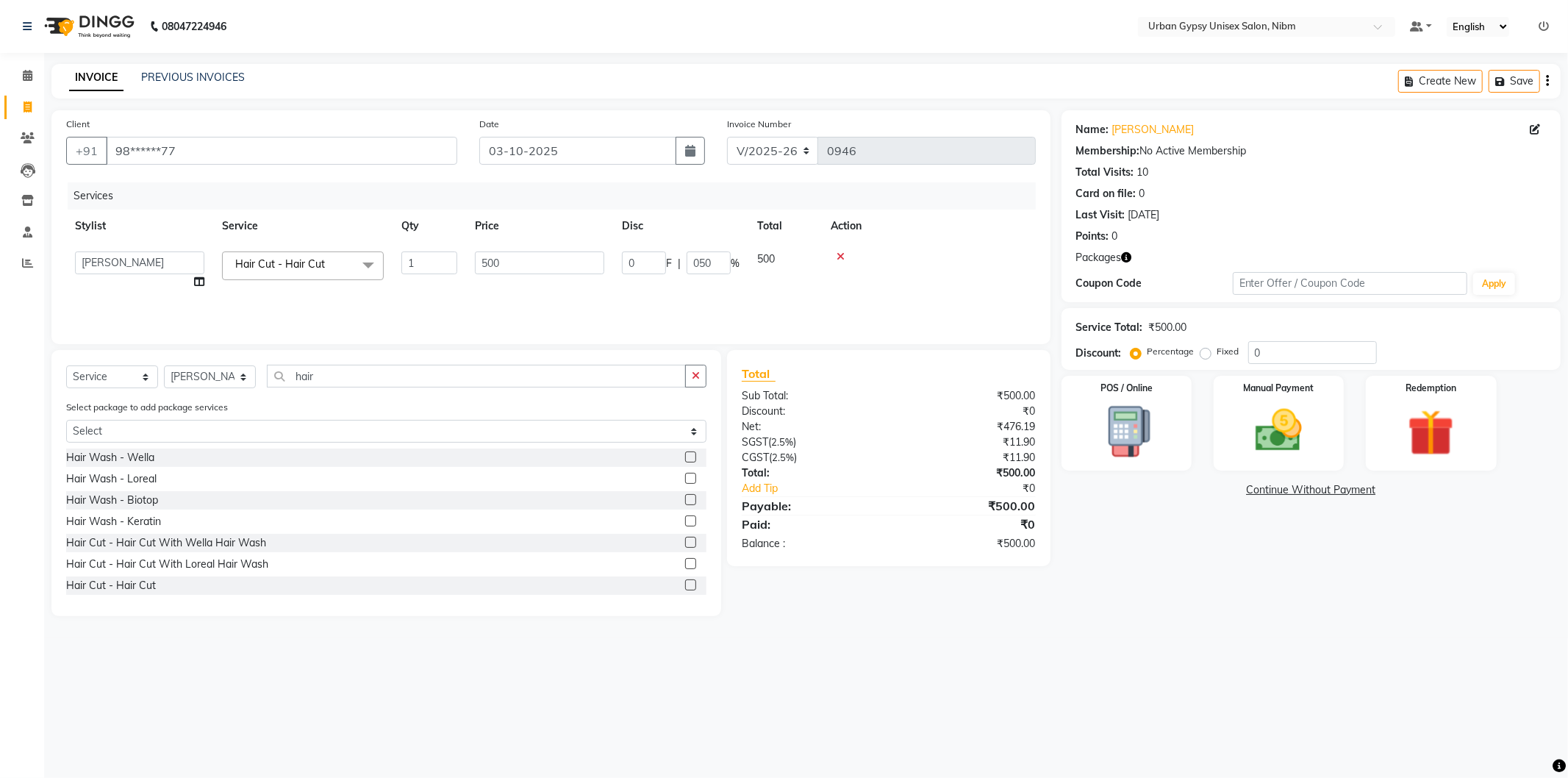
click at [917, 237] on th "Action" at bounding box center [928, 226] width 214 height 33
click at [1269, 427] on img at bounding box center [1278, 431] width 79 height 56
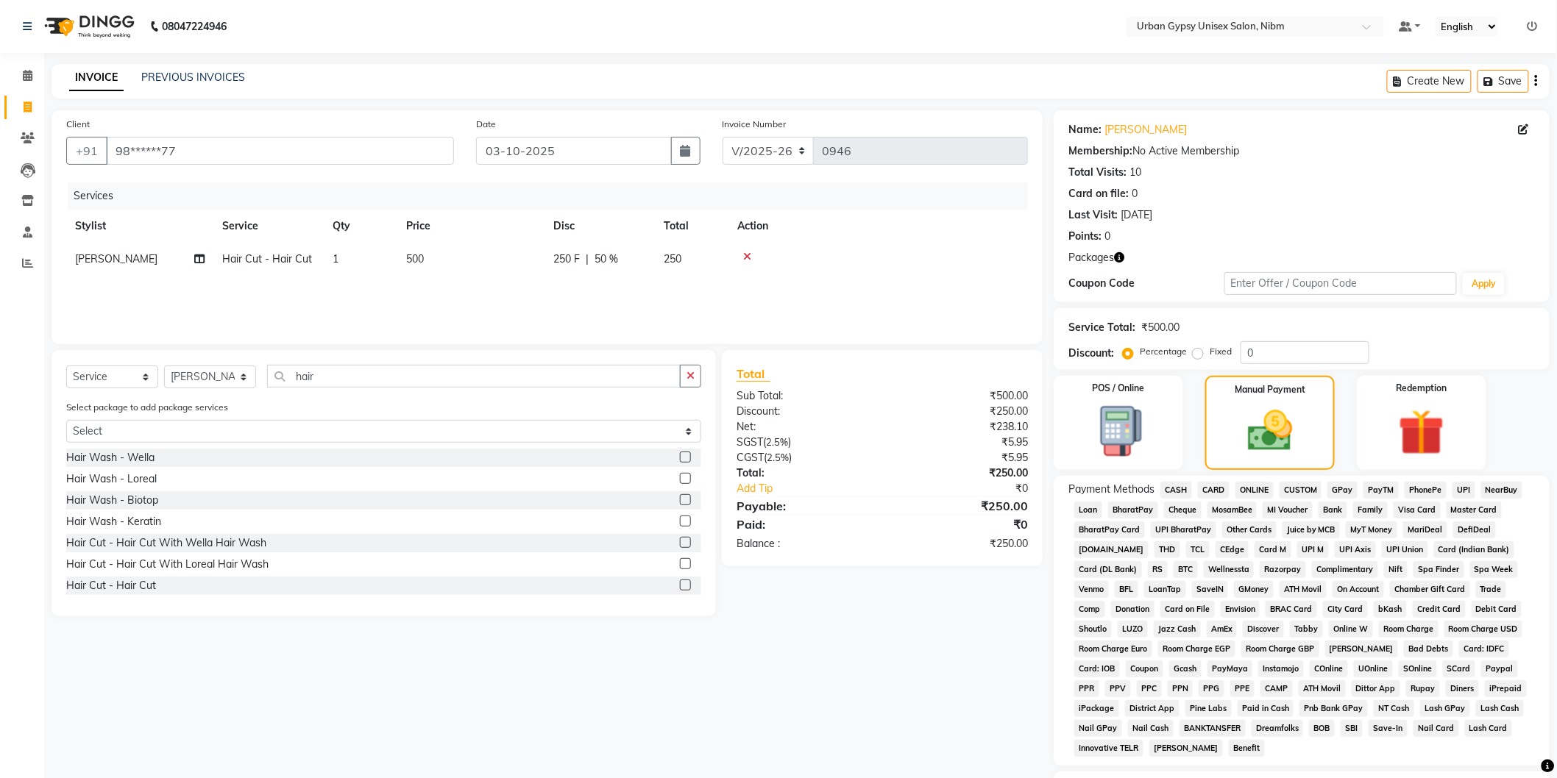
click at [1245, 486] on span "ONLINE" at bounding box center [1254, 490] width 38 height 17
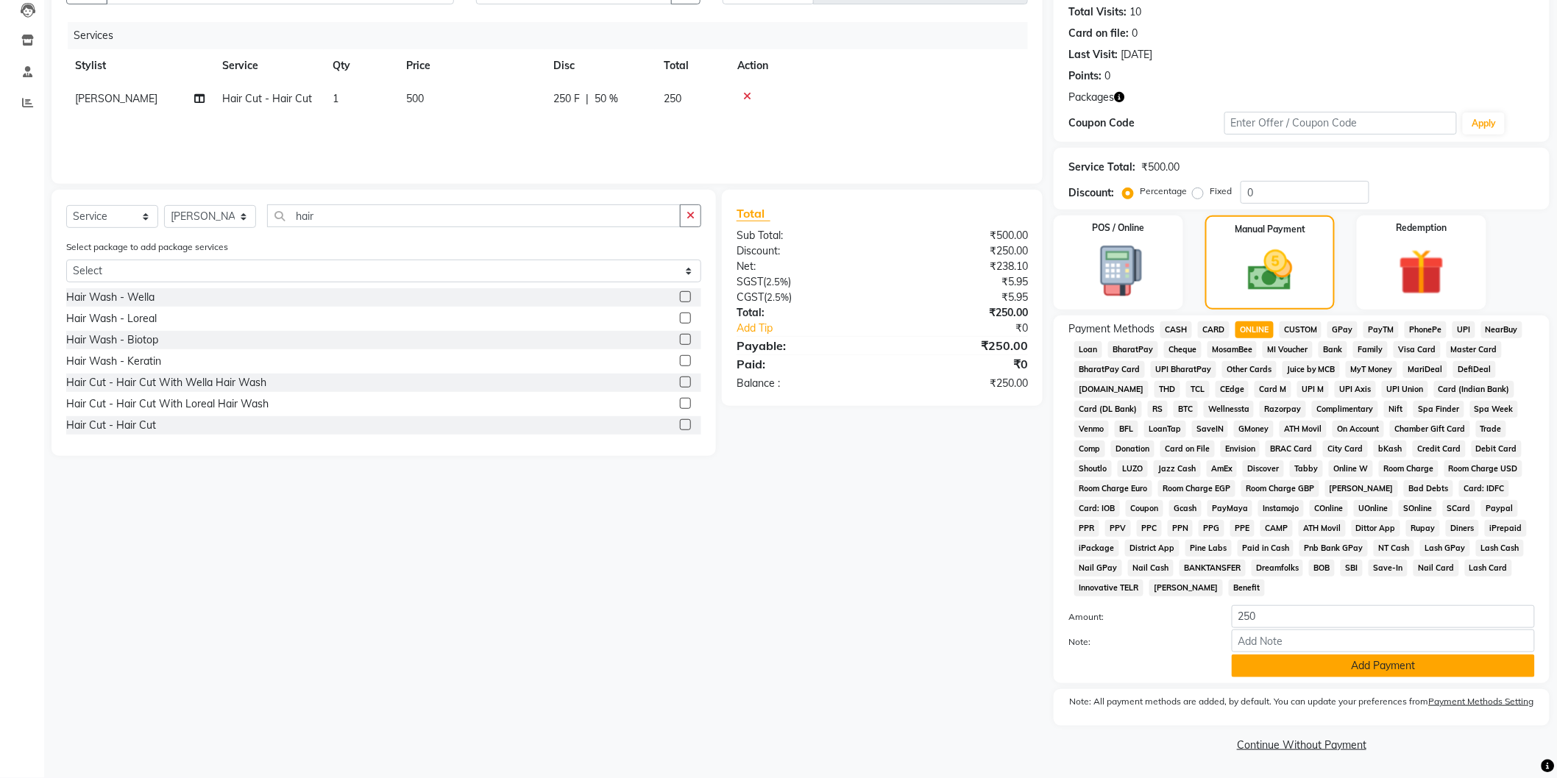
click at [1259, 677] on button "Add Payment" at bounding box center [1382, 666] width 303 height 23
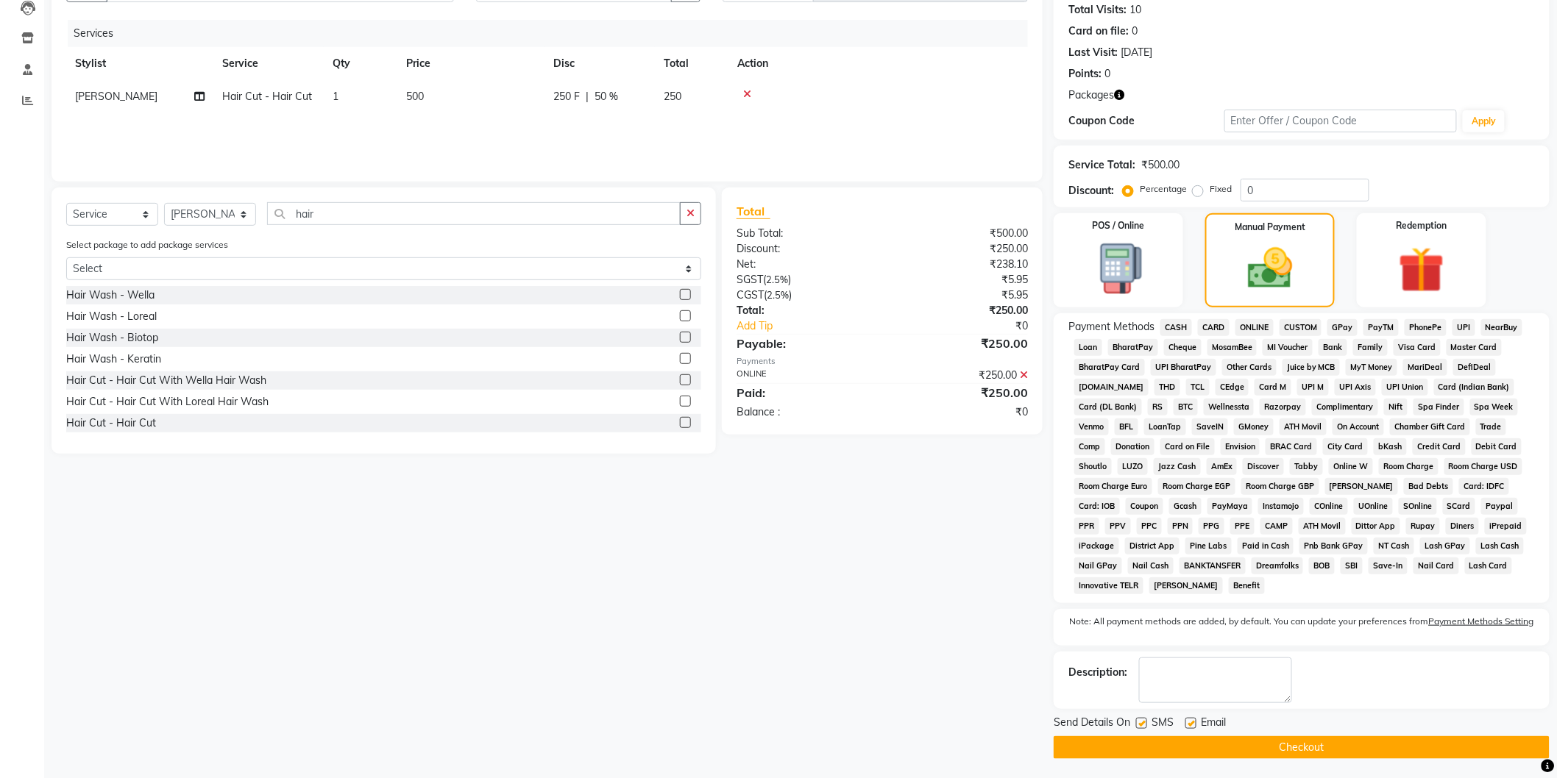
click at [1194, 724] on label at bounding box center [1190, 723] width 11 height 11
click at [1194, 724] on input "checkbox" at bounding box center [1190, 724] width 10 height 10
checkbox input "false"
click at [1138, 719] on label at bounding box center [1141, 723] width 11 height 11
click at [1138, 719] on input "checkbox" at bounding box center [1141, 724] width 10 height 10
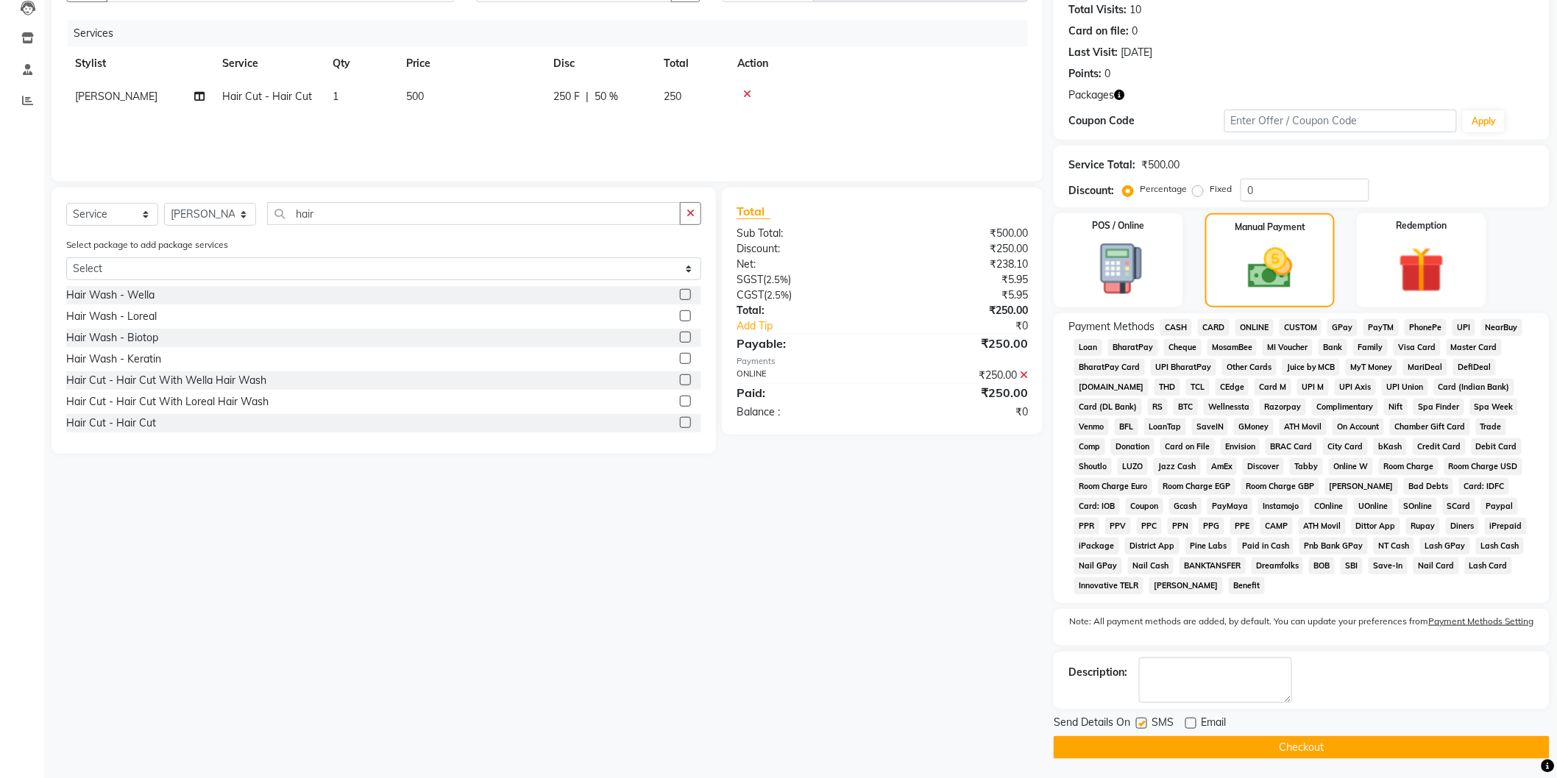
checkbox input "false"
click at [1142, 752] on button "Checkout" at bounding box center [1301, 747] width 496 height 23
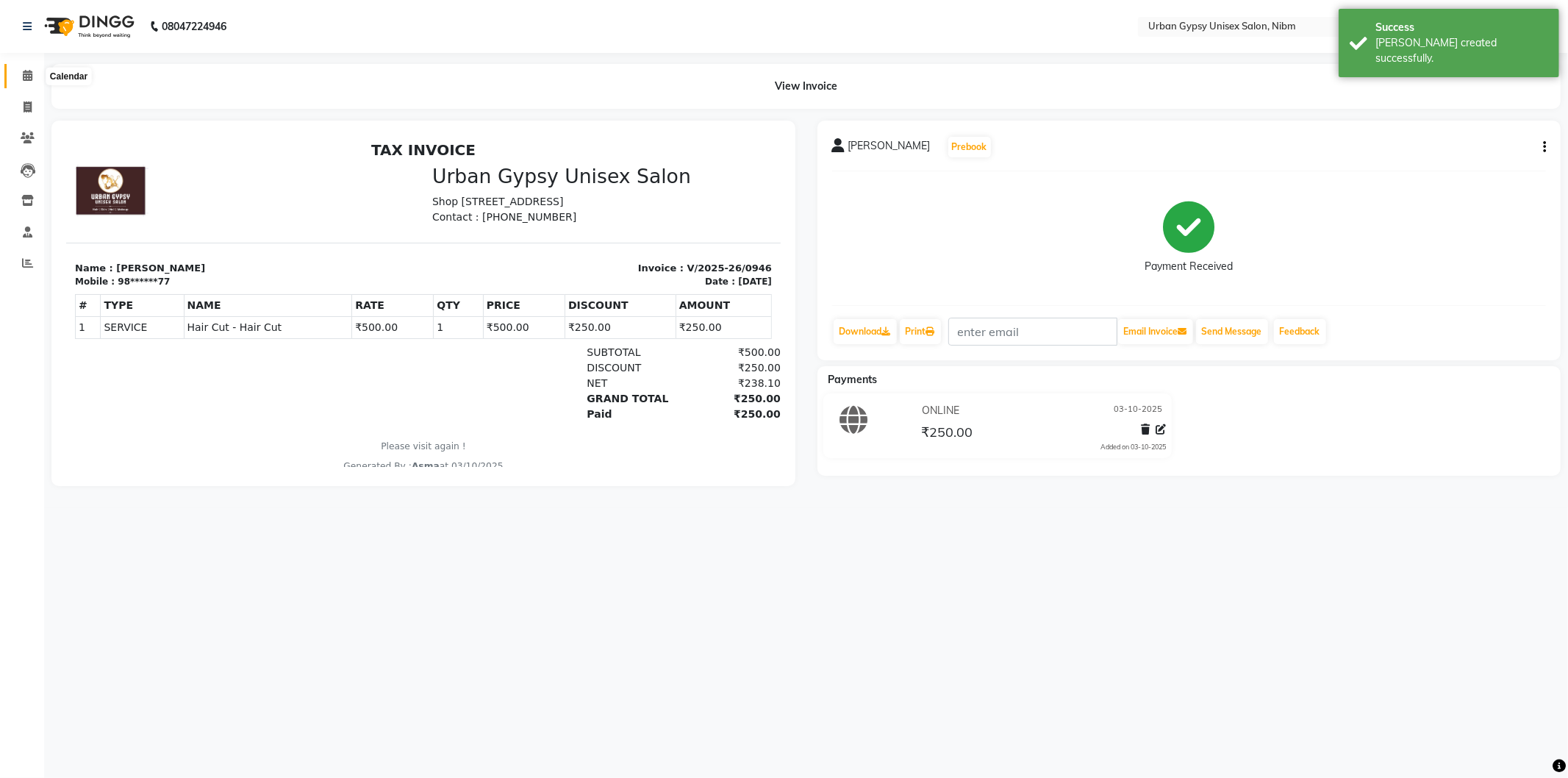
click at [24, 84] on span at bounding box center [28, 76] width 26 height 17
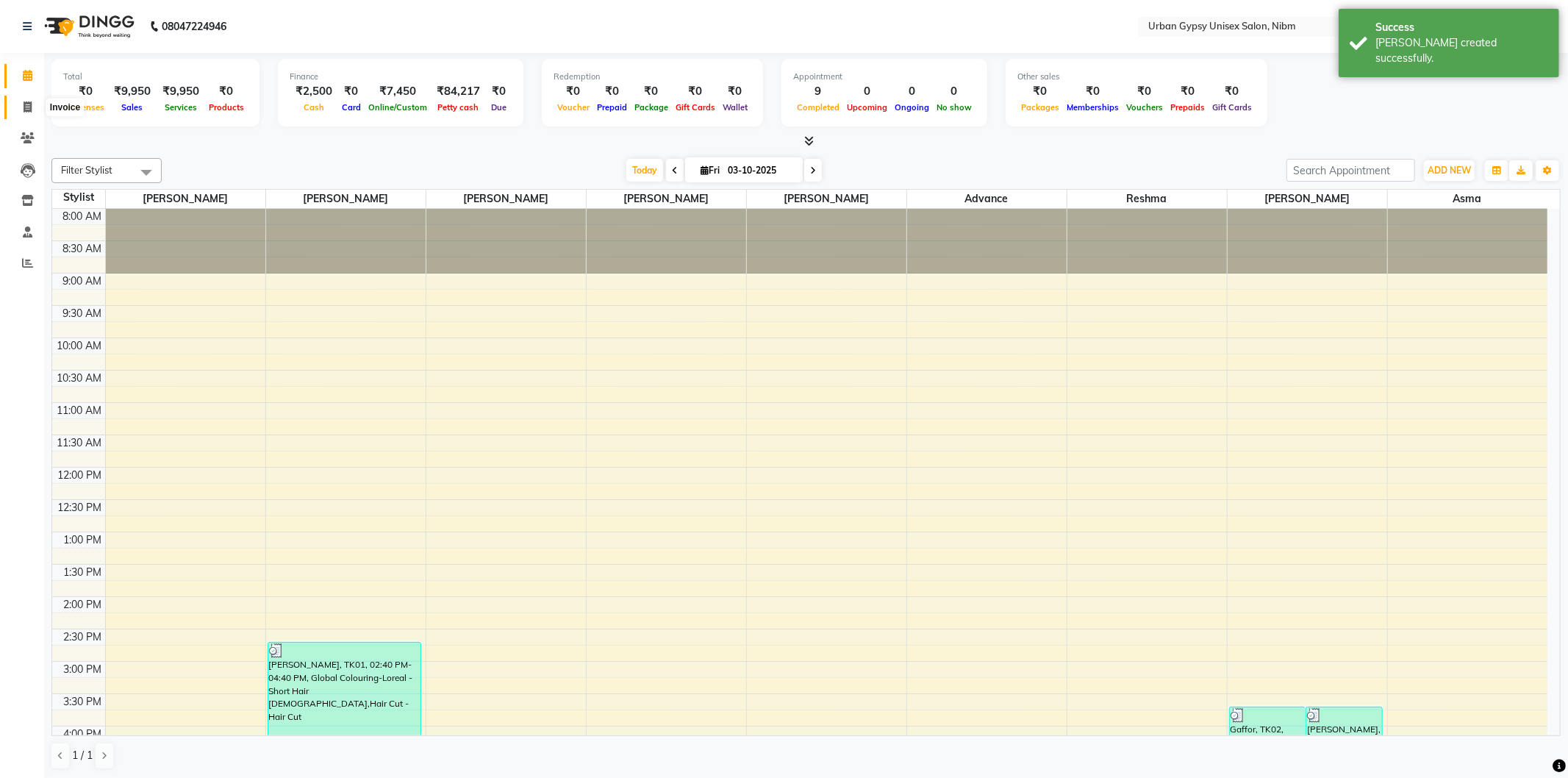
click at [24, 104] on icon at bounding box center [28, 107] width 8 height 11
select select "service"
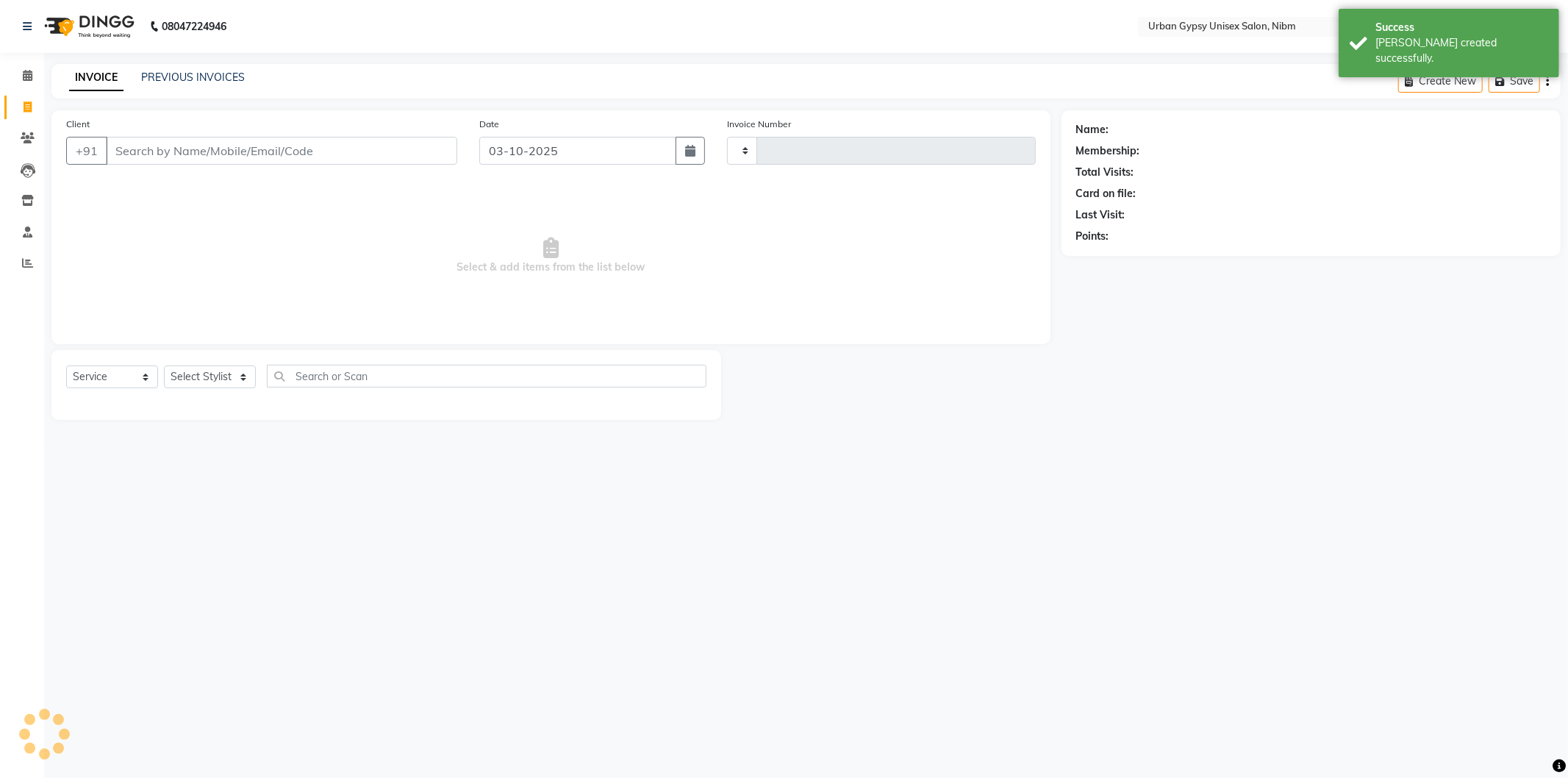
type input "0947"
select select "7045"
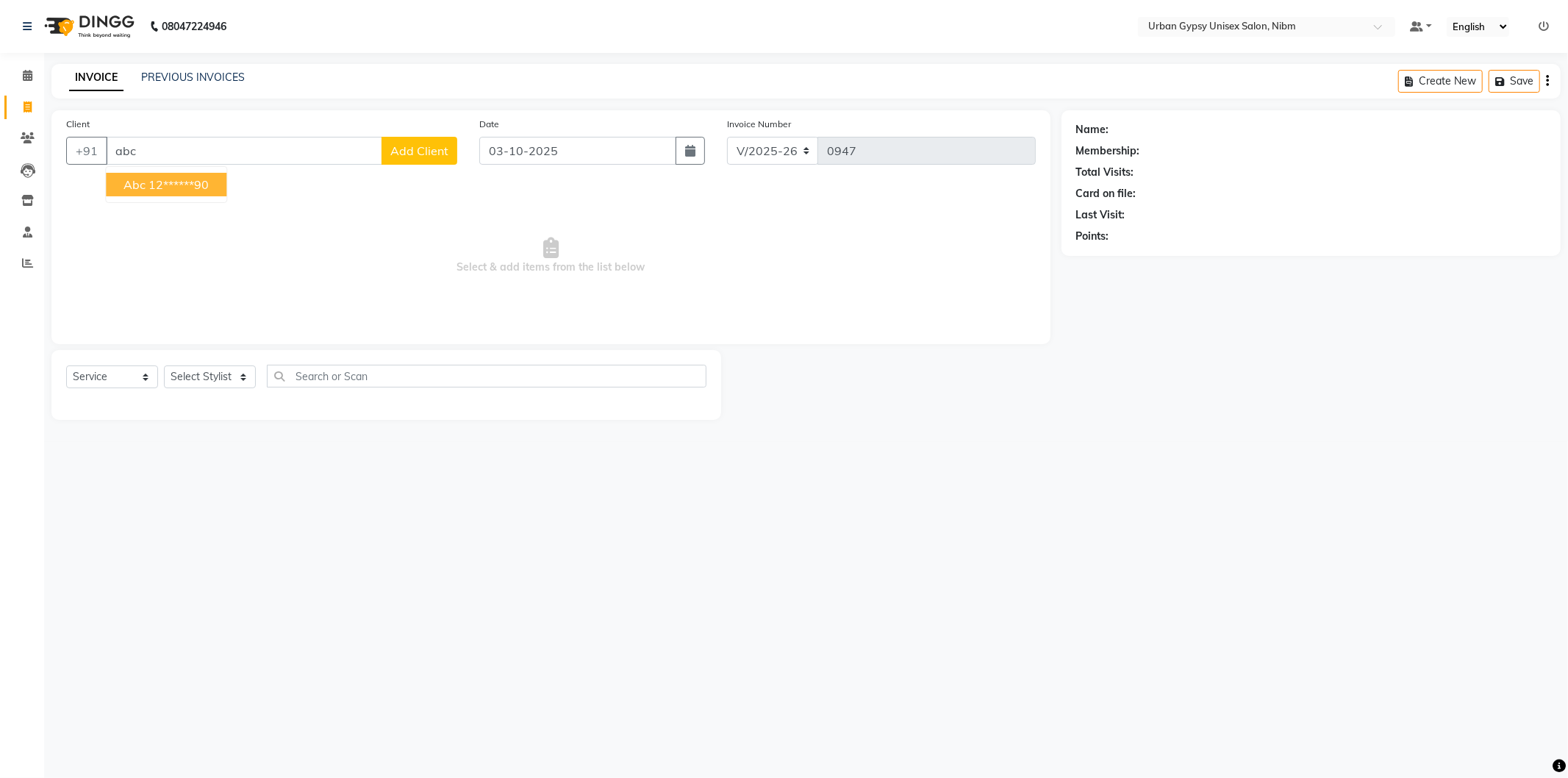
click at [177, 181] on ngb-highlight "12******90" at bounding box center [179, 184] width 60 height 15
type input "12******90"
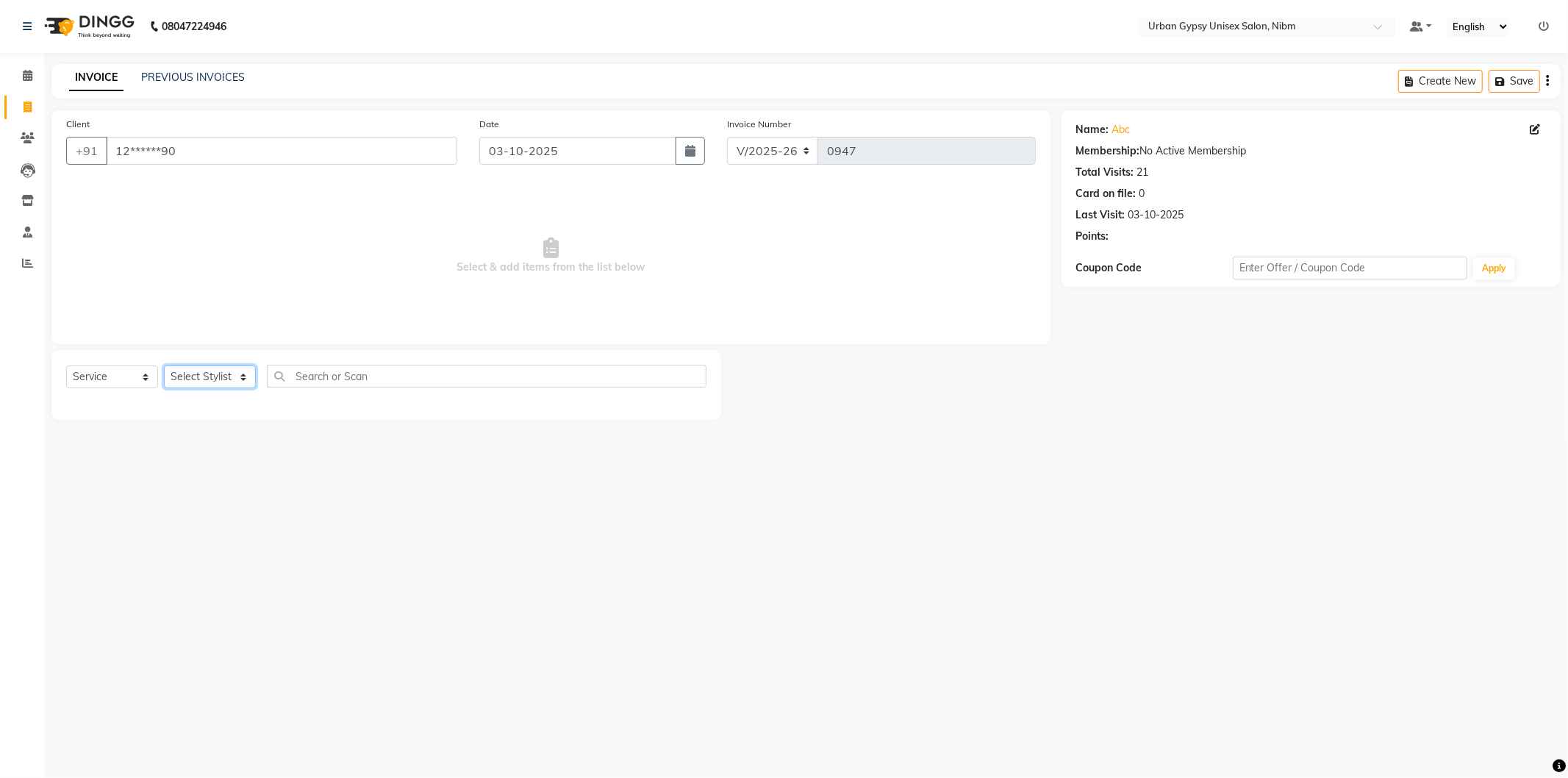
drag, startPoint x: 224, startPoint y: 366, endPoint x: 216, endPoint y: 375, distance: 12.0
click at [218, 373] on select "Select Stylist Advance Akshay [PERSON_NAME] Asma [PERSON_NAME] Malhari [PERSON_…" at bounding box center [210, 377] width 92 height 23
select select "91368"
click at [164, 366] on select "Select Stylist Advance Akshay [PERSON_NAME] Asma [PERSON_NAME] Malhari [PERSON_…" at bounding box center [210, 377] width 92 height 23
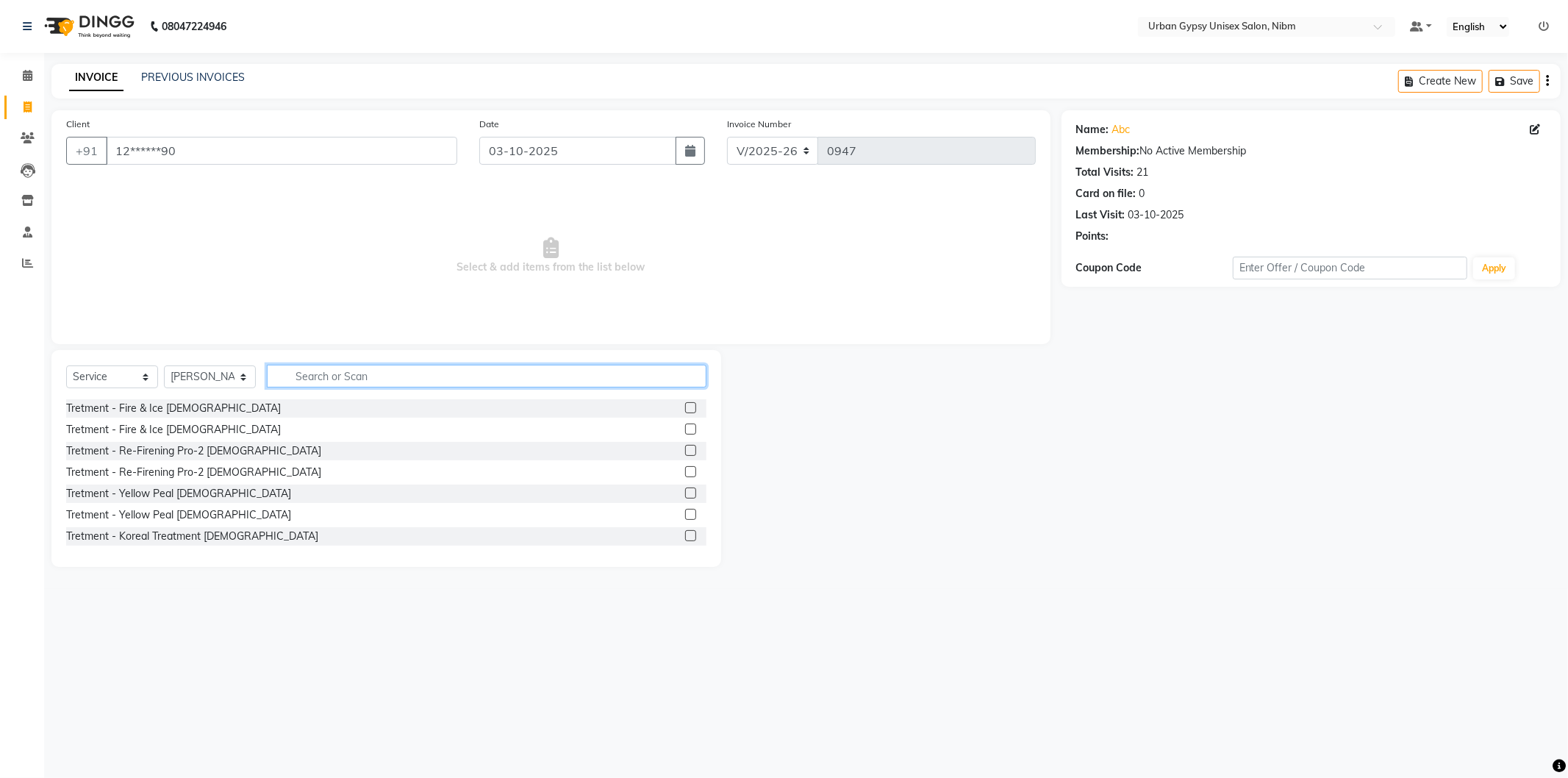
click at [332, 377] on input "text" at bounding box center [487, 376] width 440 height 23
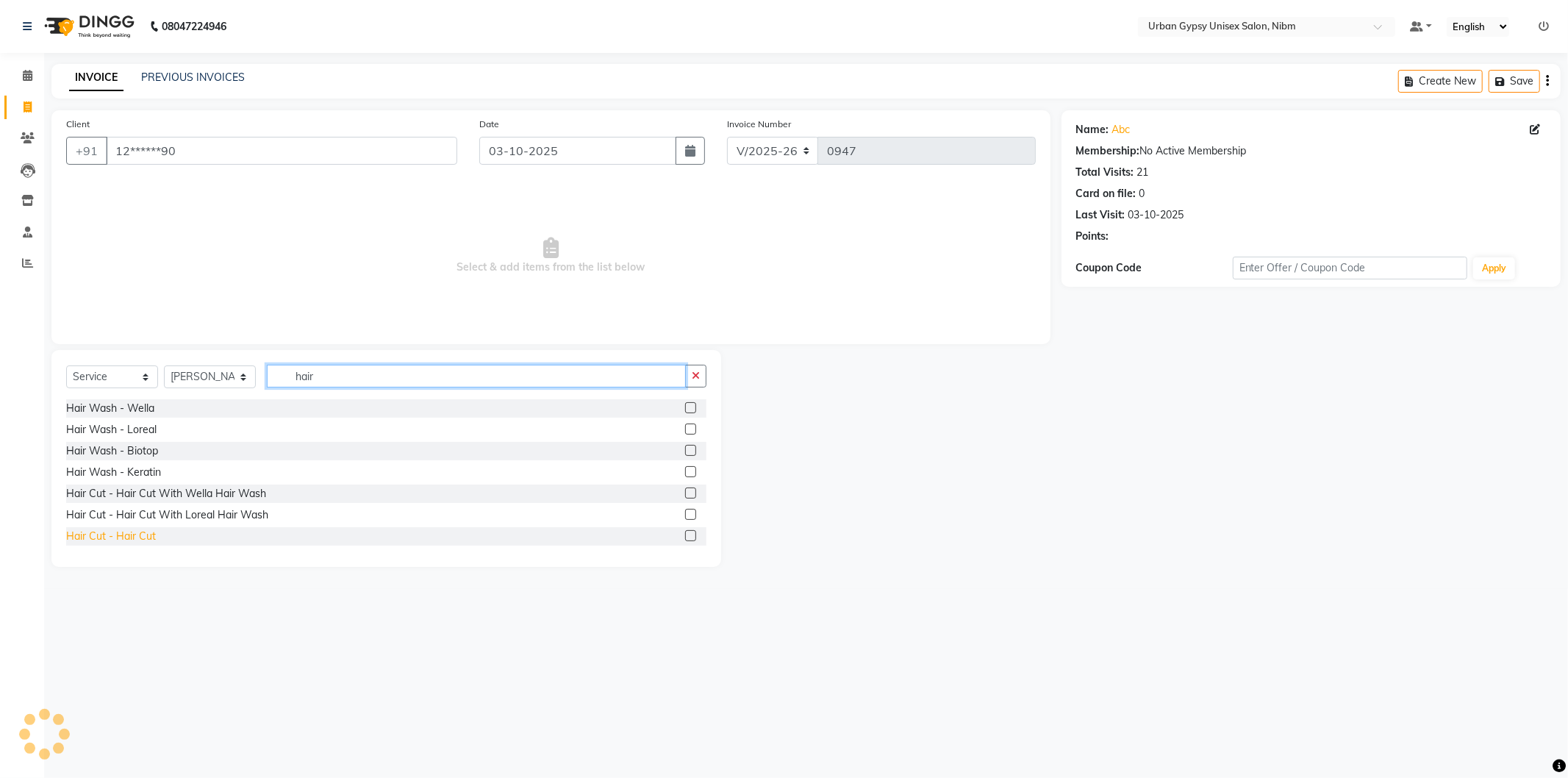
type input "hair"
click at [127, 535] on div "Hair Cut - Hair Cut" at bounding box center [111, 536] width 90 height 15
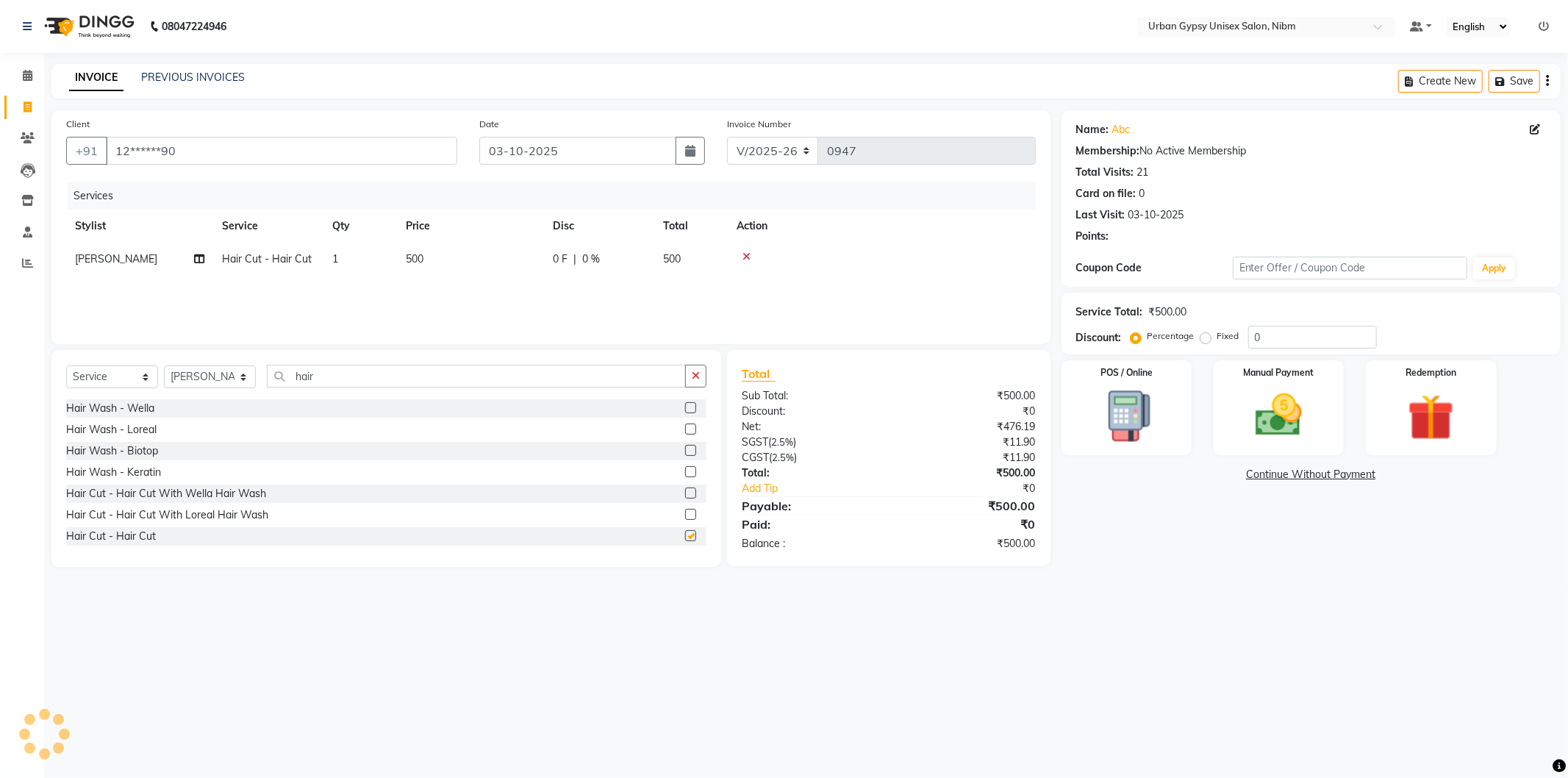
checkbox input "false"
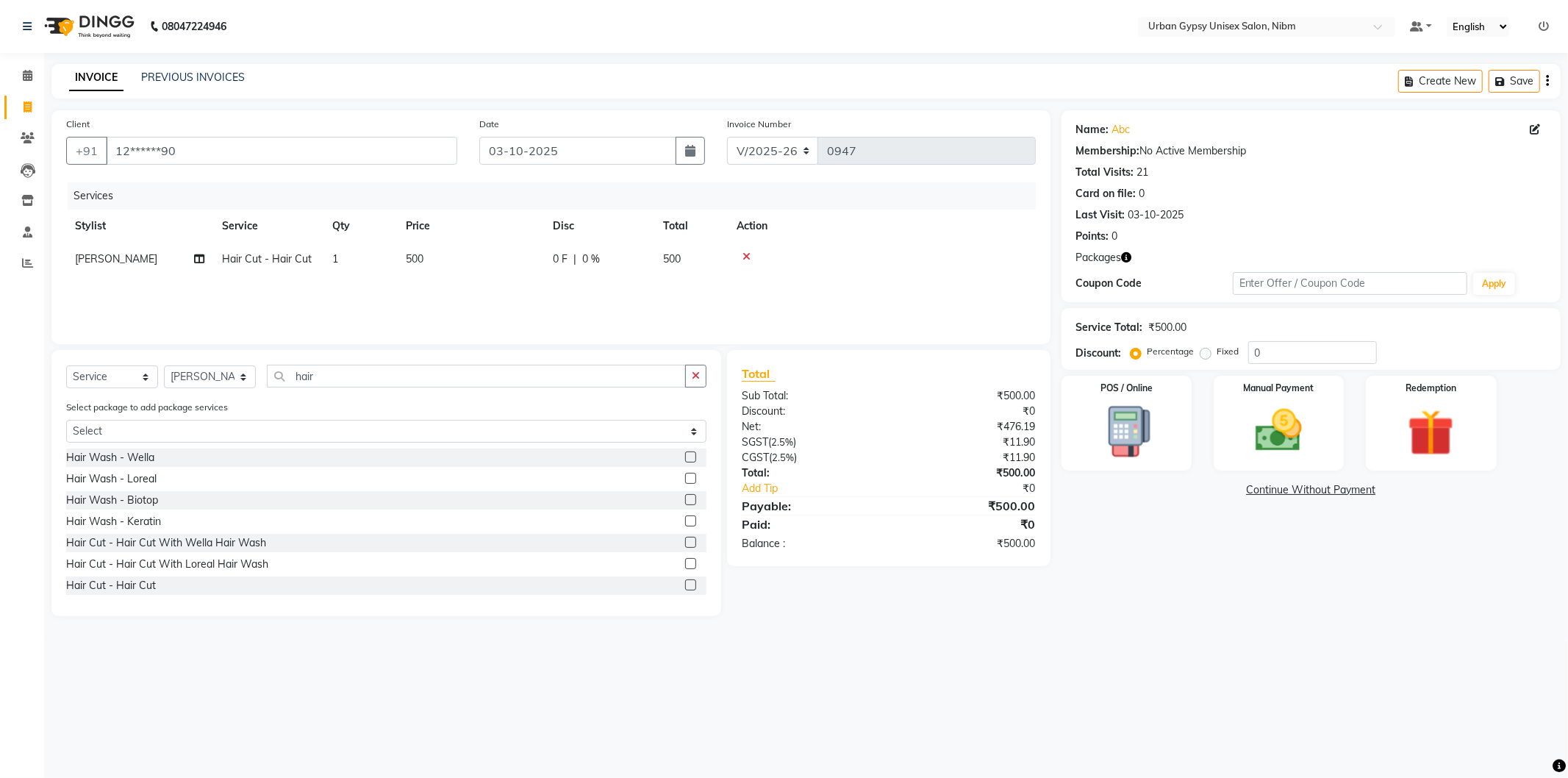
click at [1202, 338] on div "Service Total: ₹500.00 Discount: Percentage Fixed 0" at bounding box center [1311, 339] width 470 height 50
click at [1217, 350] on label "Fixed" at bounding box center [1228, 351] width 22 height 13
click at [1203, 350] on input "Fixed" at bounding box center [1208, 351] width 10 height 10
radio input "true"
click at [1277, 358] on input "0" at bounding box center [1312, 352] width 129 height 23
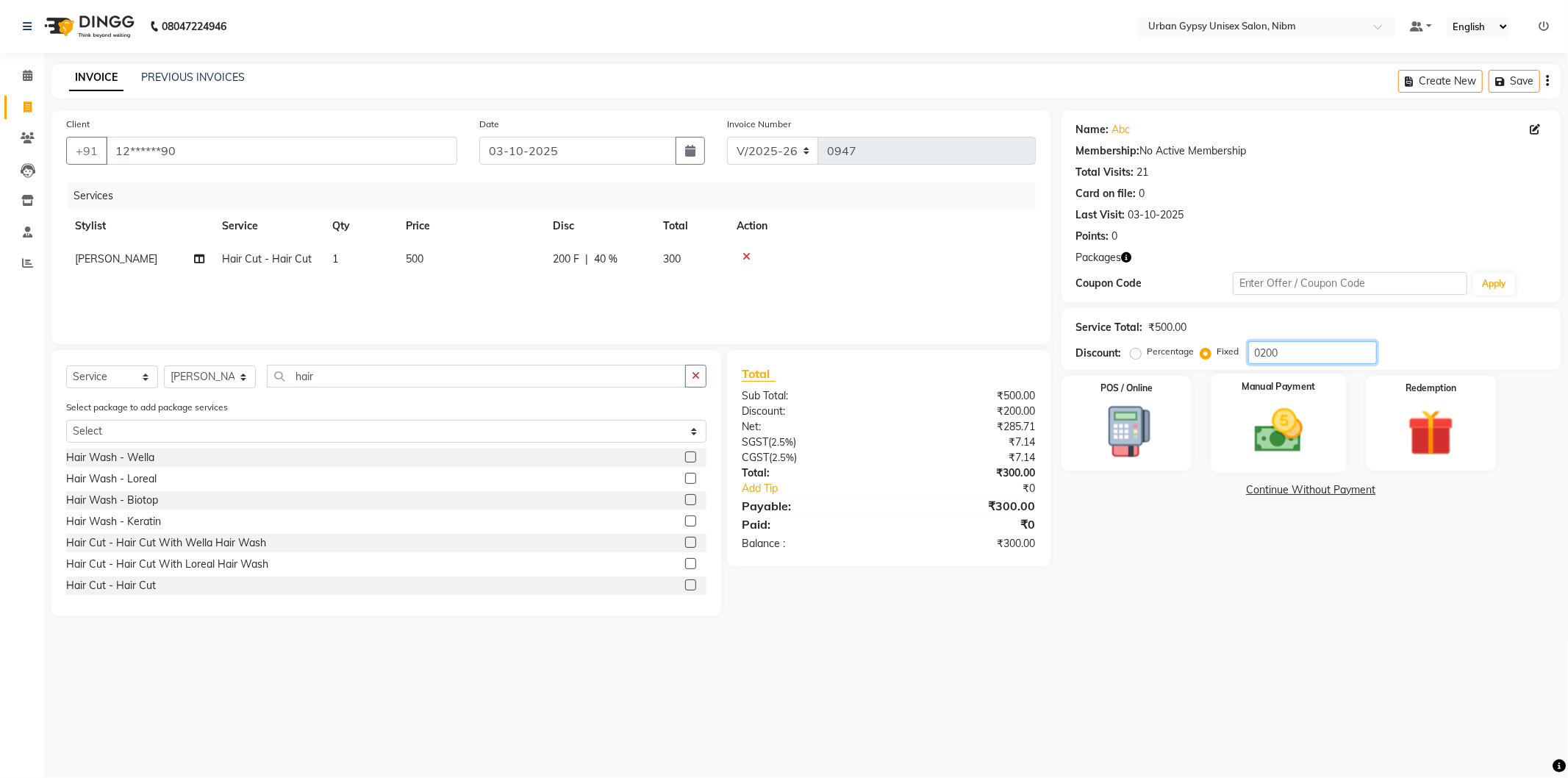
type input "0200"
click at [1261, 427] on img at bounding box center [1278, 431] width 79 height 56
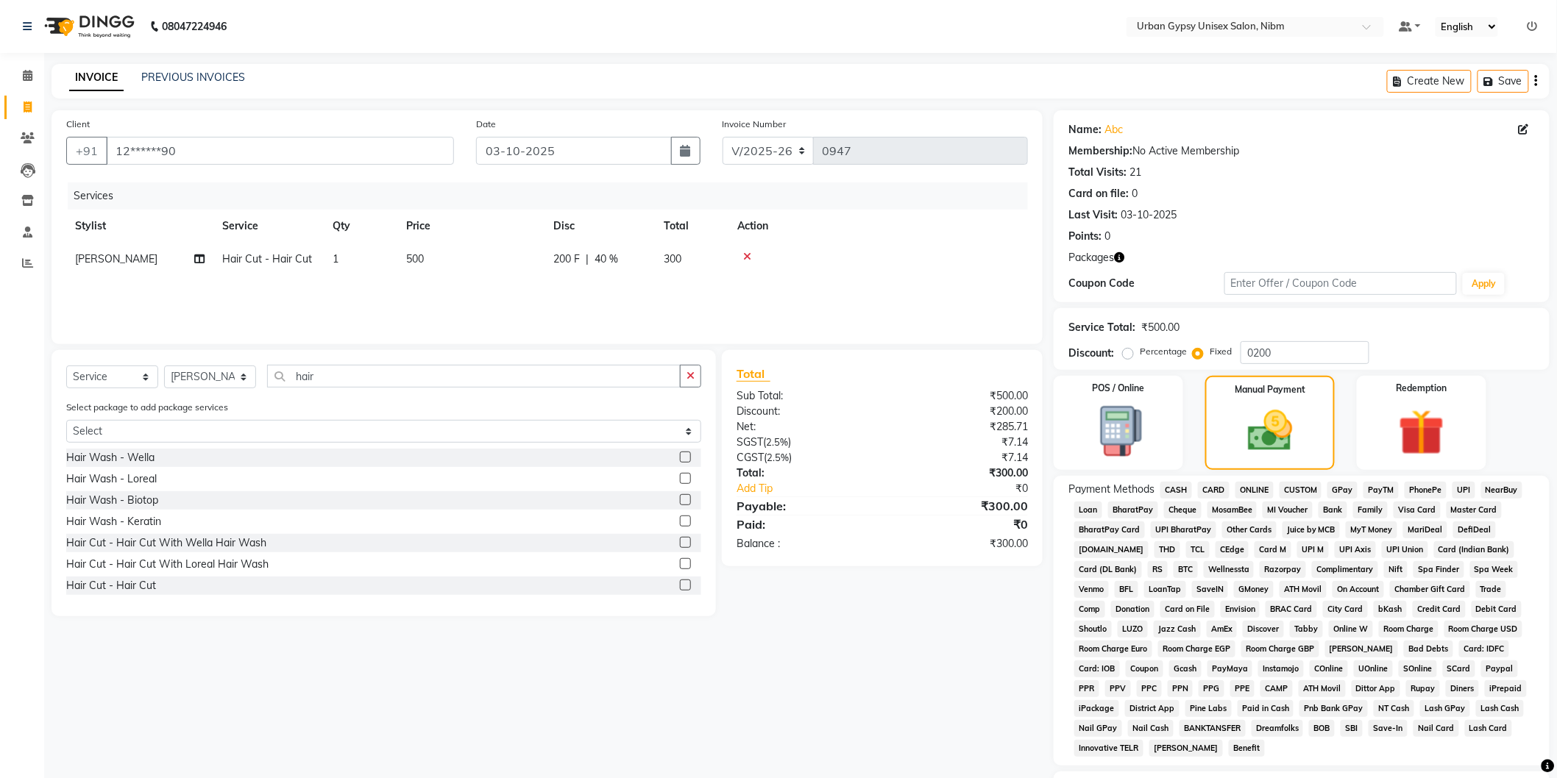
click at [1251, 483] on span "ONLINE" at bounding box center [1254, 490] width 38 height 17
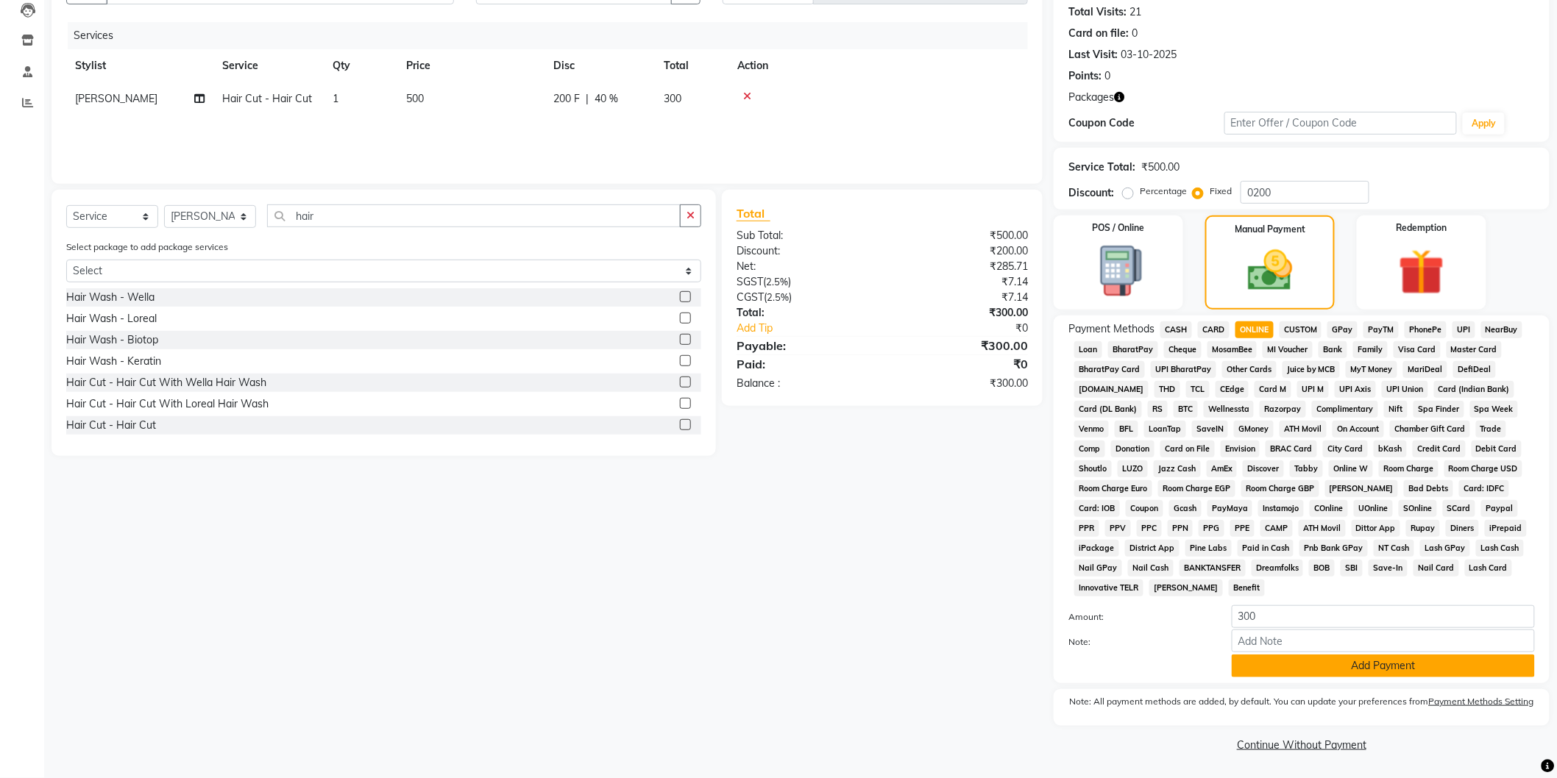
click at [1261, 666] on button "Add Payment" at bounding box center [1382, 666] width 303 height 23
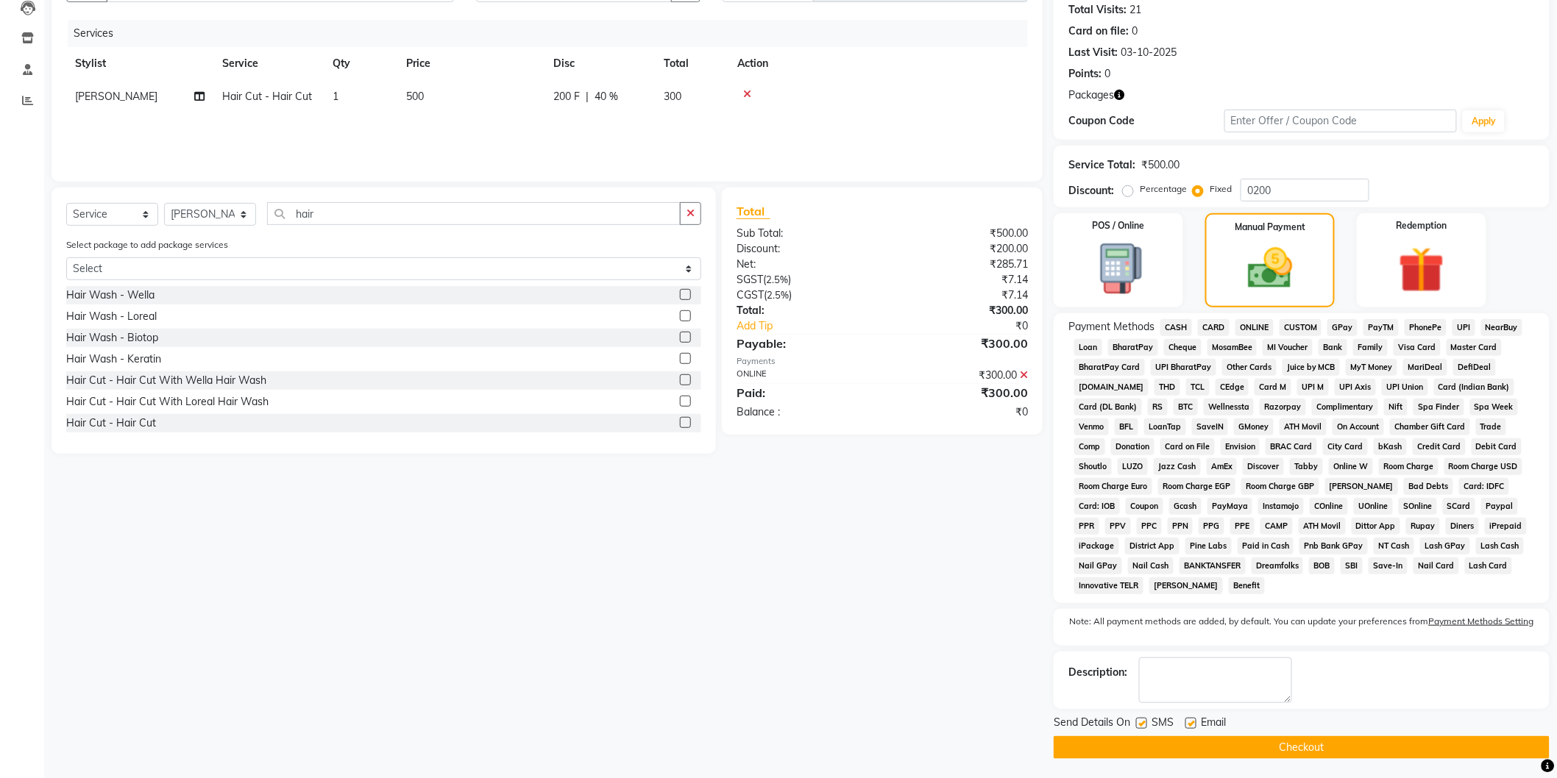
click at [1141, 724] on label at bounding box center [1141, 723] width 11 height 11
click at [1141, 724] on input "checkbox" at bounding box center [1141, 724] width 10 height 10
checkbox input "false"
click at [1193, 727] on label at bounding box center [1190, 723] width 11 height 11
click at [1193, 727] on input "checkbox" at bounding box center [1190, 724] width 10 height 10
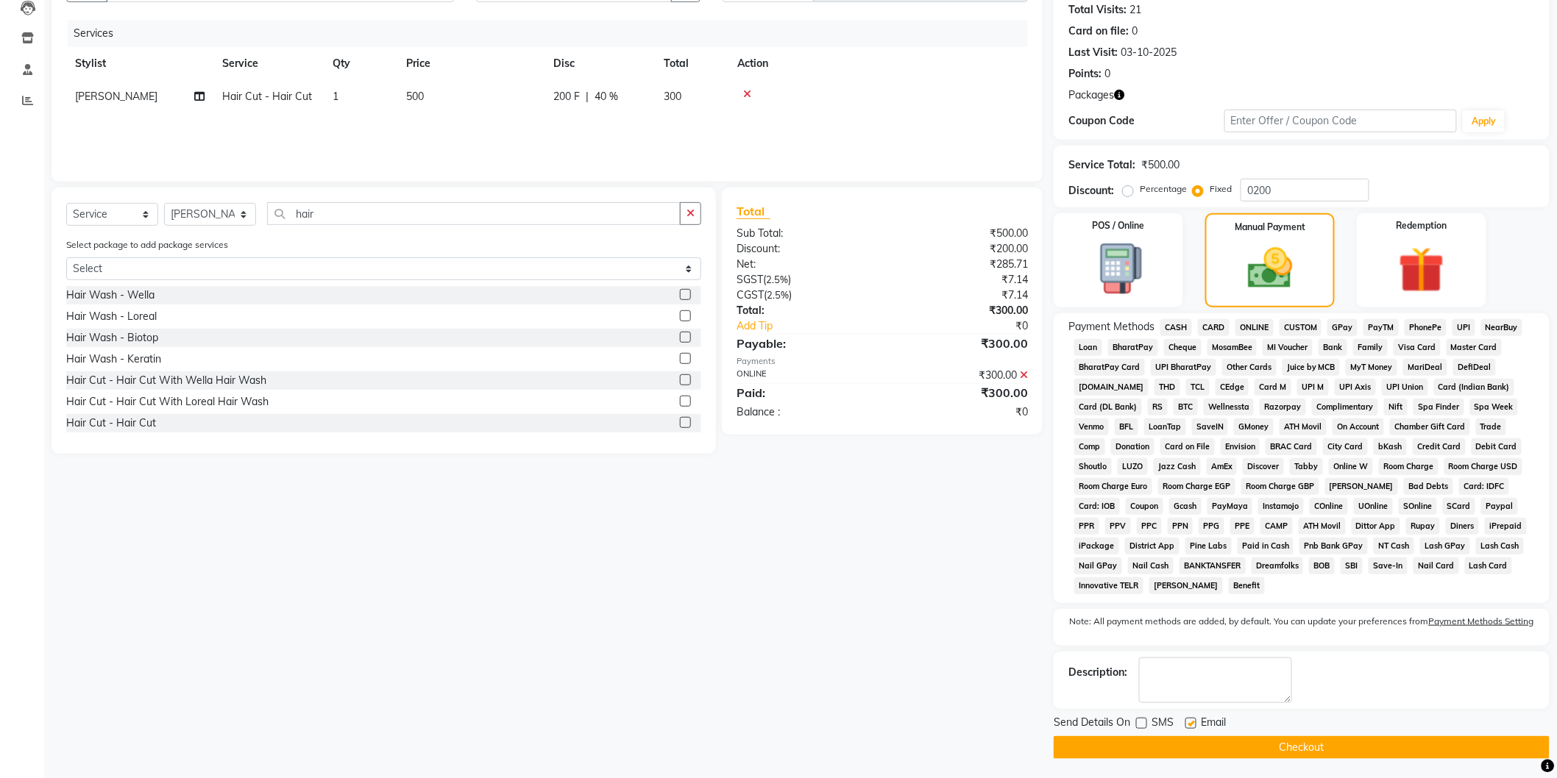
checkbox input "false"
click at [1182, 749] on button "Checkout" at bounding box center [1301, 747] width 496 height 23
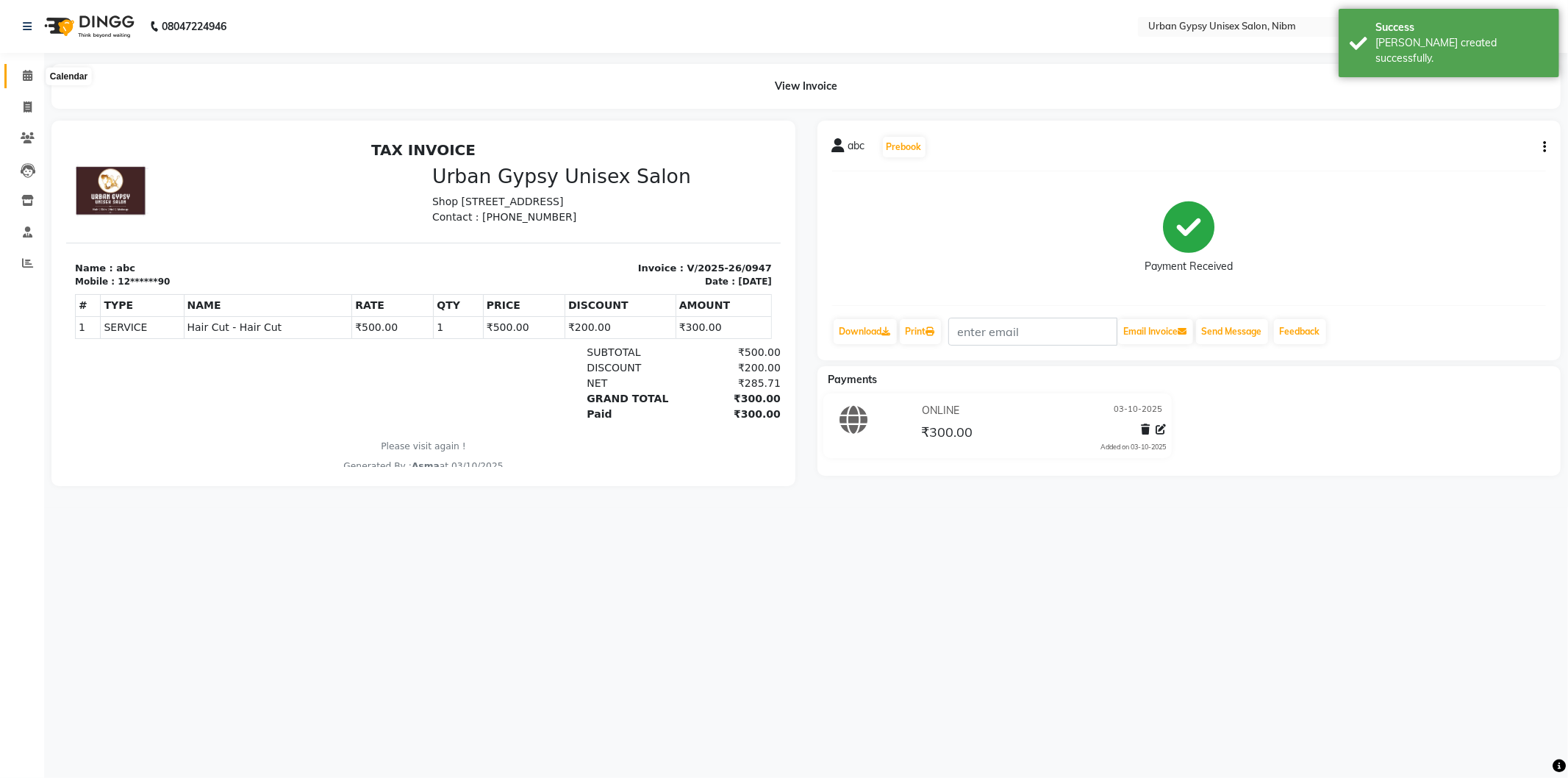
click at [25, 76] on icon at bounding box center [28, 75] width 10 height 11
